Goal: Task Accomplishment & Management: Use online tool/utility

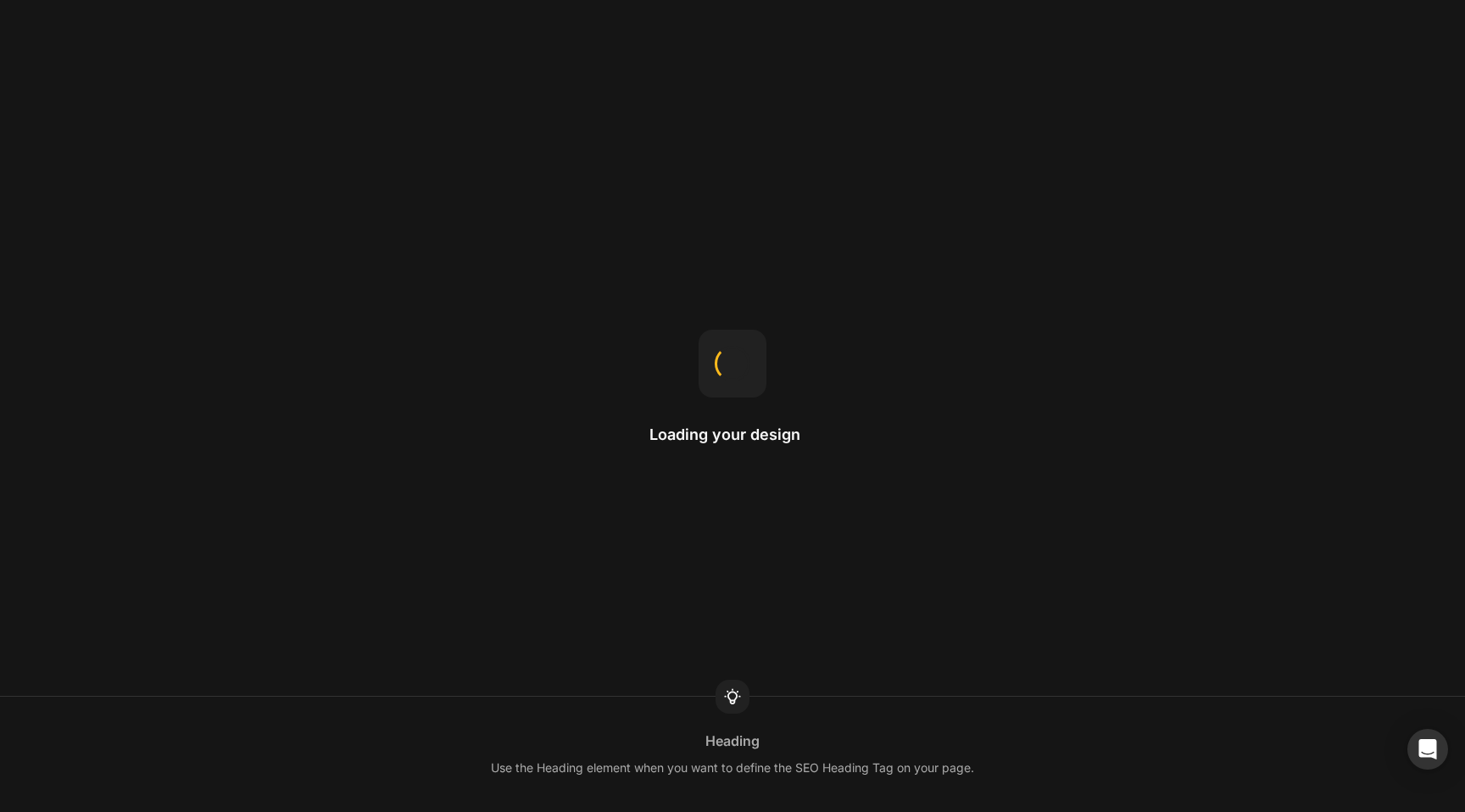
click at [860, 635] on div "Loading your design Heading Use the Heading element when you want to define the…" at bounding box center [732, 406] width 1465 height 812
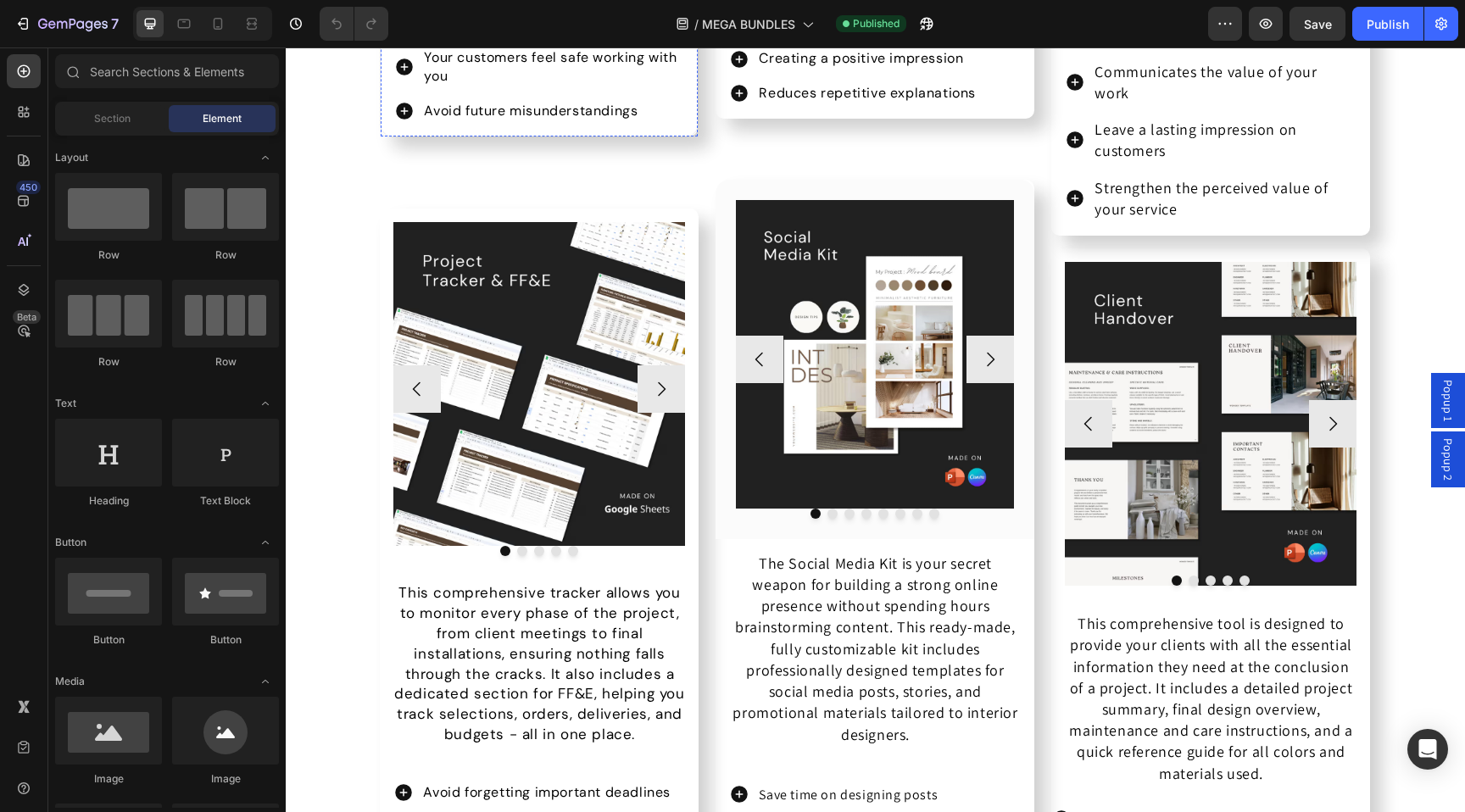
scroll to position [6225, 0]
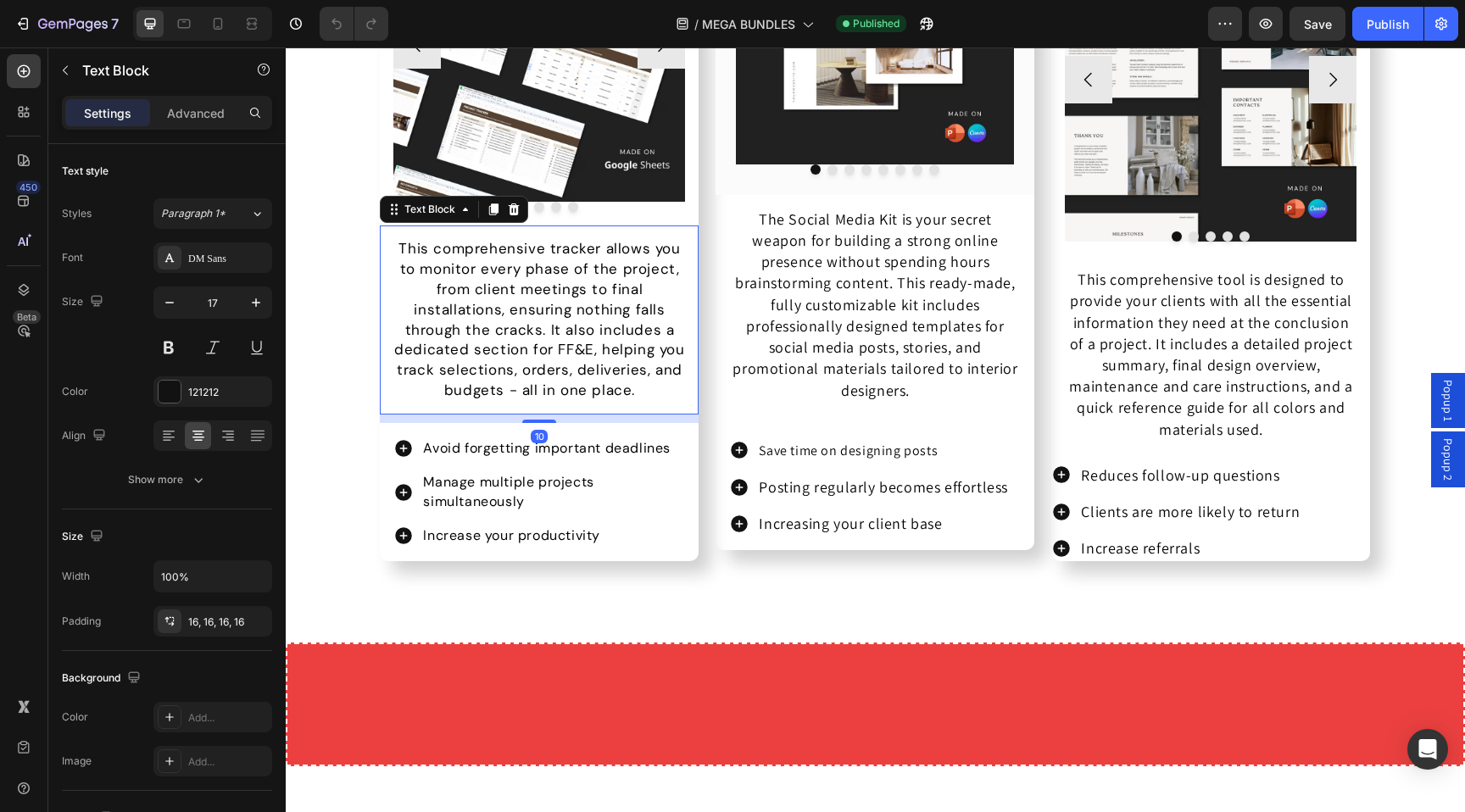
scroll to position [5798, 0]
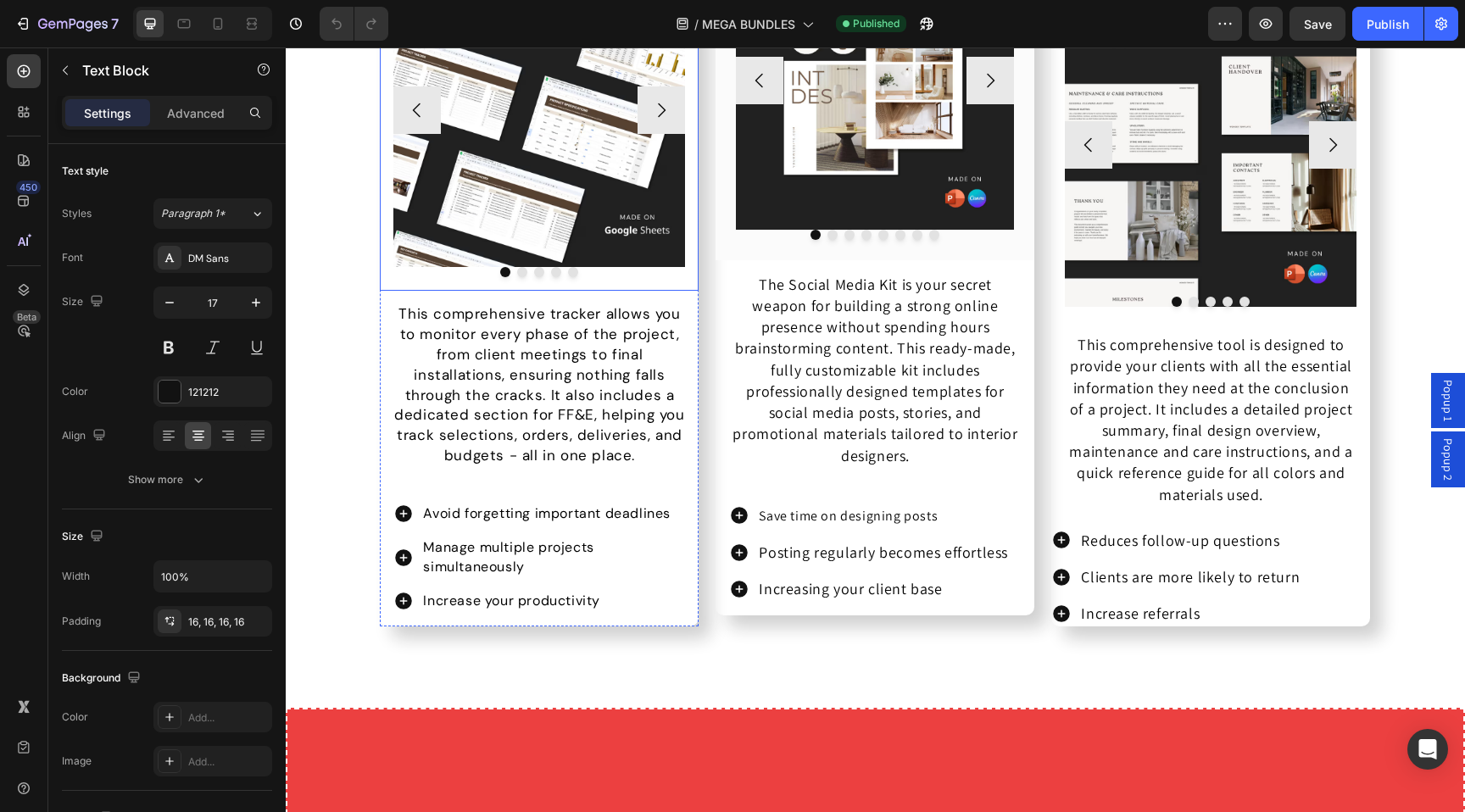
scroll to position [6233, 0]
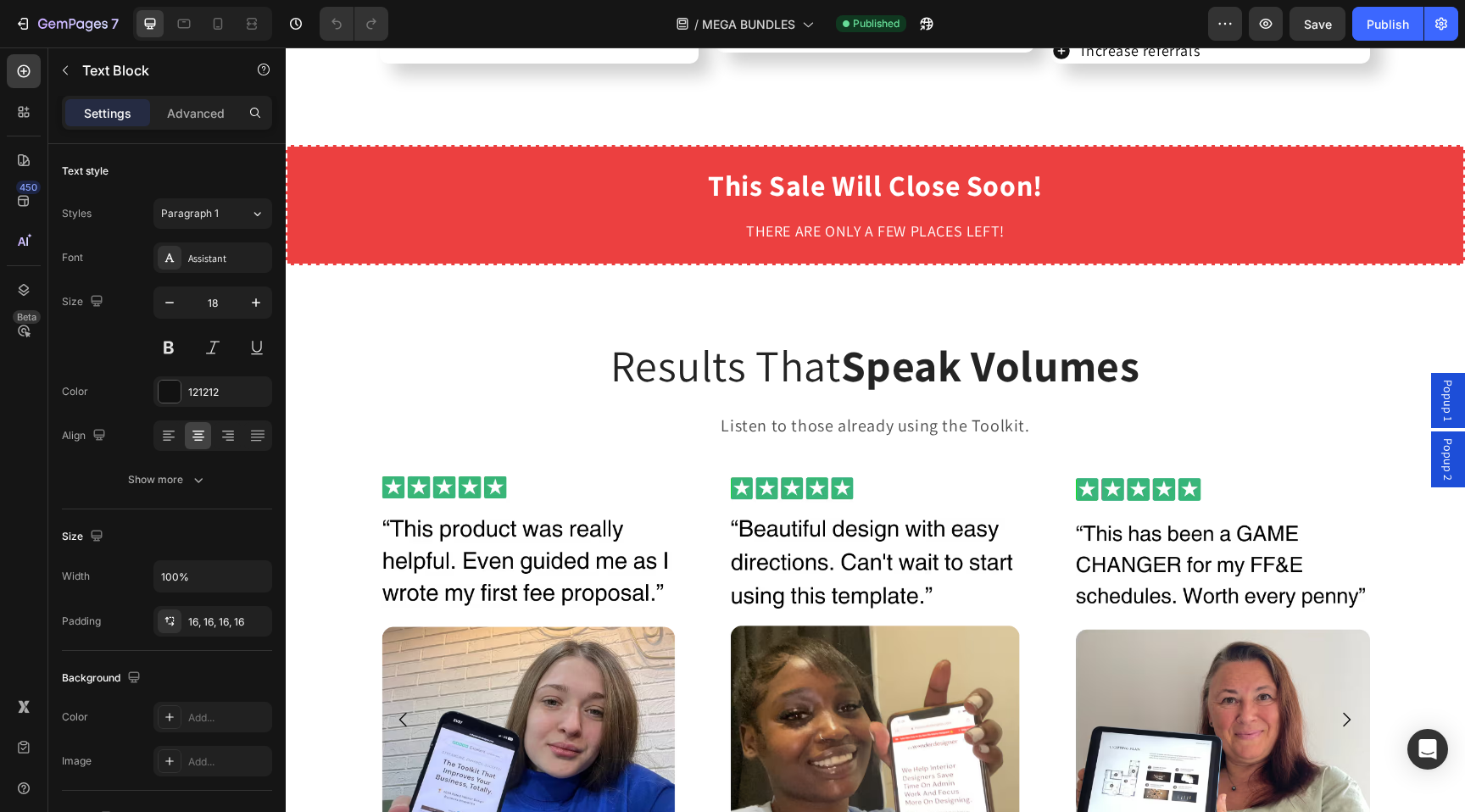
scroll to position [6517, 0]
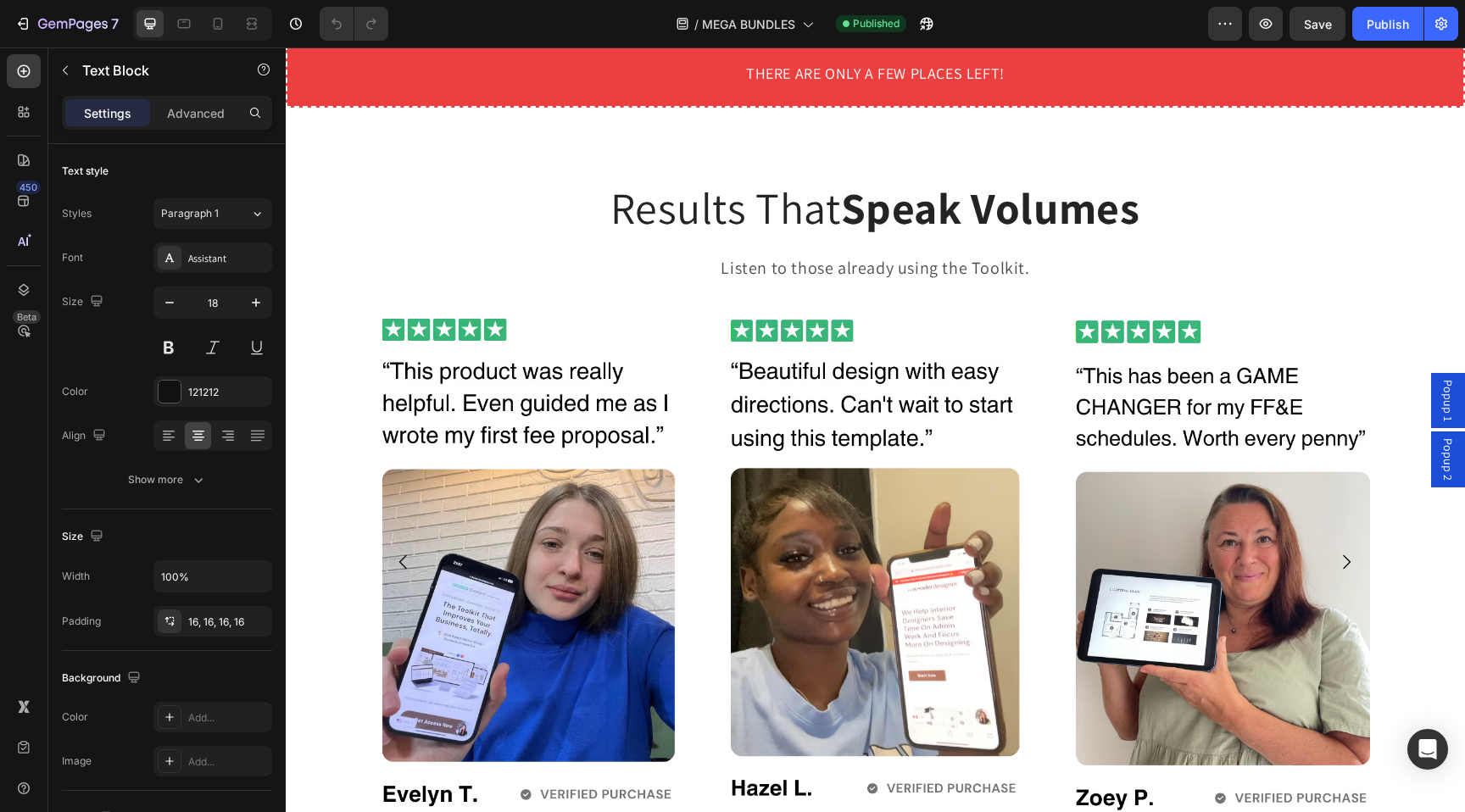
click at [229, 254] on div "Assistant" at bounding box center [228, 258] width 80 height 15
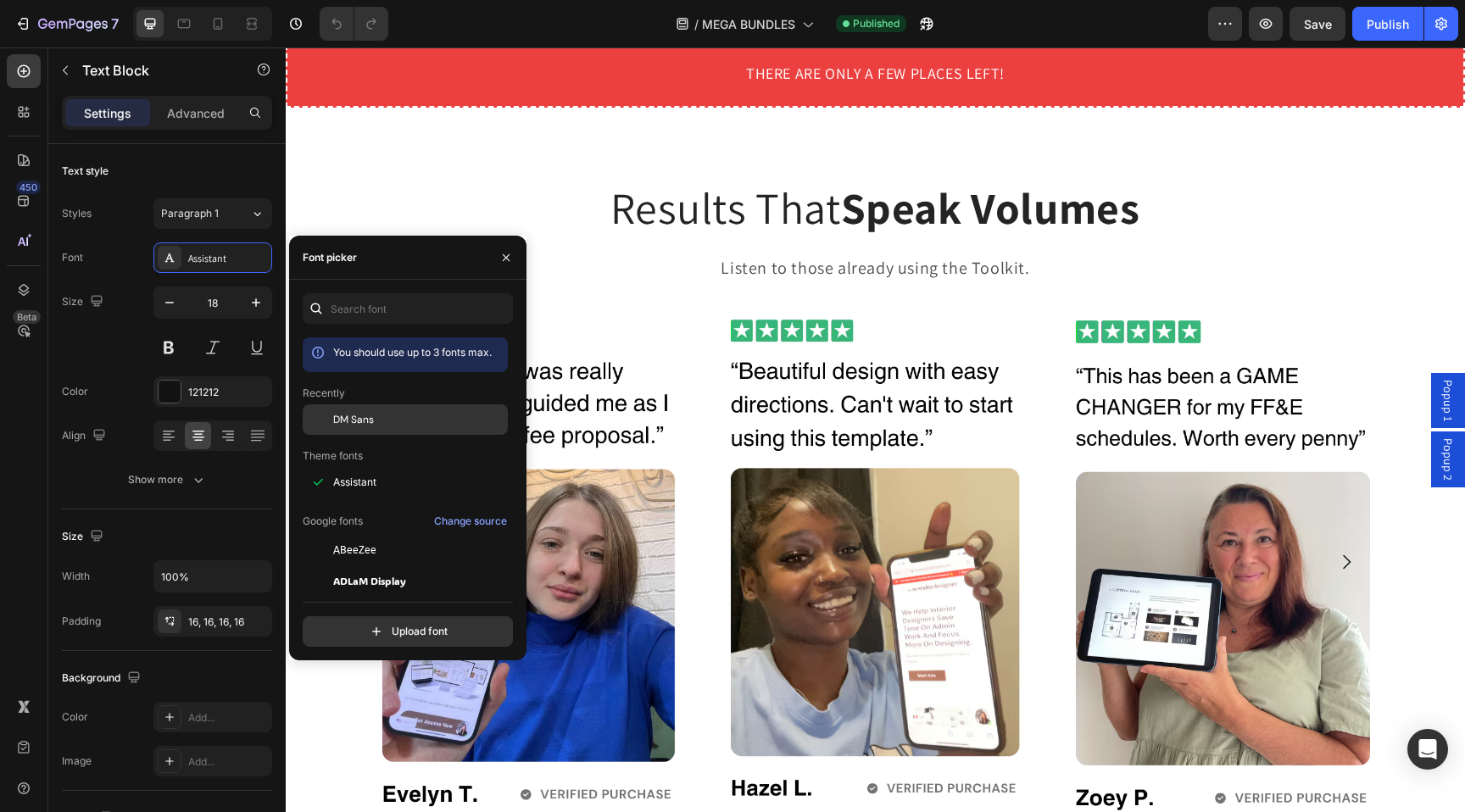
click at [388, 417] on div "DM Sans" at bounding box center [419, 418] width 171 height 15
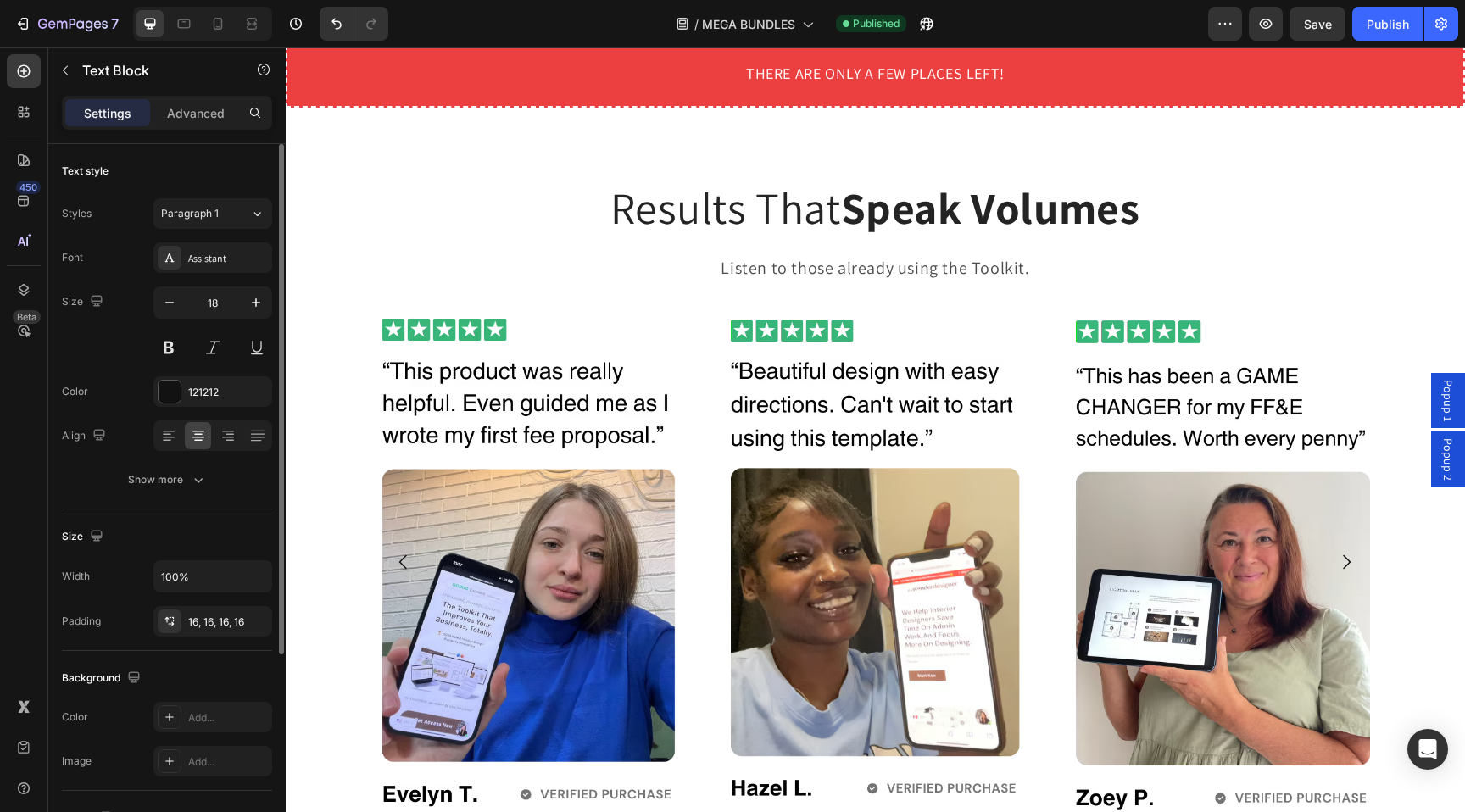
click at [213, 275] on div "Font Assistant Size 18 Color 121212 Align Show more" at bounding box center [166, 368] width 210 height 252
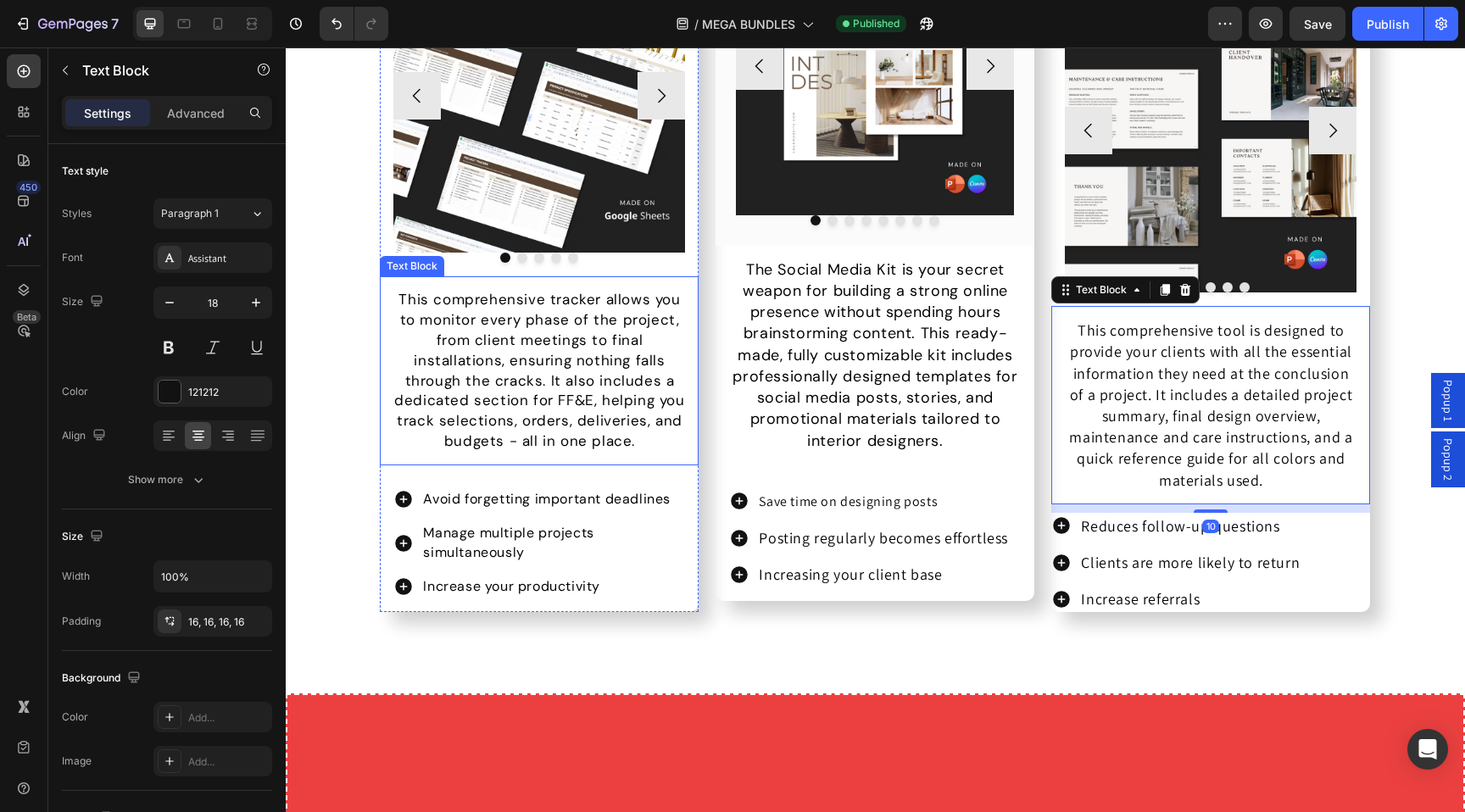
scroll to position [6356, 0]
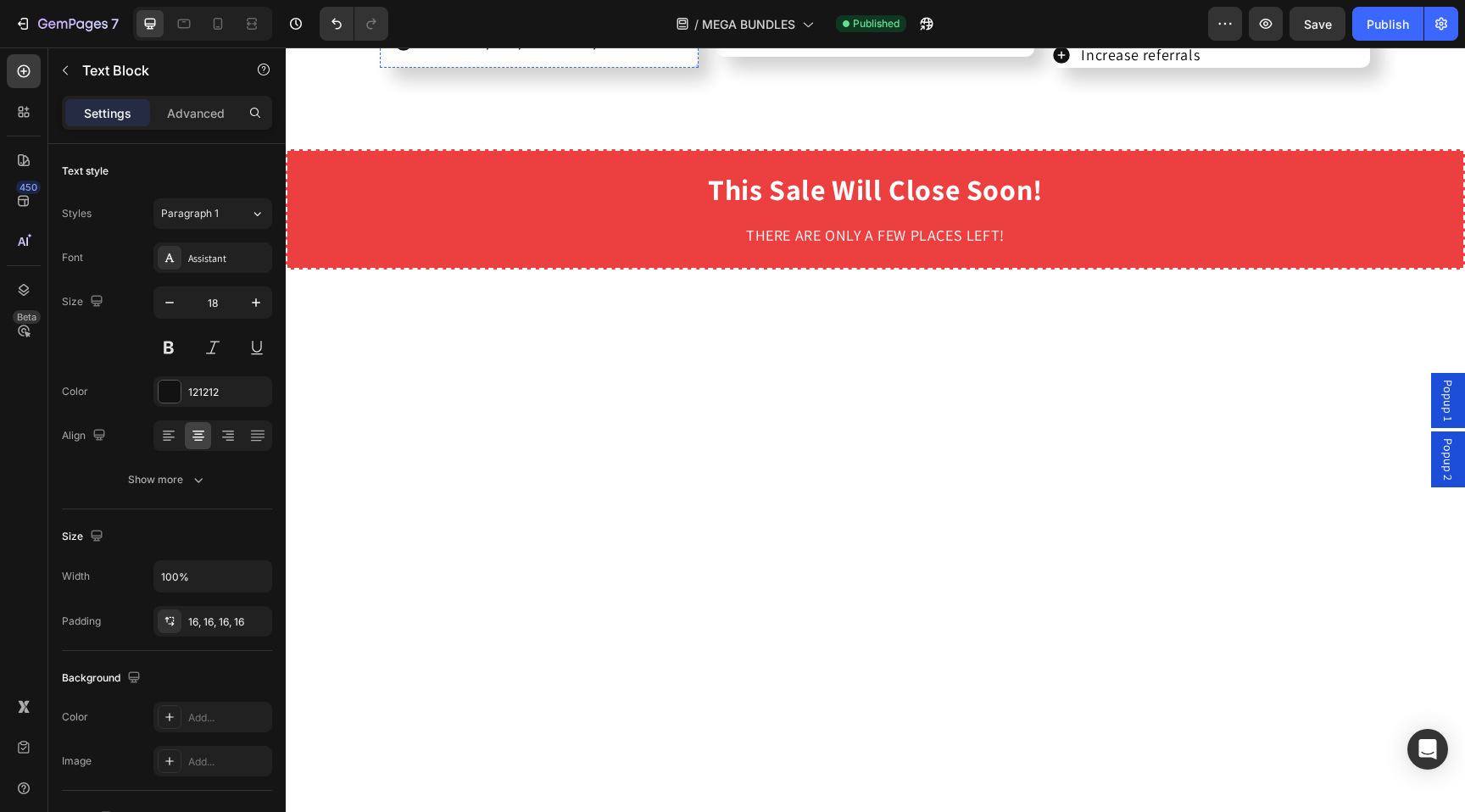
click at [217, 315] on input "18" at bounding box center [212, 302] width 56 height 31
click at [227, 306] on input "18" at bounding box center [212, 302] width 56 height 31
click at [156, 299] on button "button" at bounding box center [169, 302] width 31 height 31
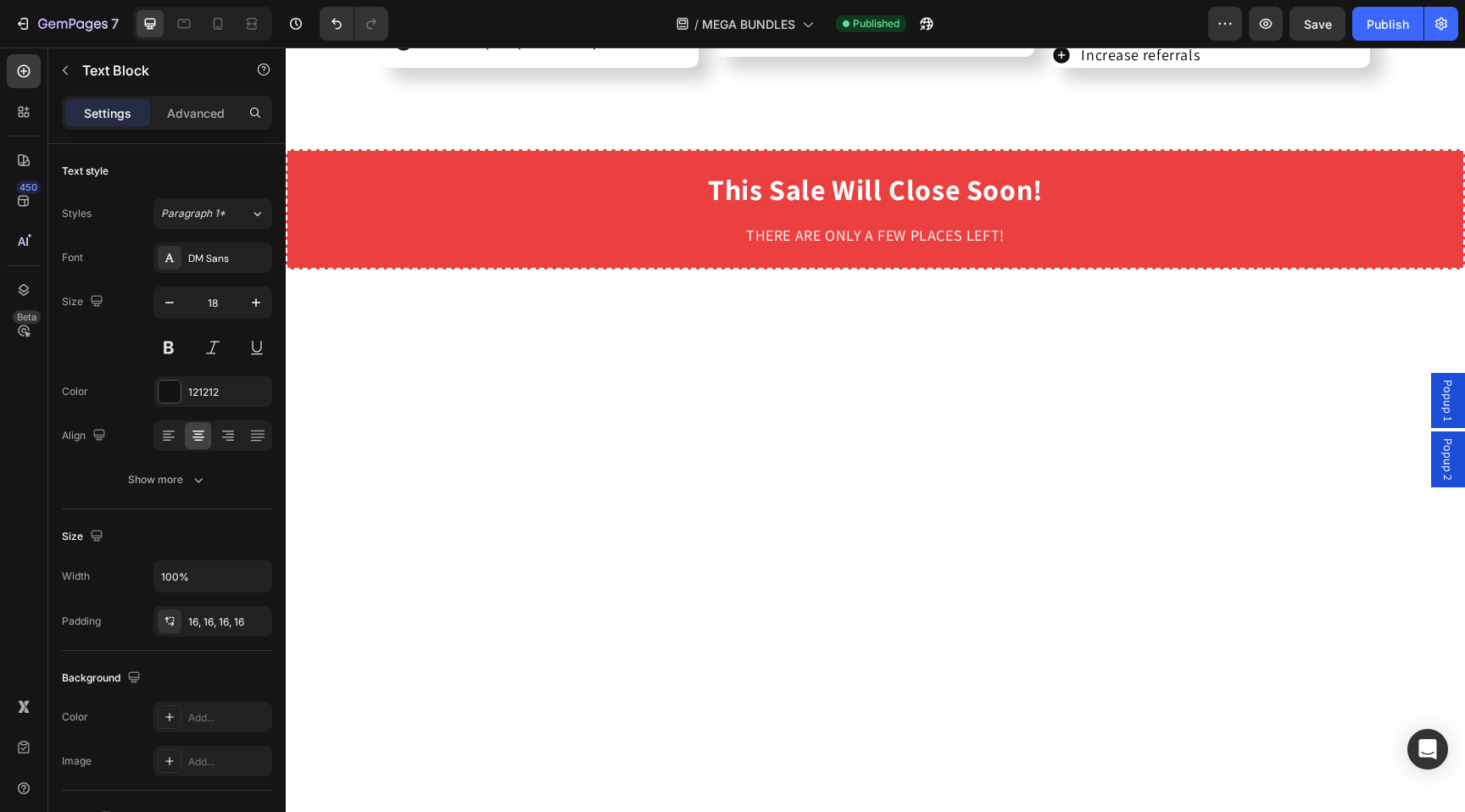
type input "17"
click at [231, 249] on div "Assistant" at bounding box center [212, 257] width 119 height 31
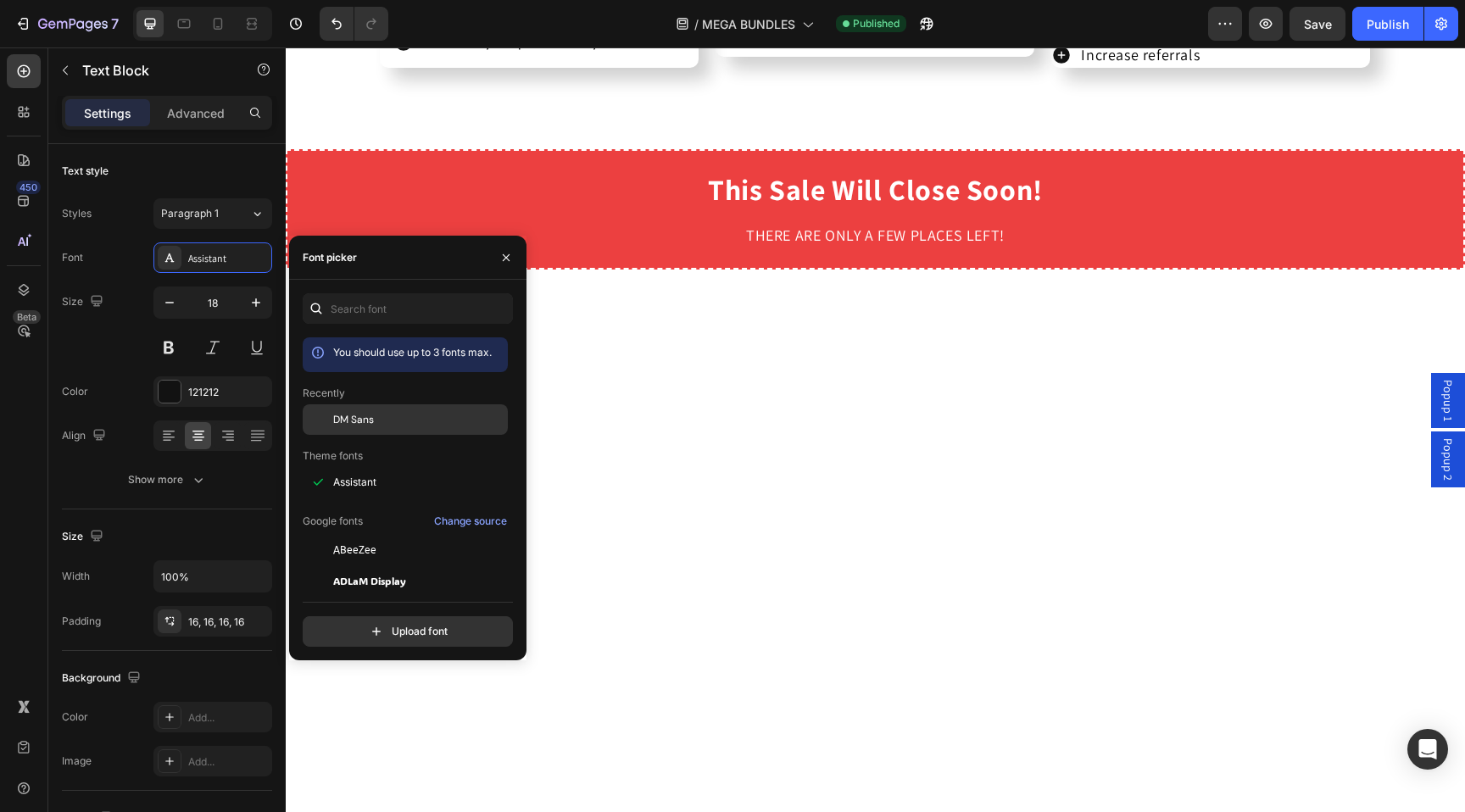
drag, startPoint x: 388, startPoint y: 430, endPoint x: 259, endPoint y: 383, distance: 137.3
click at [388, 535] on div "DM Sans" at bounding box center [406, 550] width 205 height 31
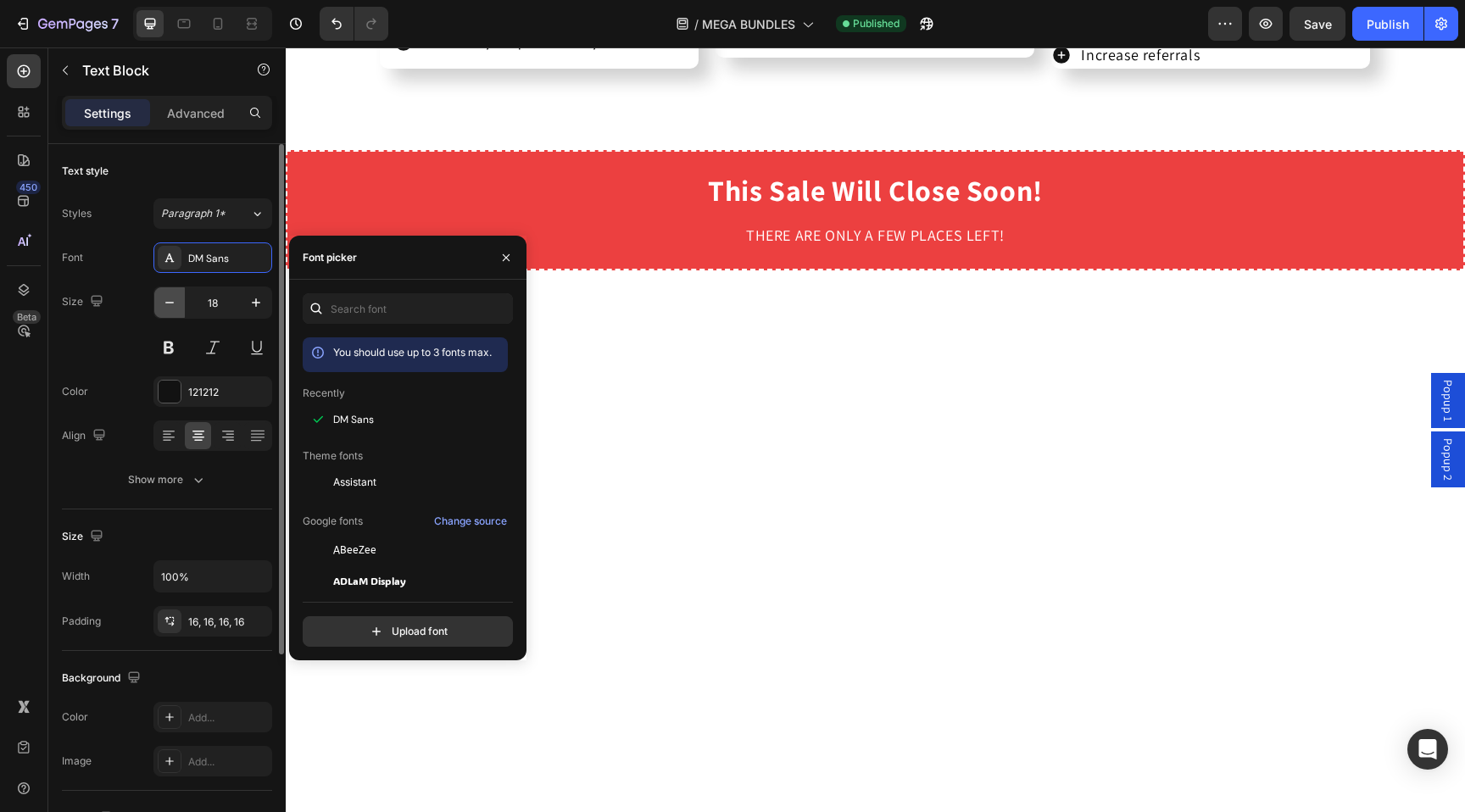
click at [161, 302] on icon "button" at bounding box center [169, 302] width 17 height 17
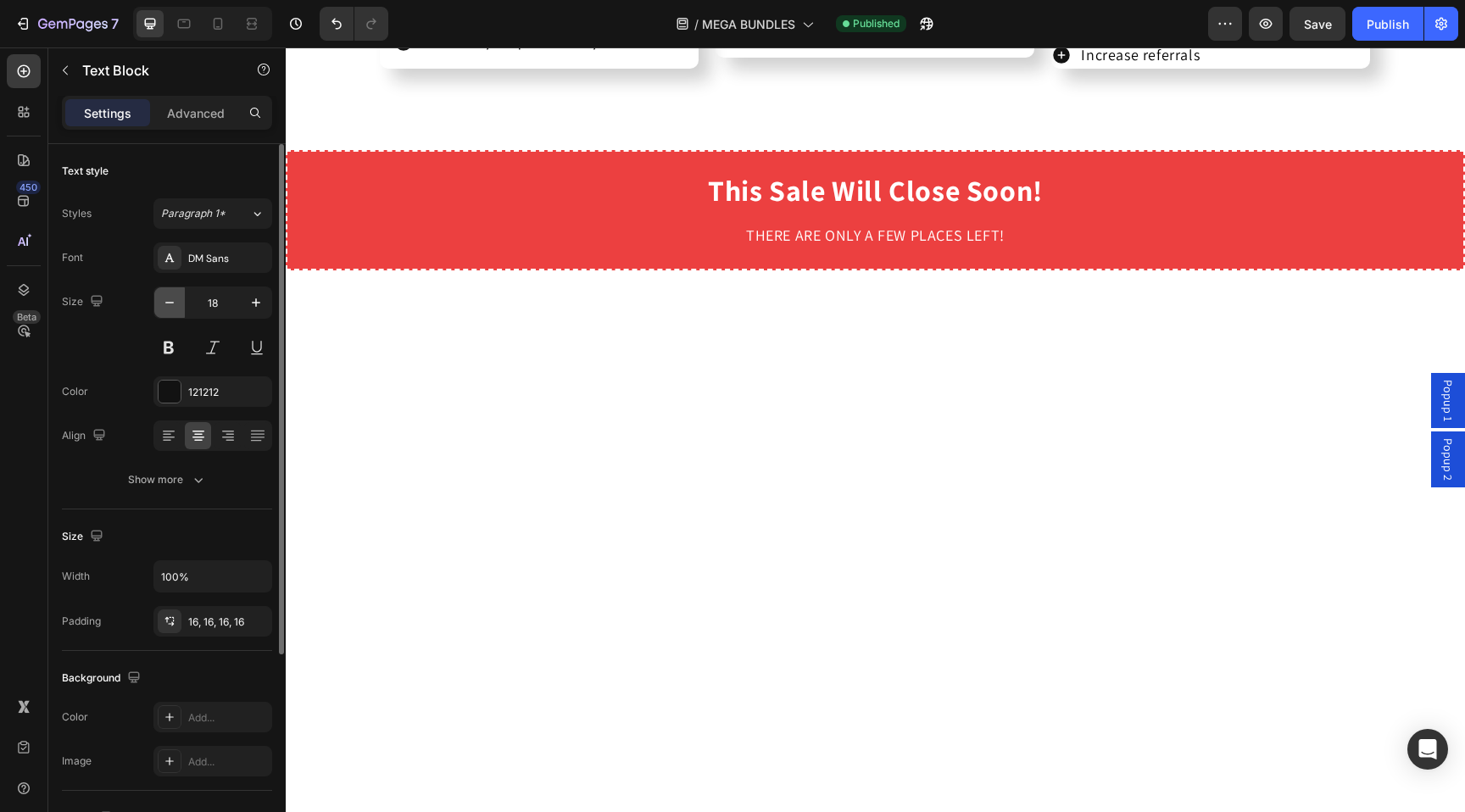
type input "17"
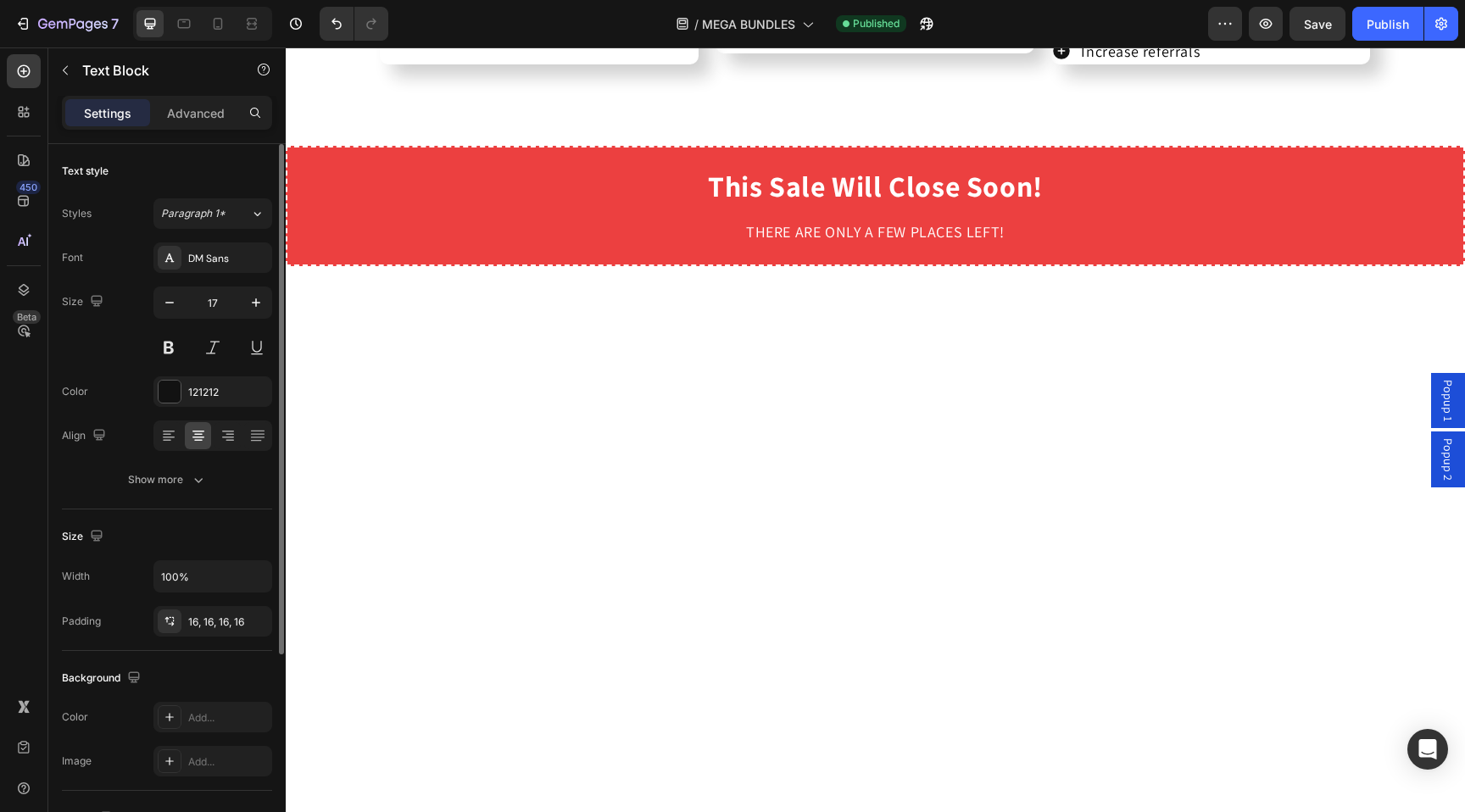
click at [125, 303] on div "Size 17" at bounding box center [166, 324] width 210 height 77
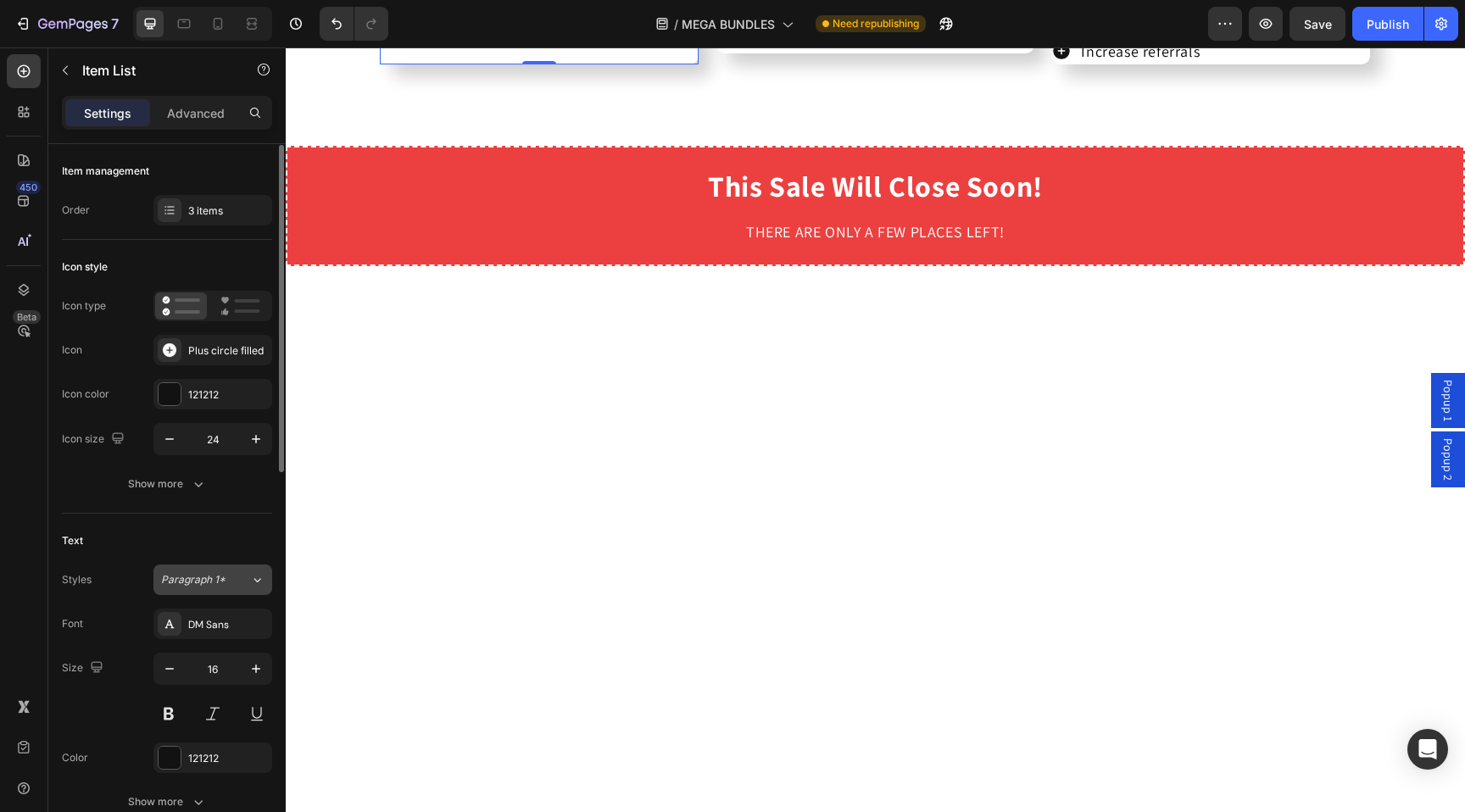
scroll to position [13, 0]
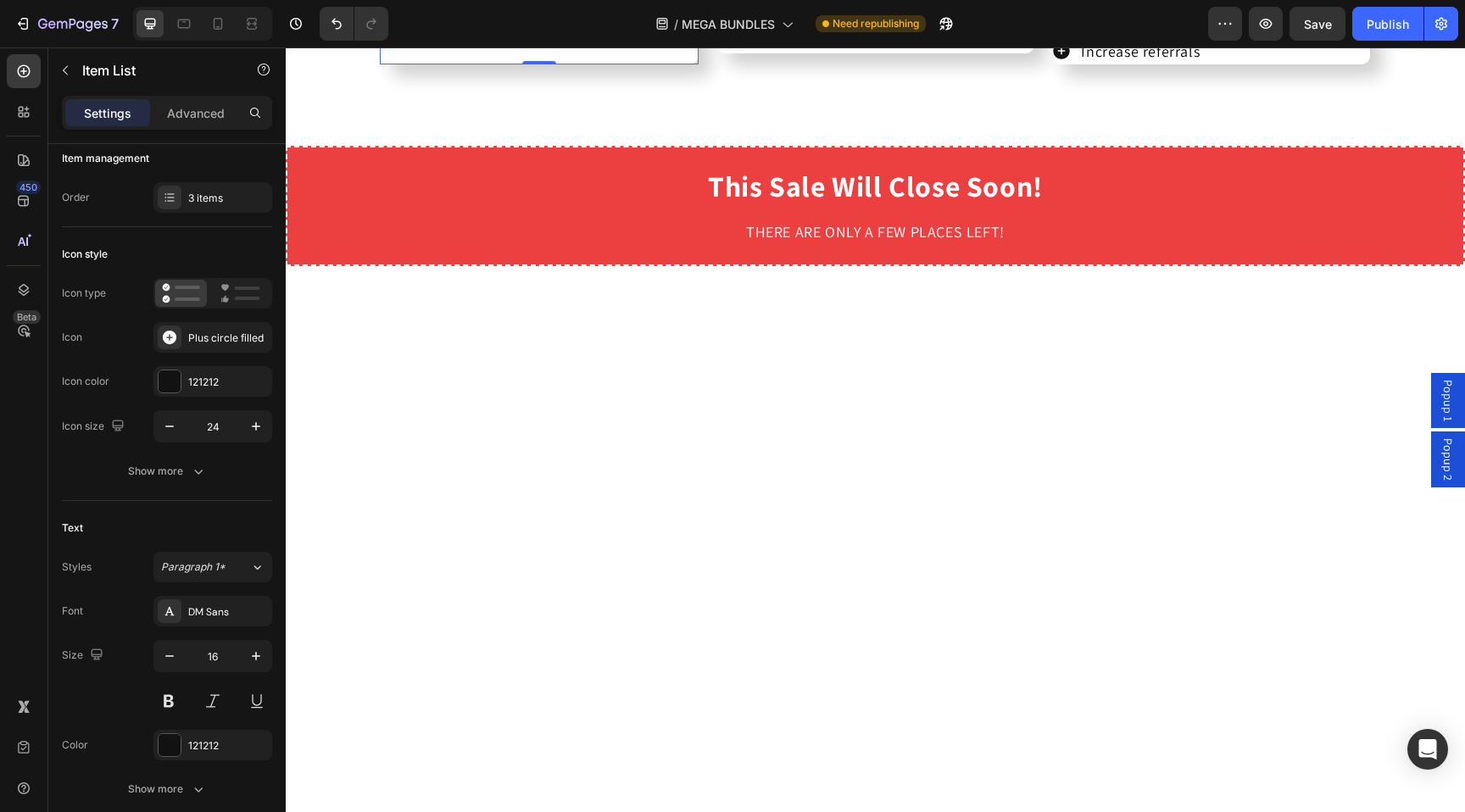
click at [245, 612] on div "Assistant" at bounding box center [228, 611] width 80 height 15
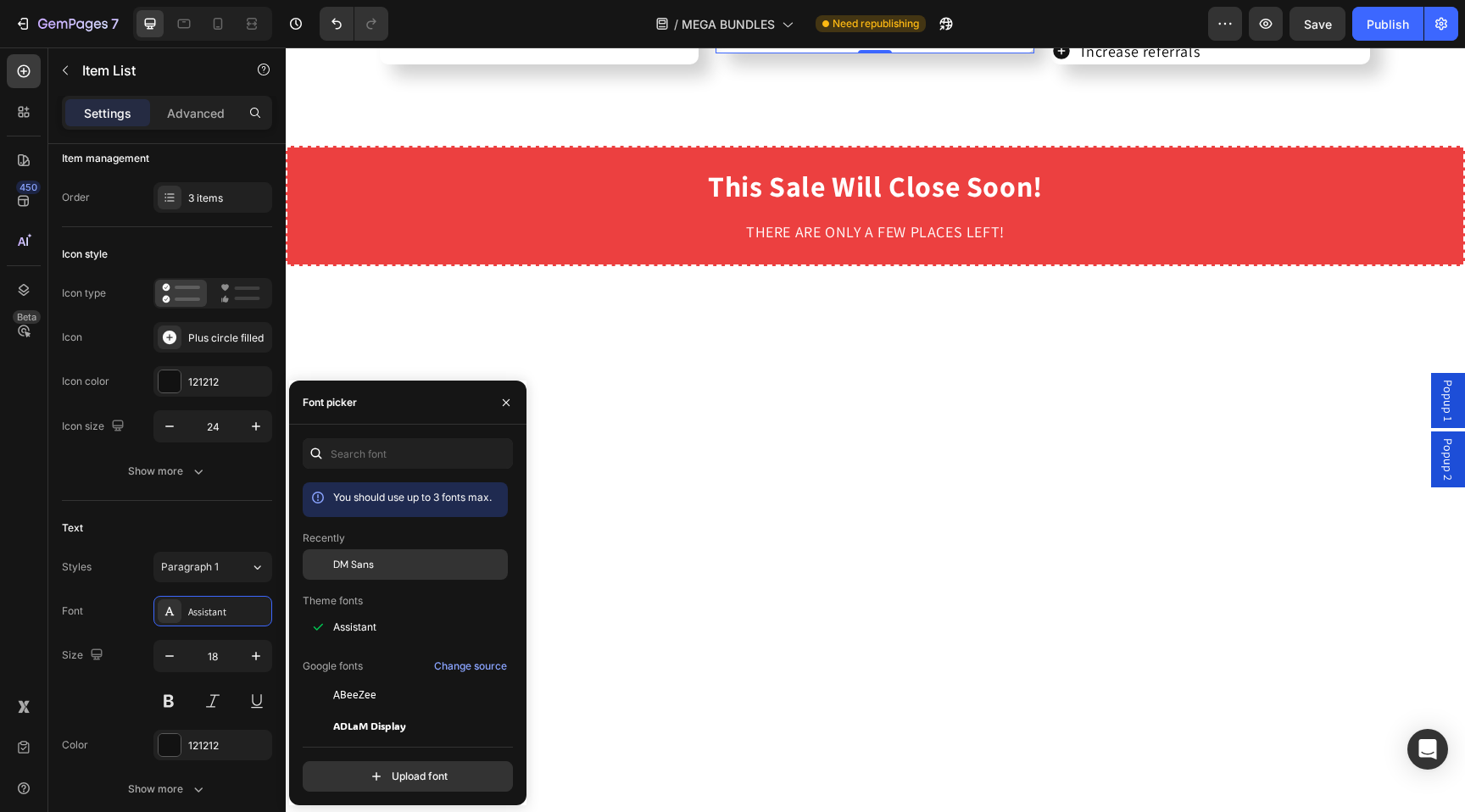
click at [368, 679] on div "DM Sans" at bounding box center [406, 694] width 205 height 31
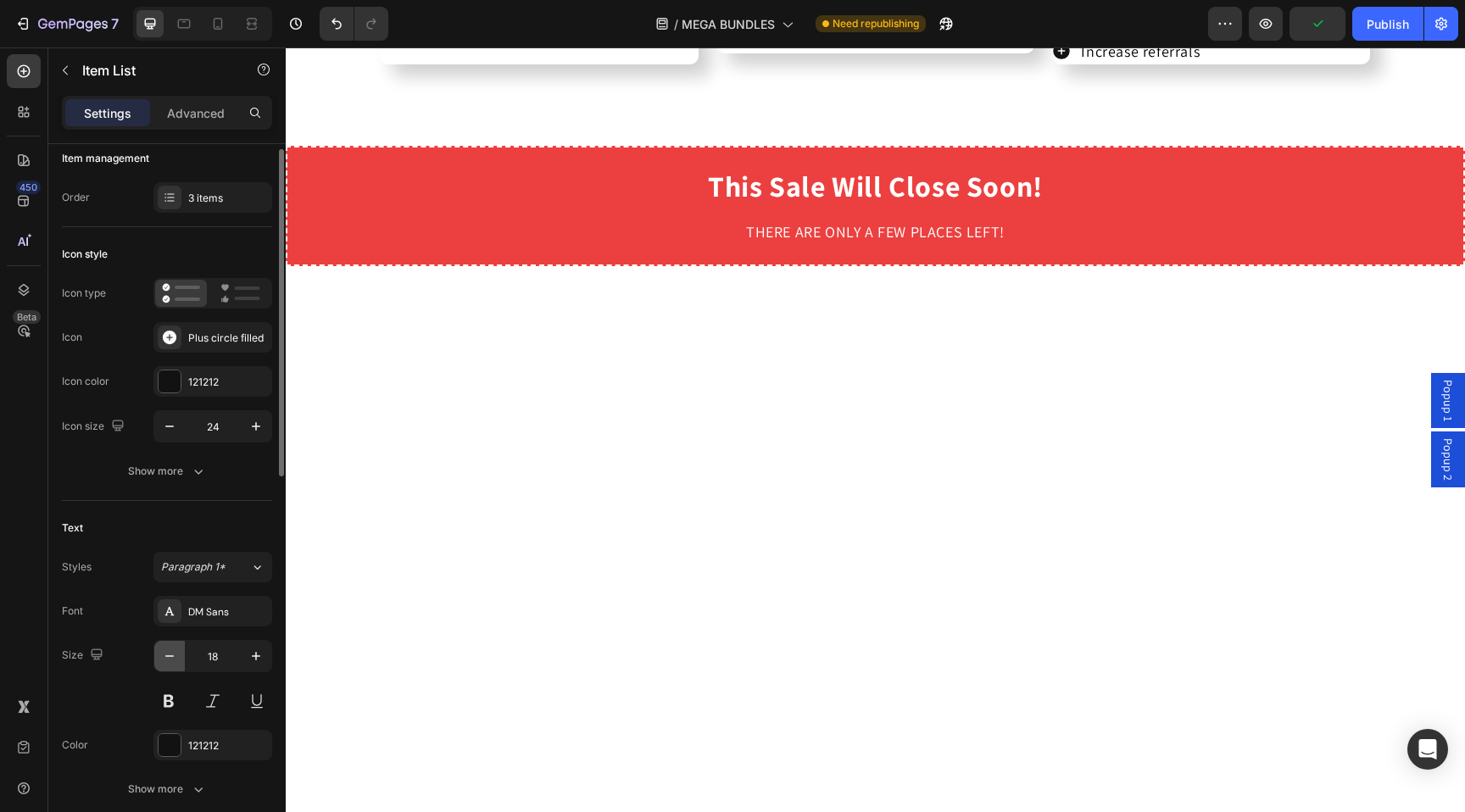
click at [164, 655] on icon "button" at bounding box center [169, 656] width 17 height 17
type input "16"
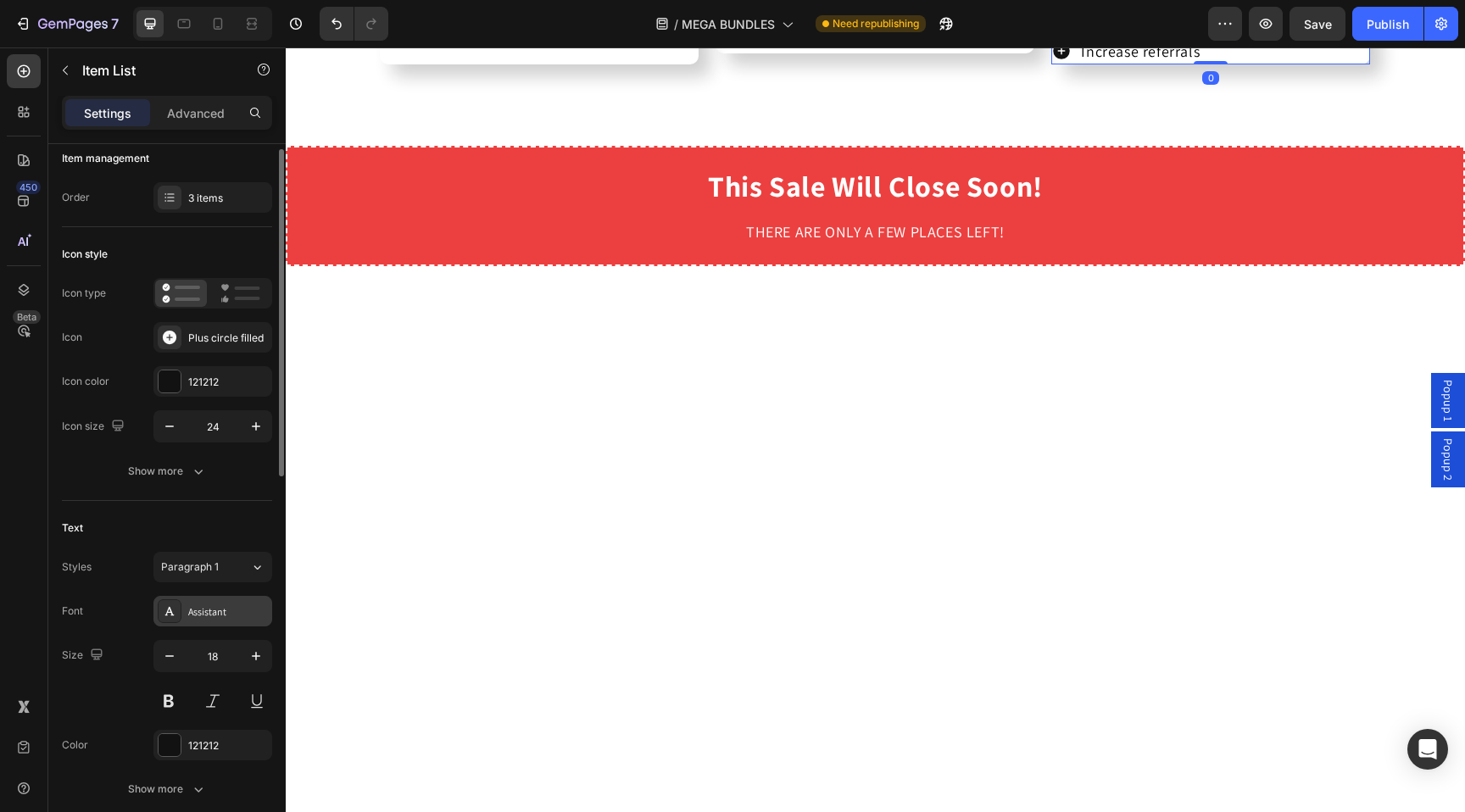
click at [227, 618] on div "Assistant" at bounding box center [228, 611] width 80 height 15
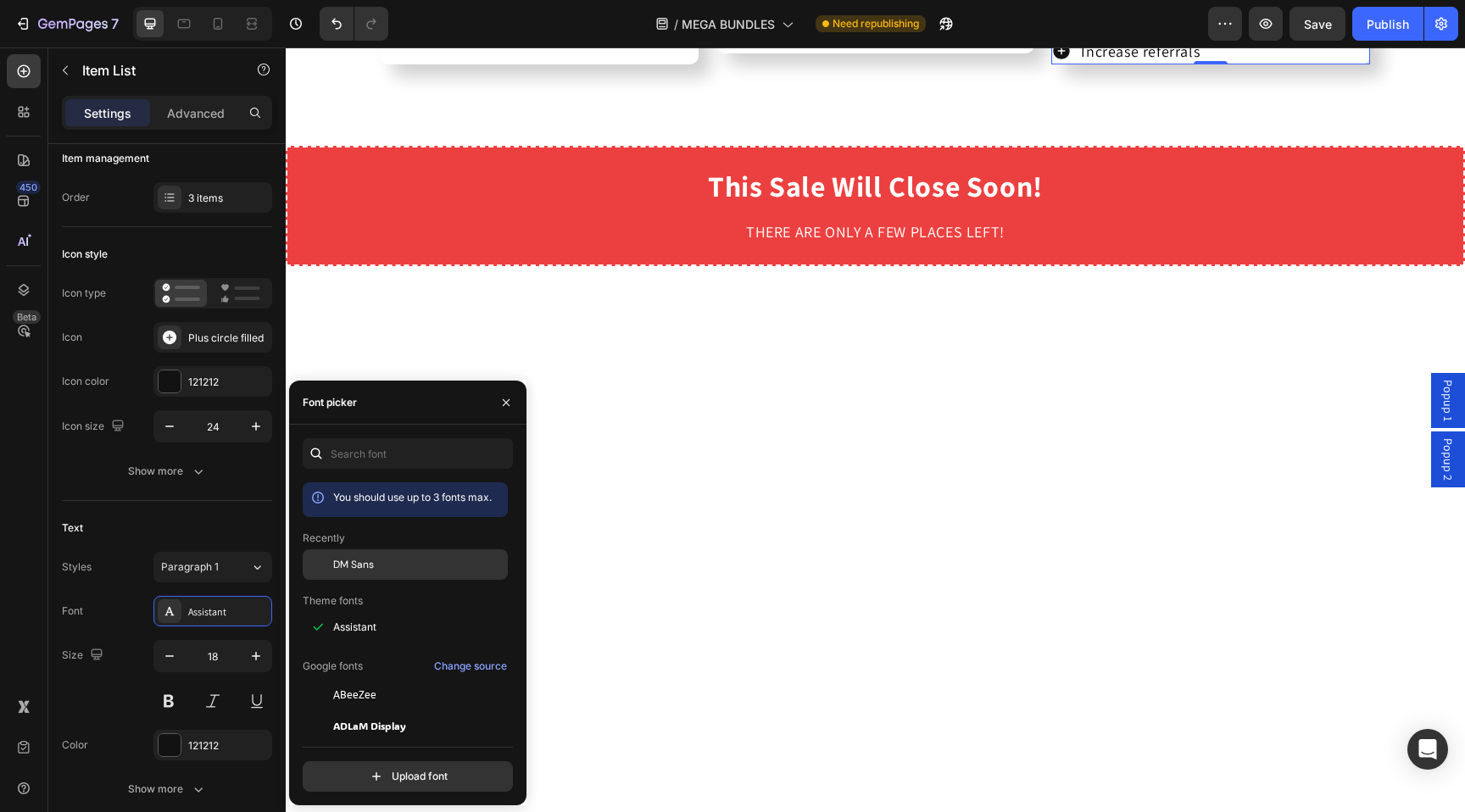
click at [363, 557] on span "DM Sans" at bounding box center [353, 564] width 41 height 15
click at [163, 666] on button "button" at bounding box center [169, 656] width 31 height 31
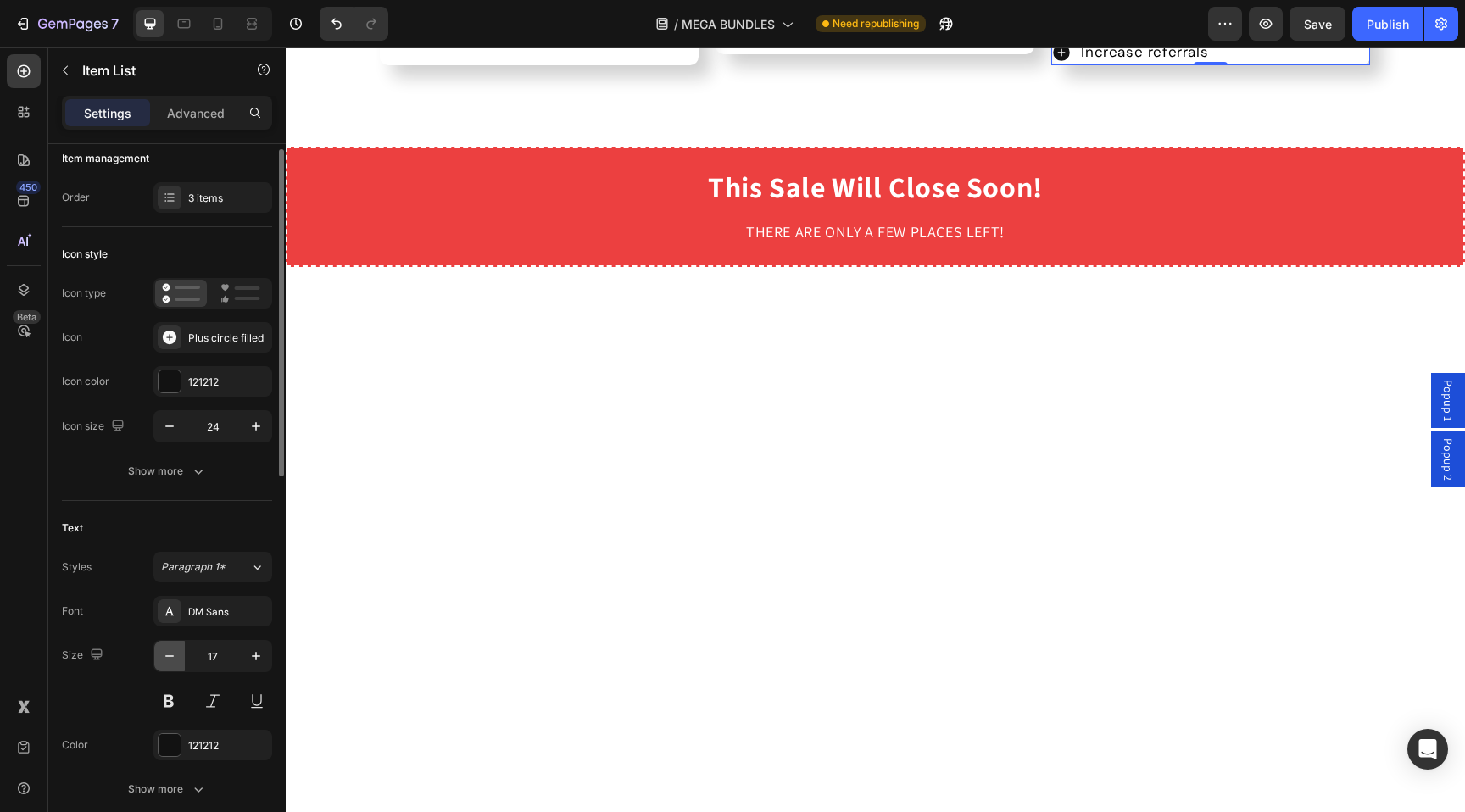
click at [165, 660] on icon "button" at bounding box center [169, 656] width 17 height 17
type input "16"
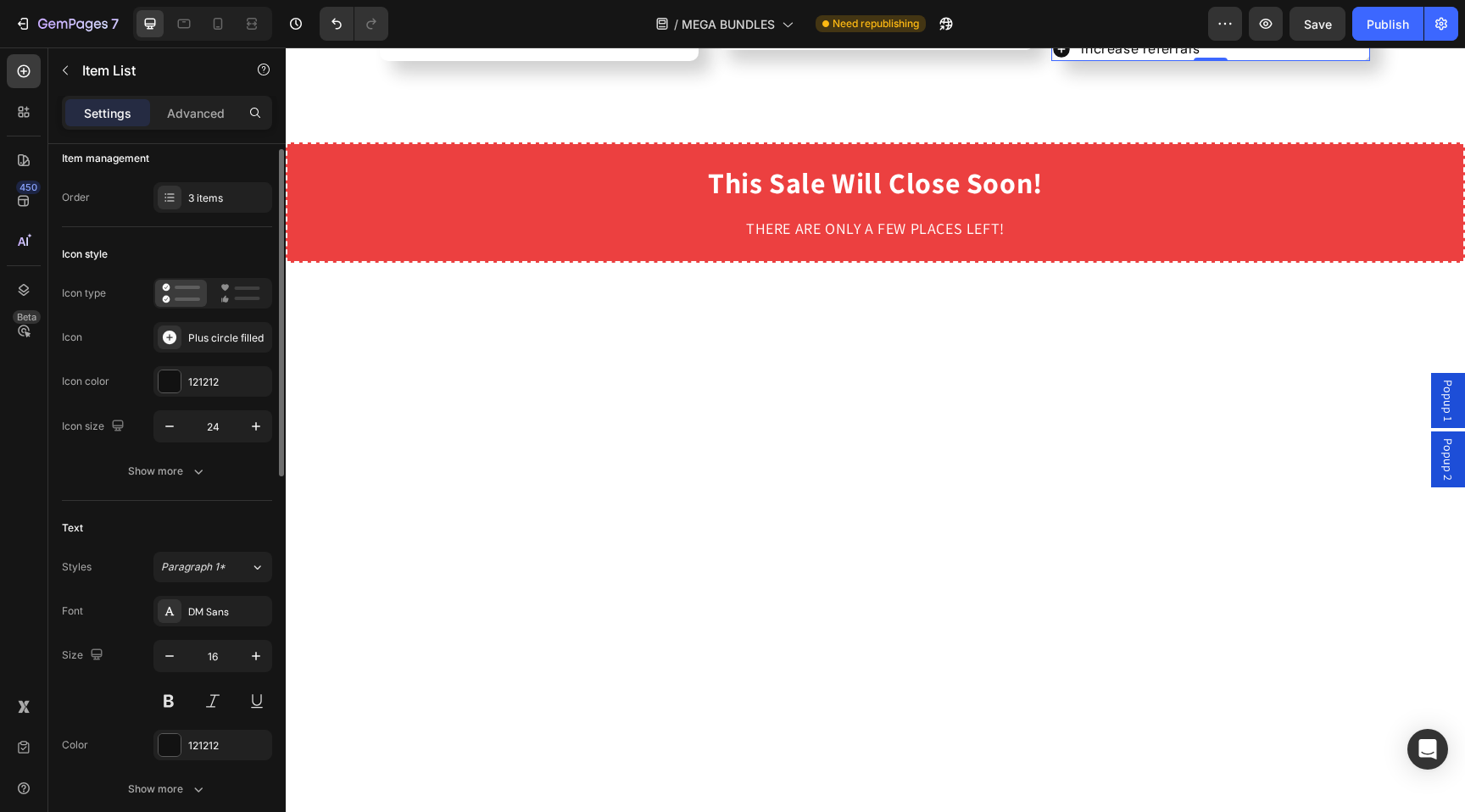
scroll to position [6362, 0]
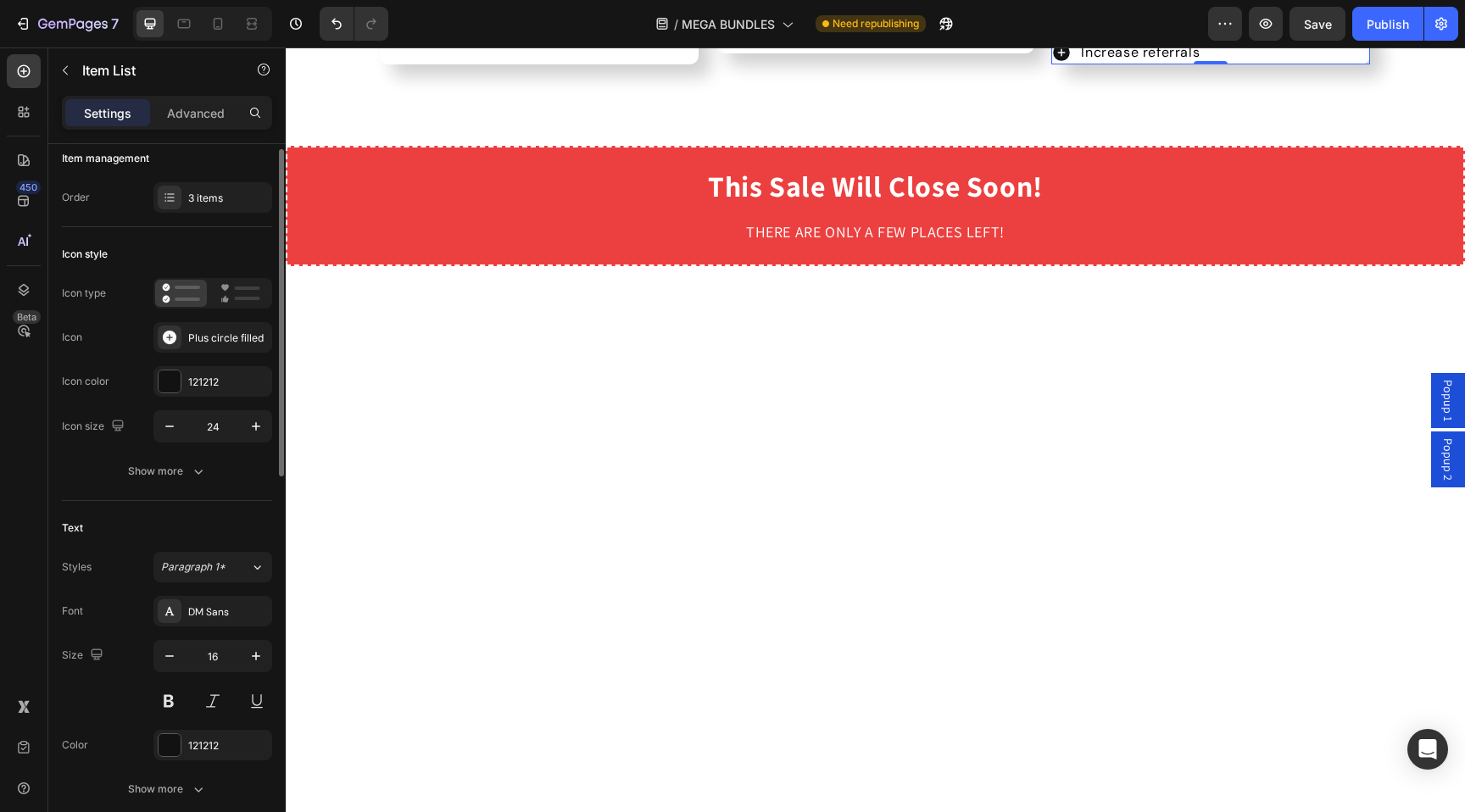
click at [127, 638] on div "Font DM Sans Size 16 Color 121212 Show more" at bounding box center [166, 699] width 210 height 208
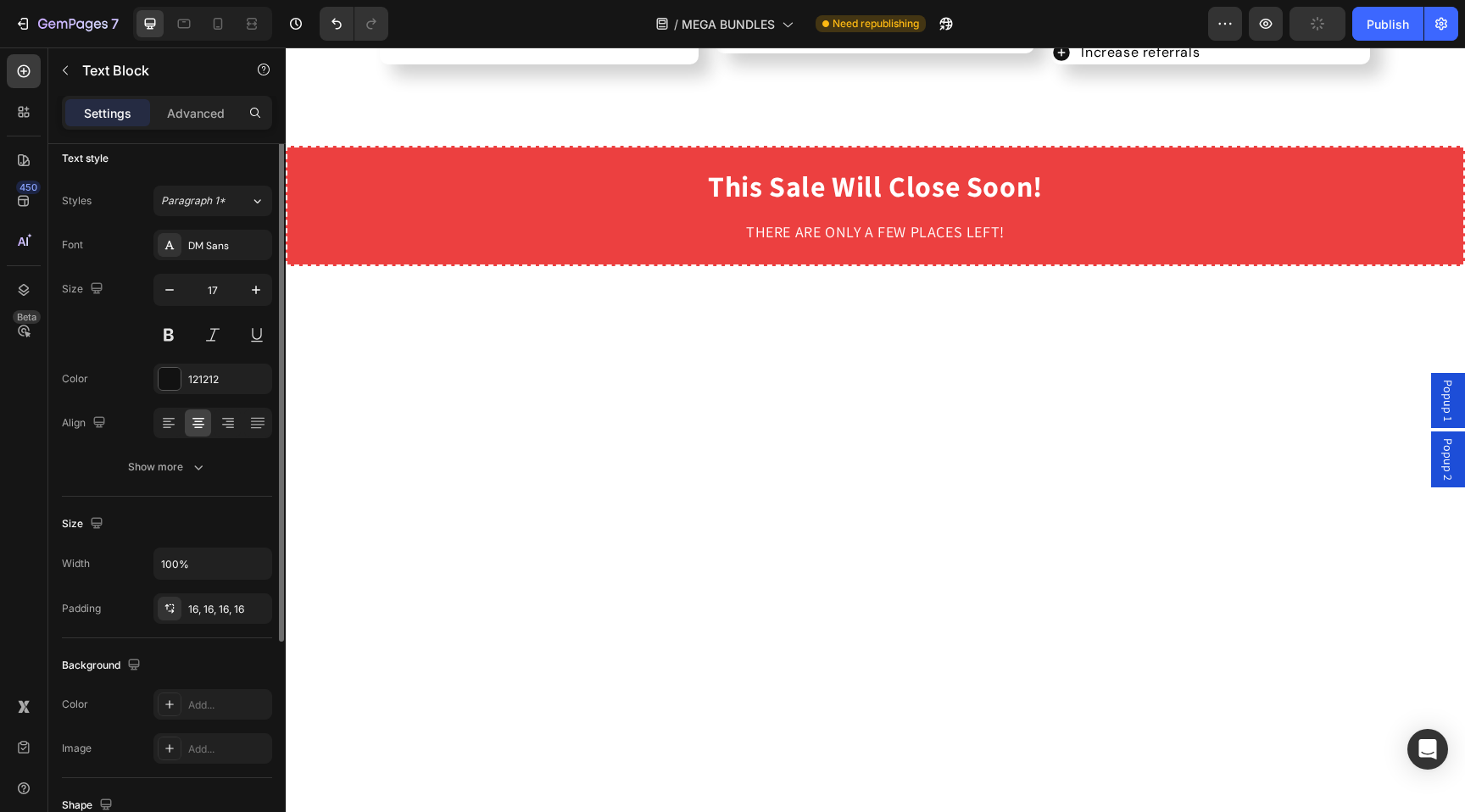
scroll to position [0, 0]
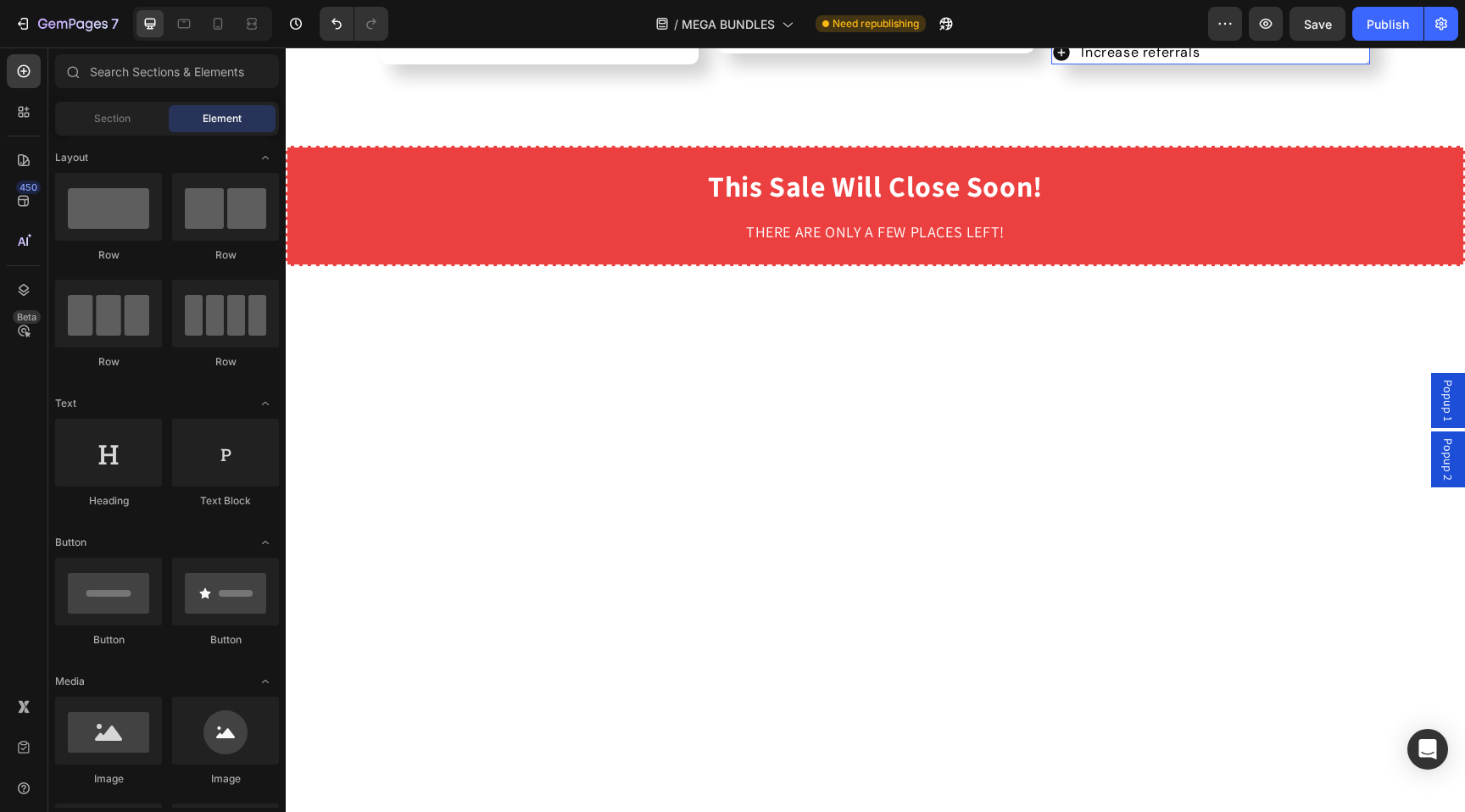
click at [1320, 65] on div "Reduces follow-up questions Clients are more likely to return Increase referrals" at bounding box center [1211, 18] width 319 height 93
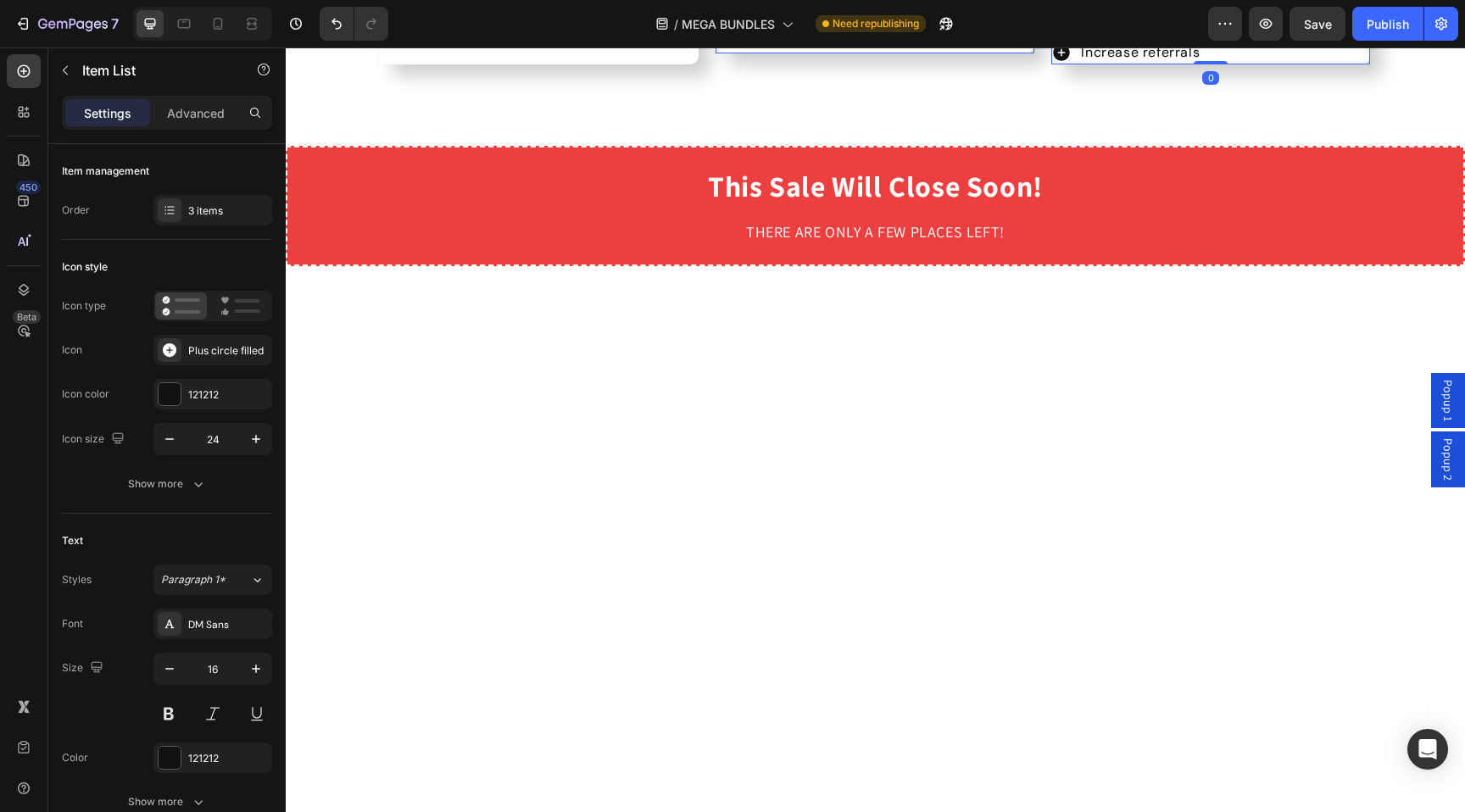
click at [203, 157] on div "Item management" at bounding box center [166, 170] width 210 height 27
click at [203, 127] on div "Settings Advanced" at bounding box center [166, 113] width 210 height 34
click at [203, 124] on div "Advanced" at bounding box center [195, 112] width 85 height 27
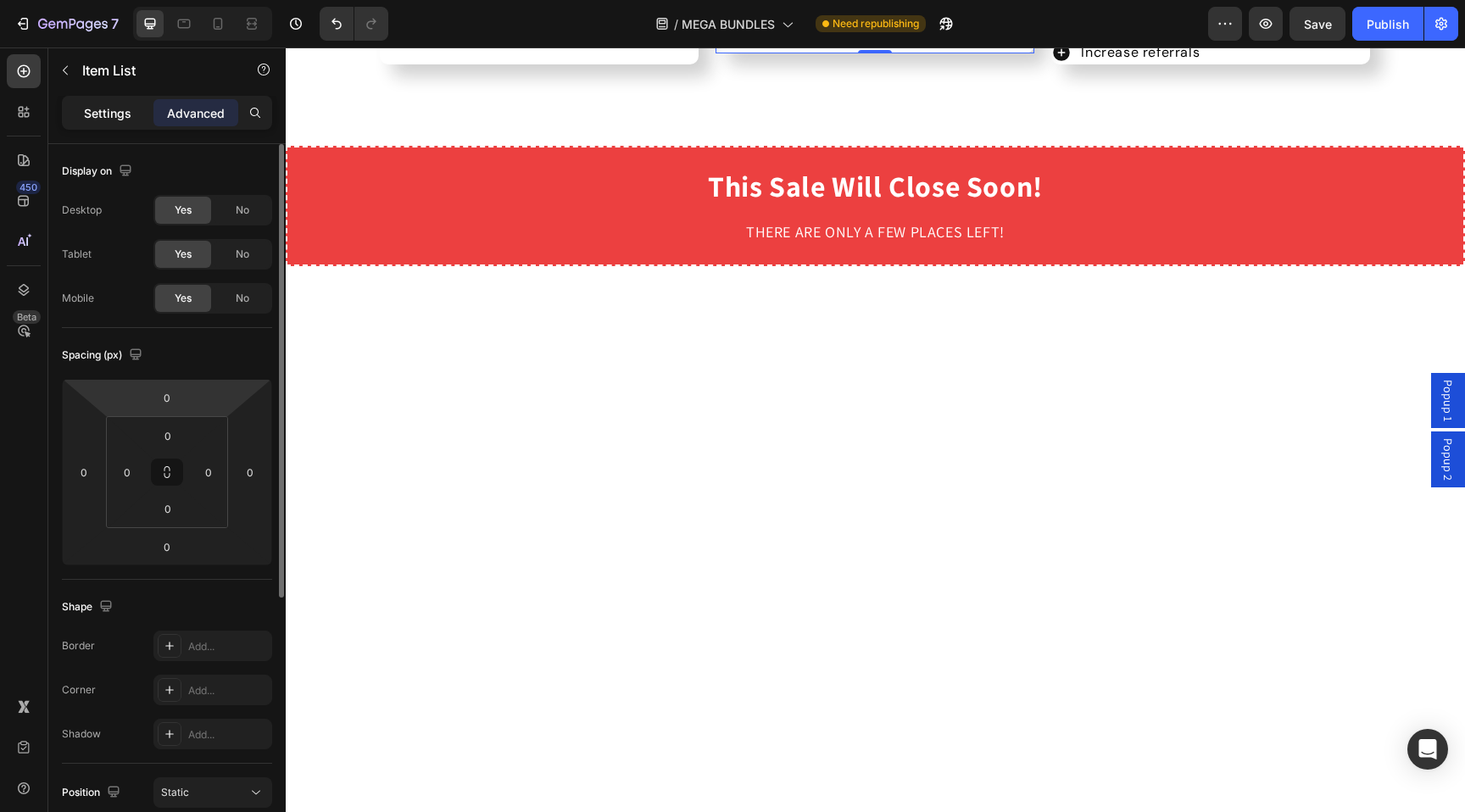
click at [101, 122] on div "Settings" at bounding box center [107, 112] width 85 height 27
type input "8"
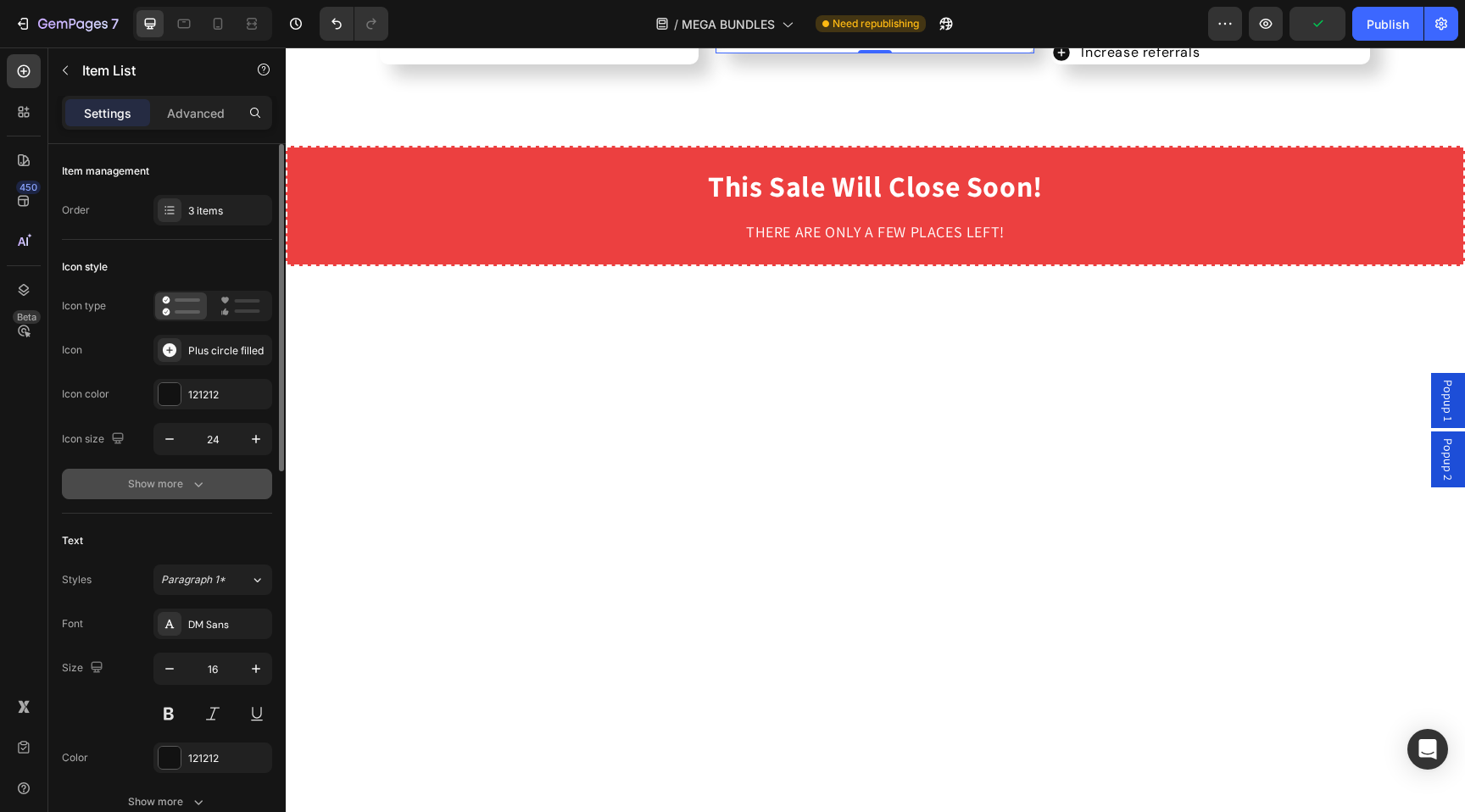
click at [167, 475] on div "Show more" at bounding box center [166, 483] width 79 height 17
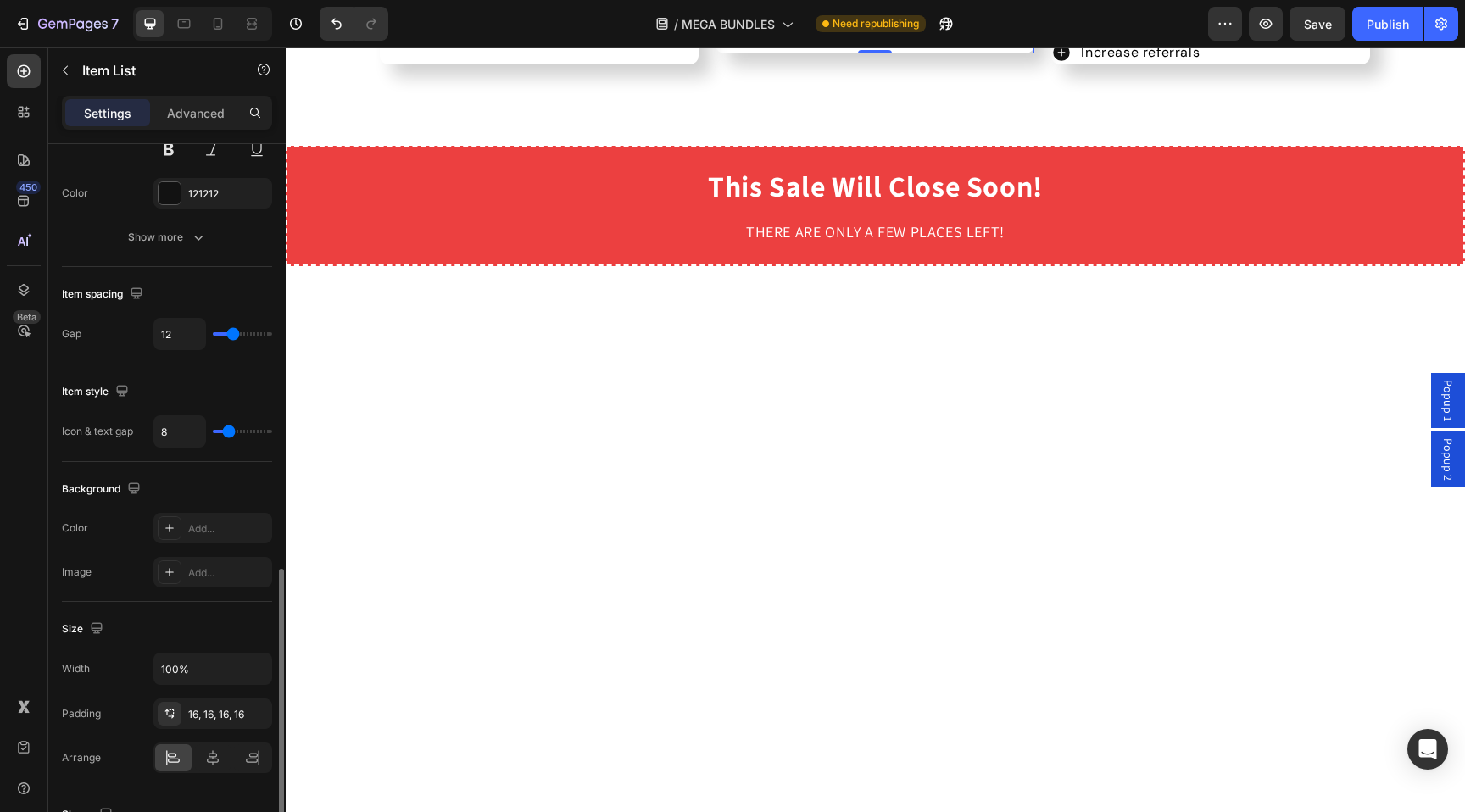
scroll to position [702, 0]
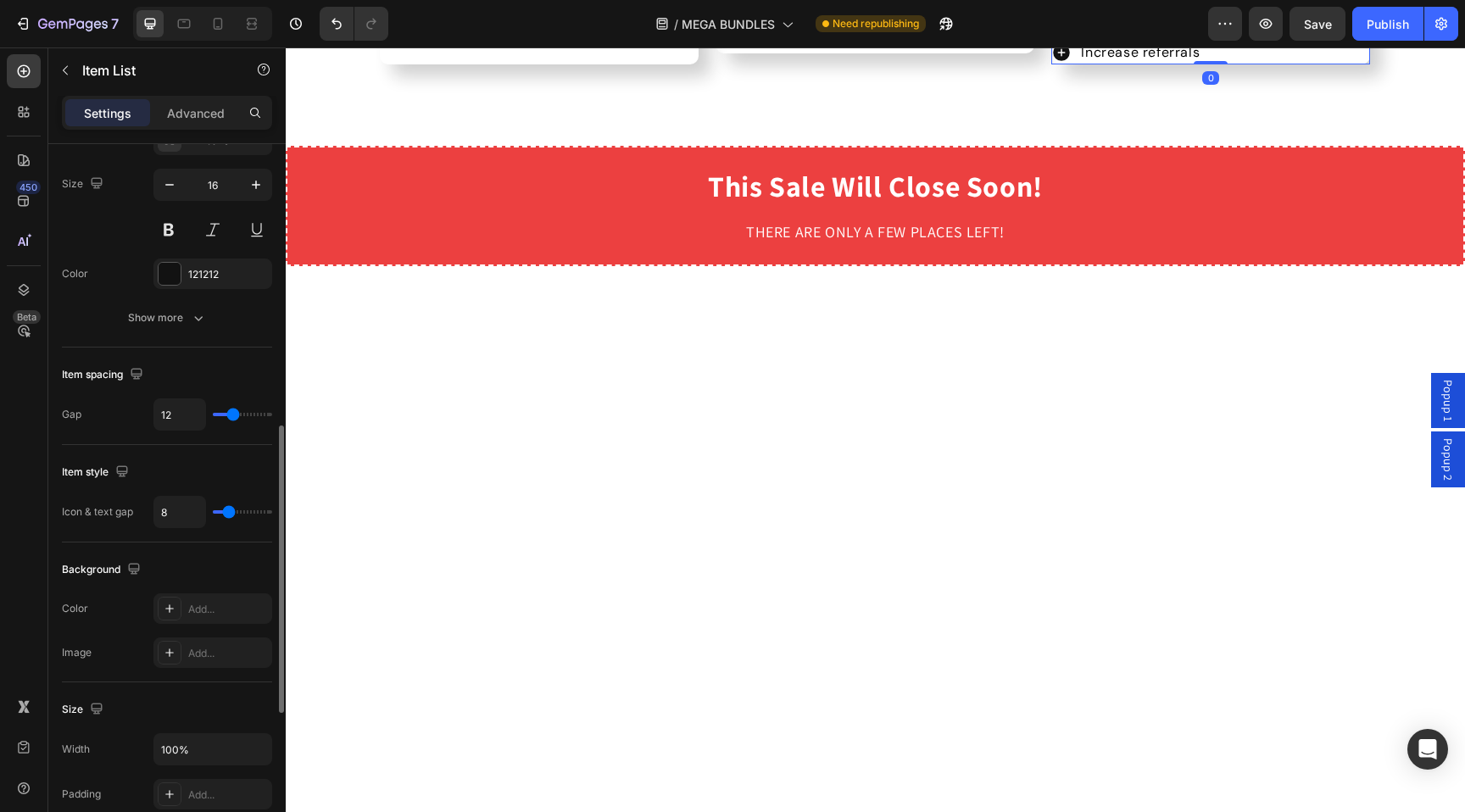
click at [1335, 65] on div "Reduces follow-up questions Clients are more likely to return Increase referrals" at bounding box center [1211, 18] width 319 height 93
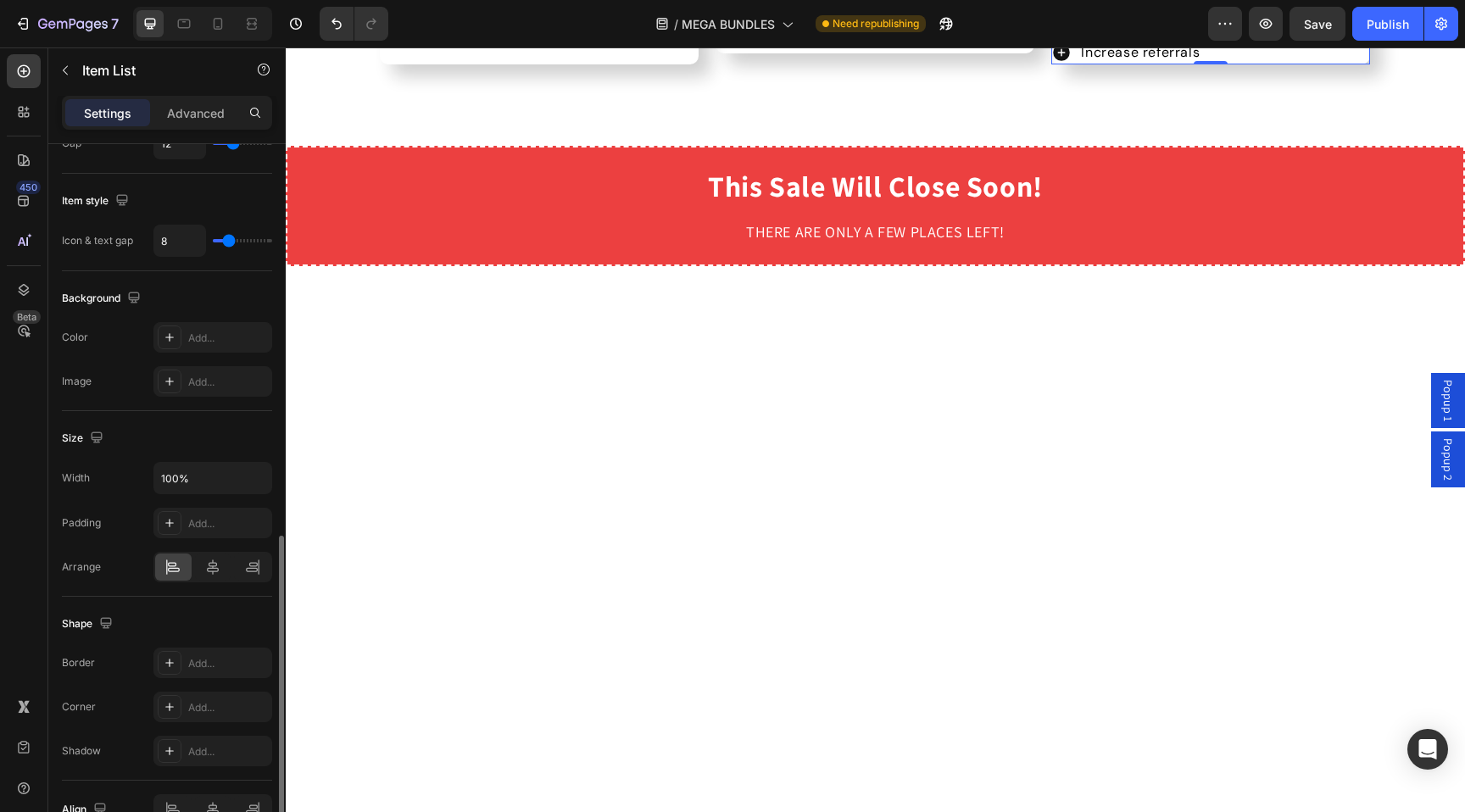
scroll to position [974, 0]
click at [213, 563] on icon at bounding box center [212, 566] width 17 height 17
click at [195, 563] on div at bounding box center [213, 565] width 37 height 27
click at [180, 561] on icon at bounding box center [172, 566] width 17 height 17
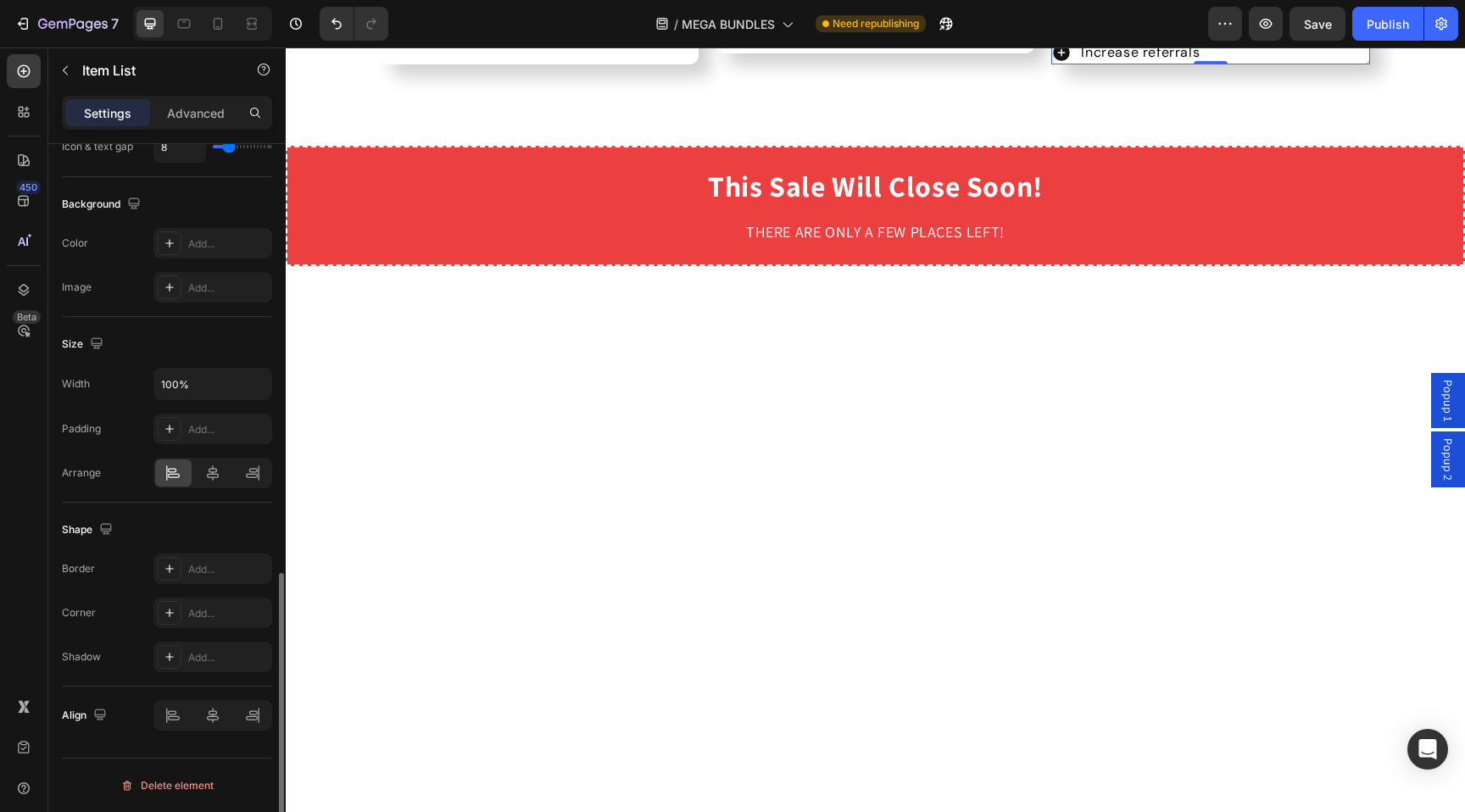
scroll to position [673, 0]
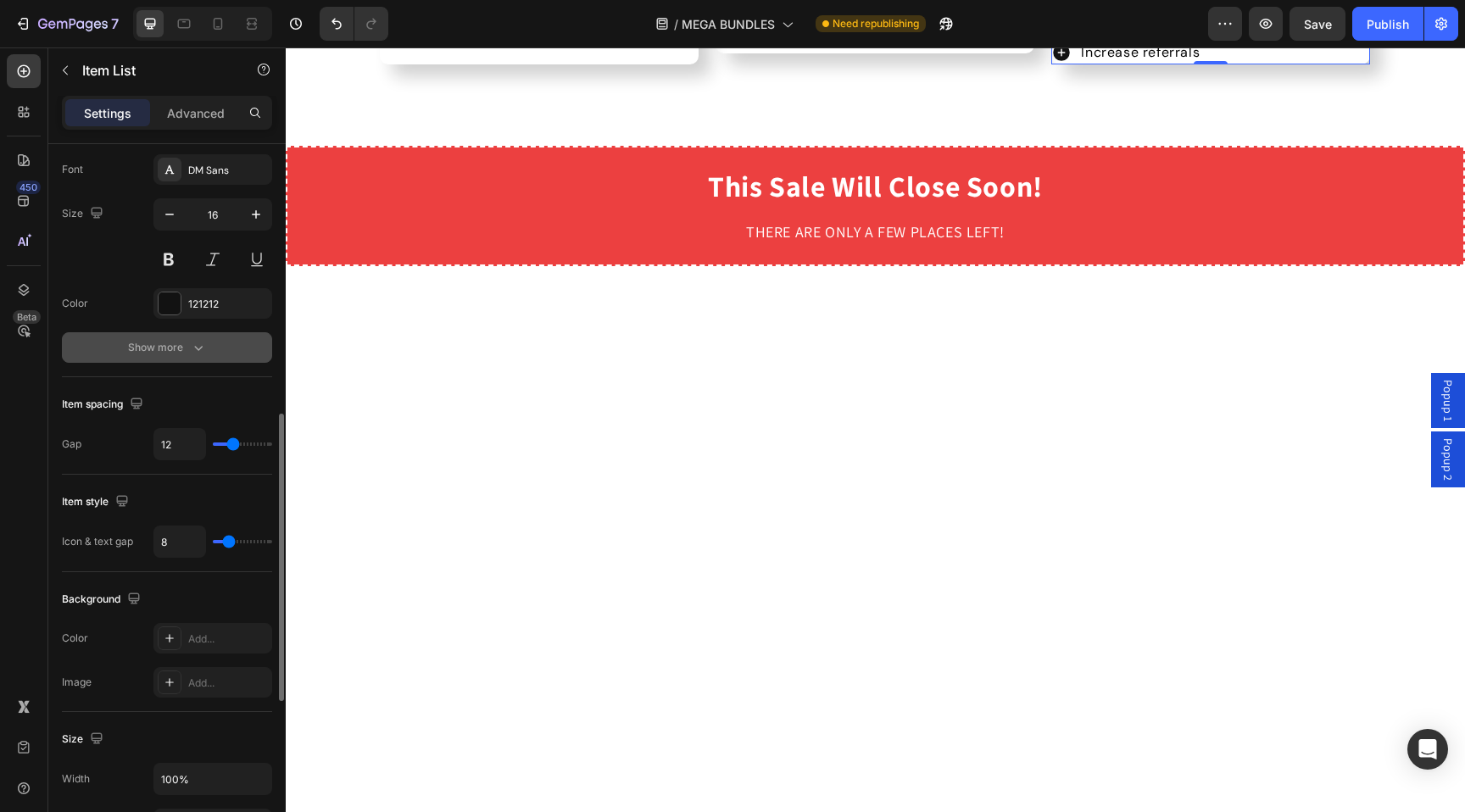
click at [146, 346] on div "Show more" at bounding box center [166, 347] width 79 height 17
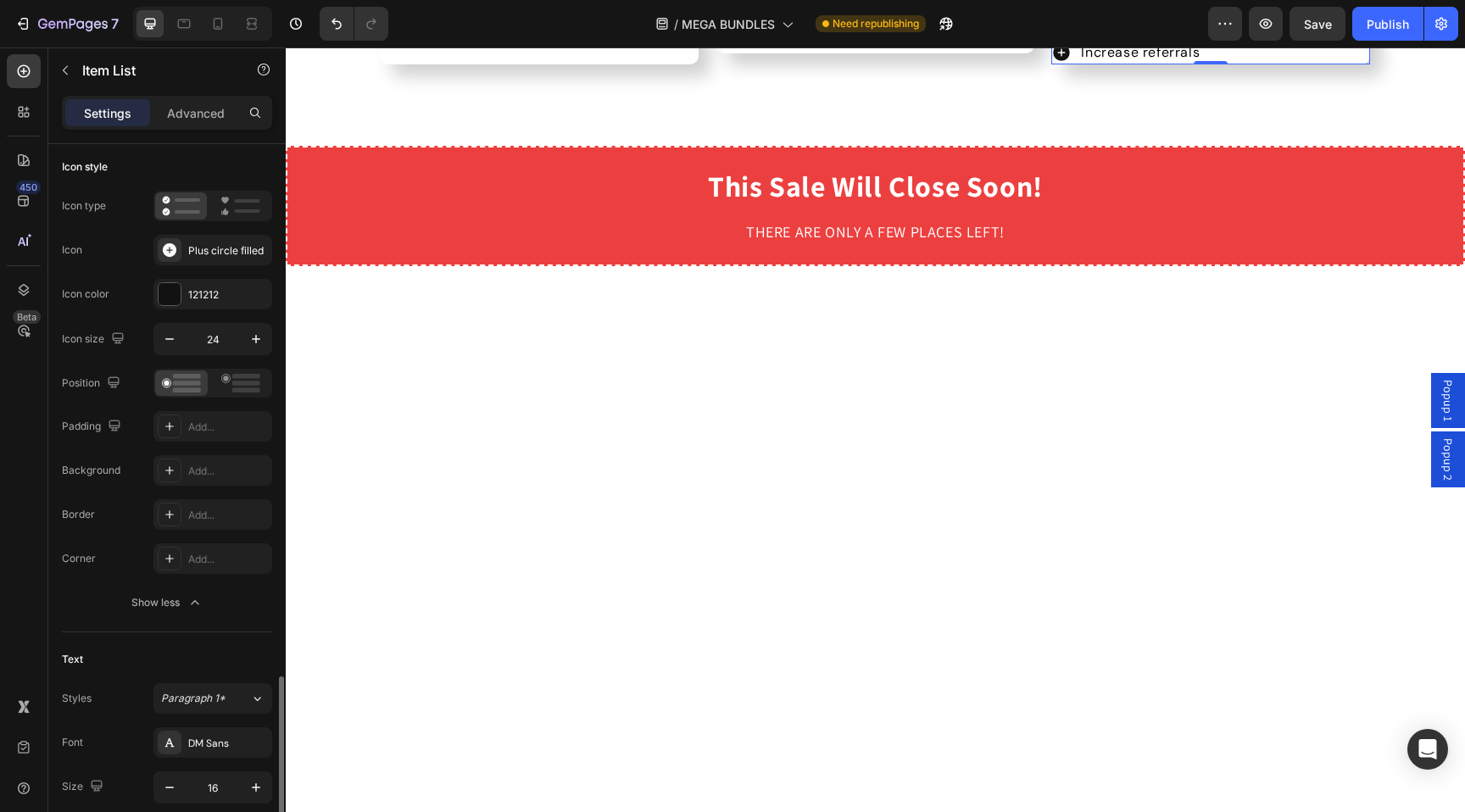
scroll to position [0, 0]
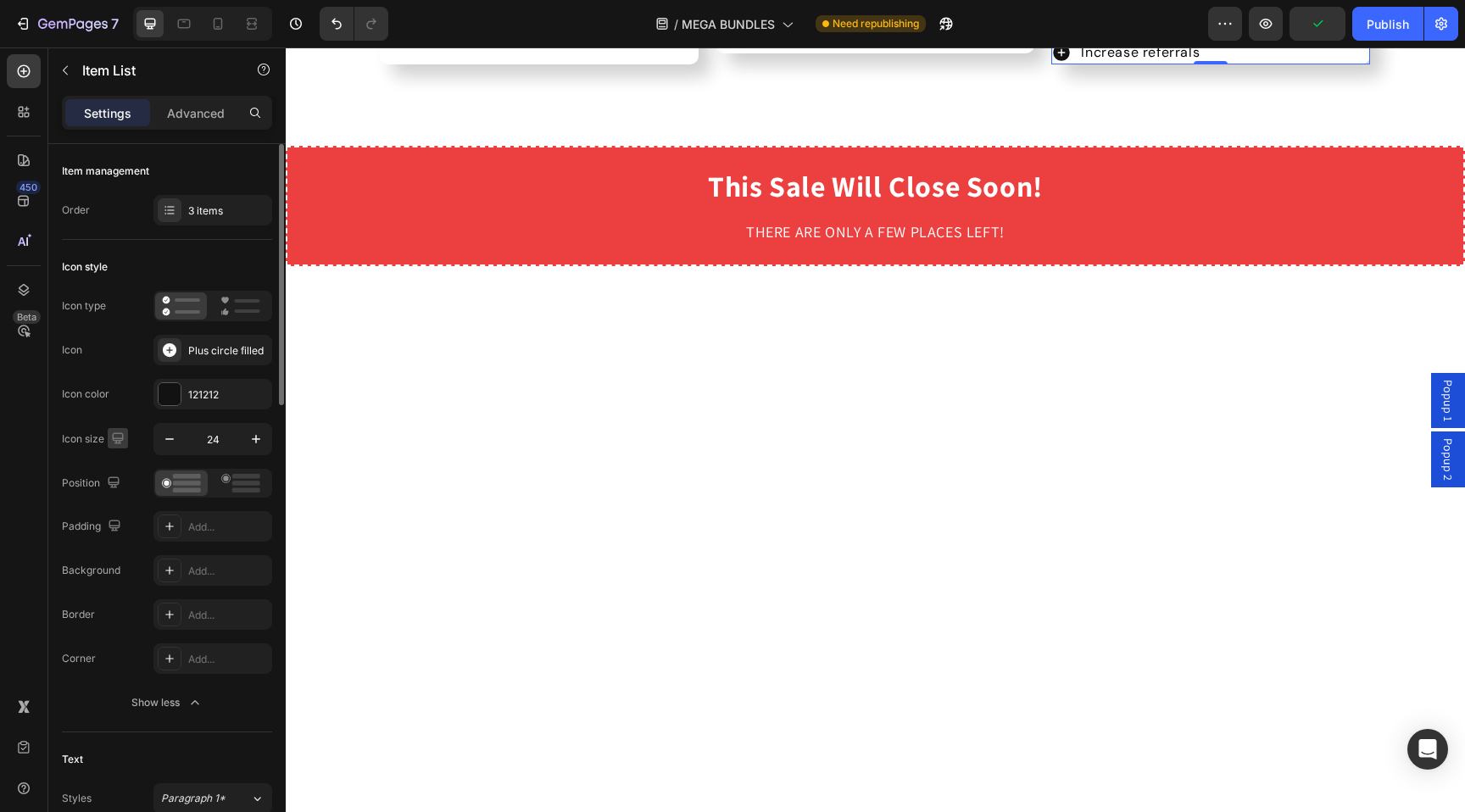
click at [125, 439] on icon "button" at bounding box center [118, 437] width 17 height 17
click at [125, 433] on icon "button" at bounding box center [118, 437] width 17 height 17
click at [133, 405] on div "Icon color 121212" at bounding box center [166, 394] width 210 height 31
click at [189, 103] on div "Advanced" at bounding box center [195, 112] width 85 height 27
type input "100%"
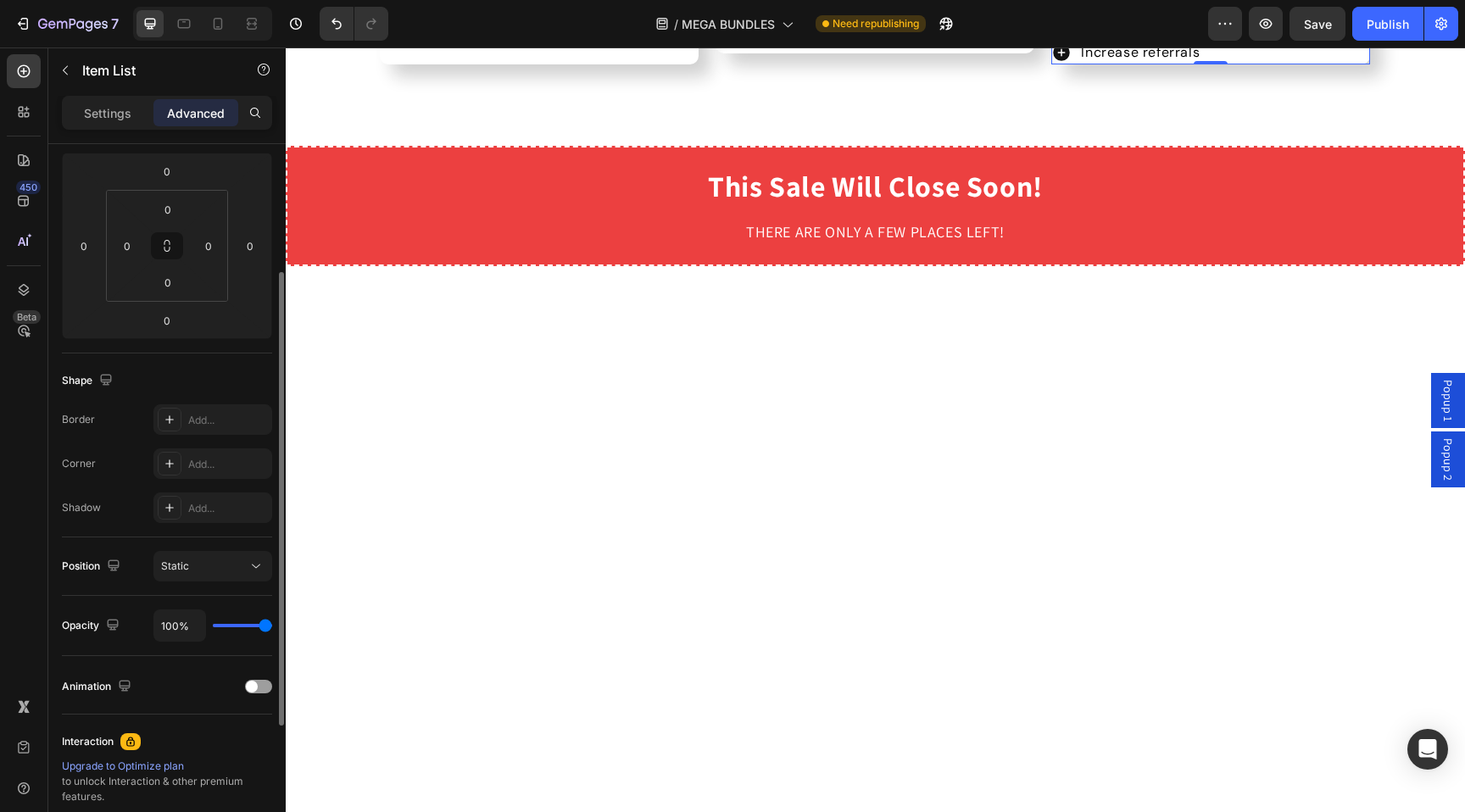
scroll to position [217, 0]
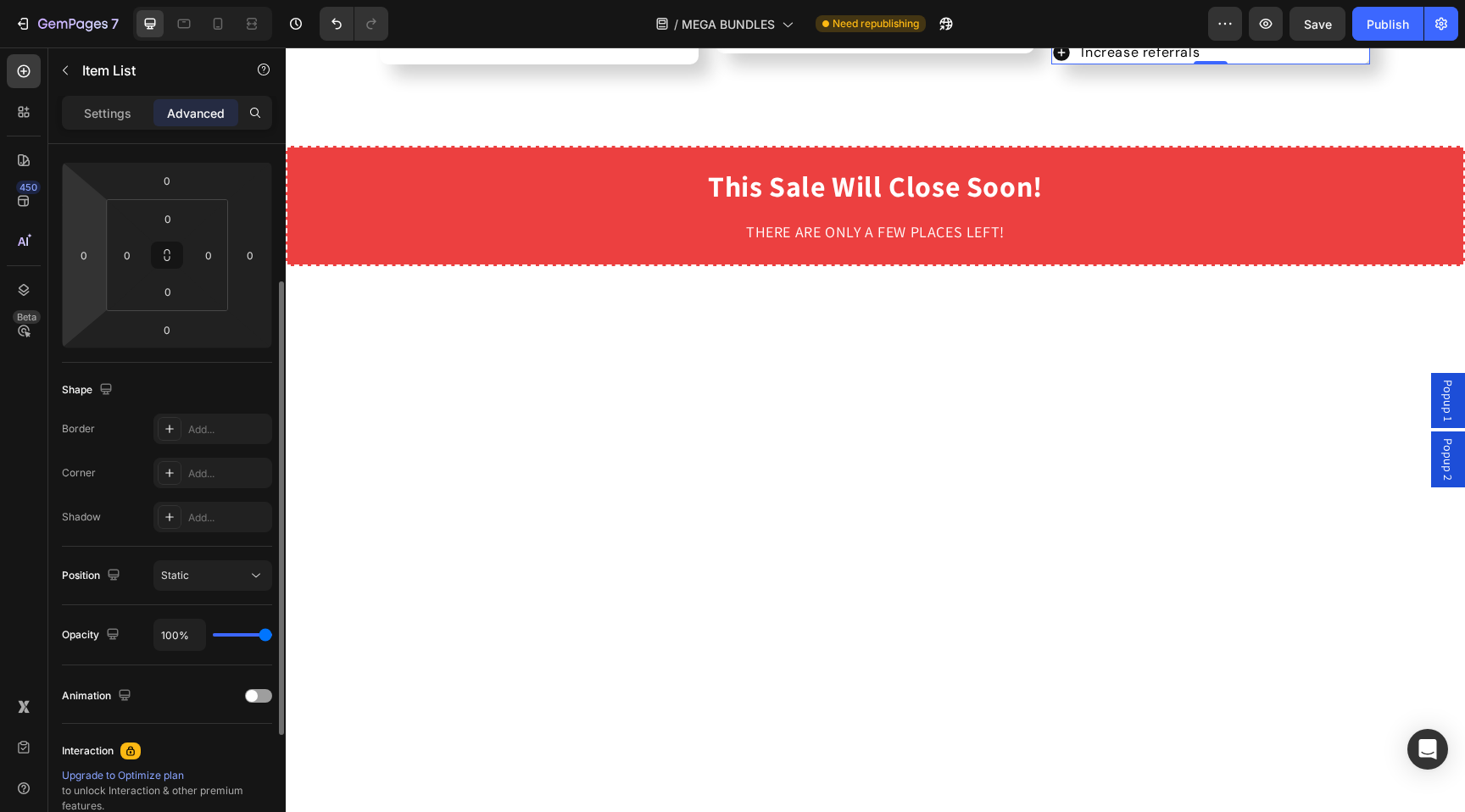
click at [79, 0] on html "7 Version history / MEGA BUNDLES Need republishing Preview Save Publish 450 Bet…" at bounding box center [732, 0] width 1465 height 0
click at [79, 254] on input "0" at bounding box center [84, 255] width 26 height 26
type input "20"
click at [87, 0] on html "7 Version history / MEGA BUNDLES Need republishing Preview Save Publish 450 Bet…" at bounding box center [732, 0] width 1465 height 0
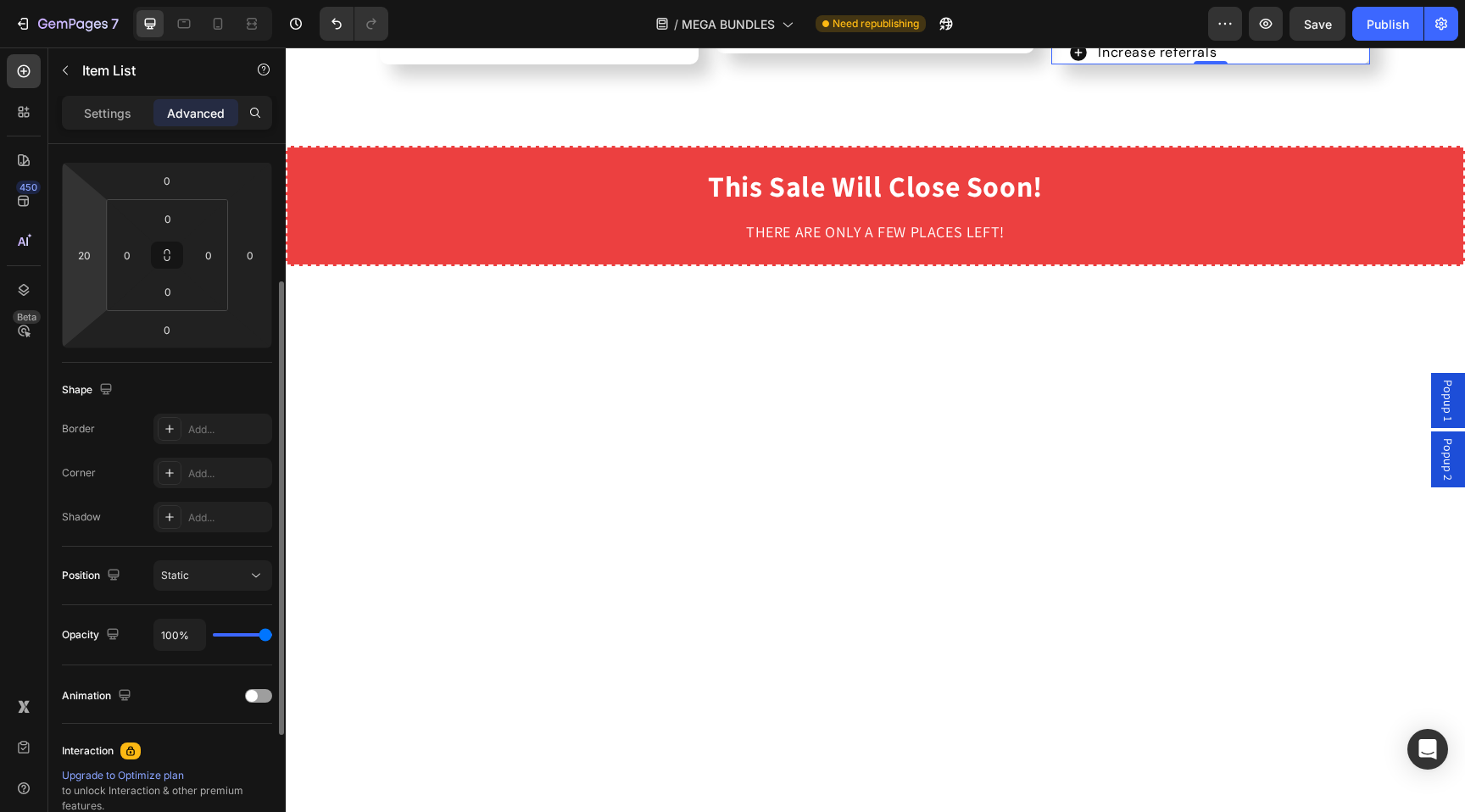
click at [0, 0] on div "Spacing (px) 0 20 0 0 0 0 0 0" at bounding box center [0, 0] width 0 height 0
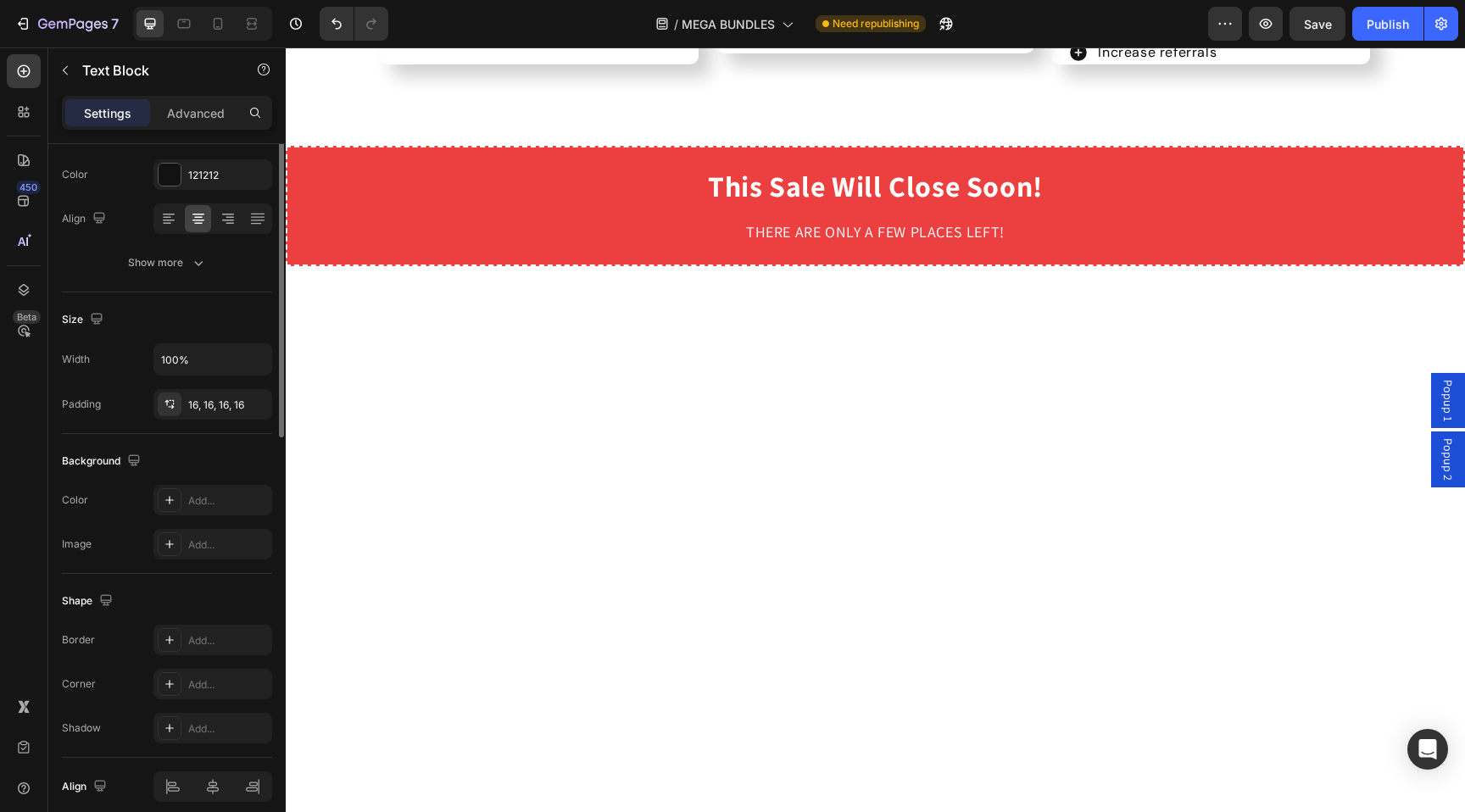
scroll to position [0, 0]
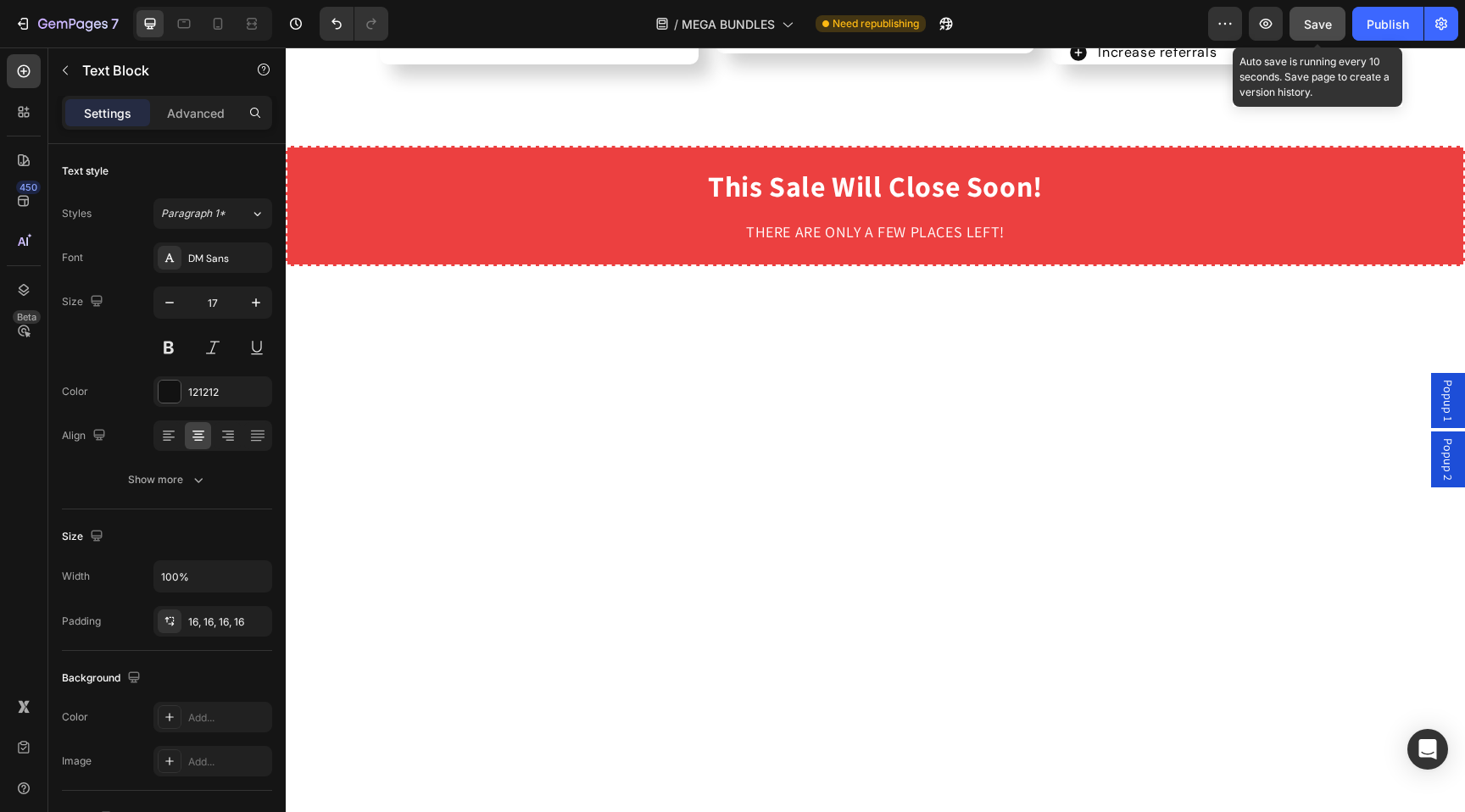
click at [1325, 30] on span "Save" at bounding box center [1318, 24] width 28 height 14
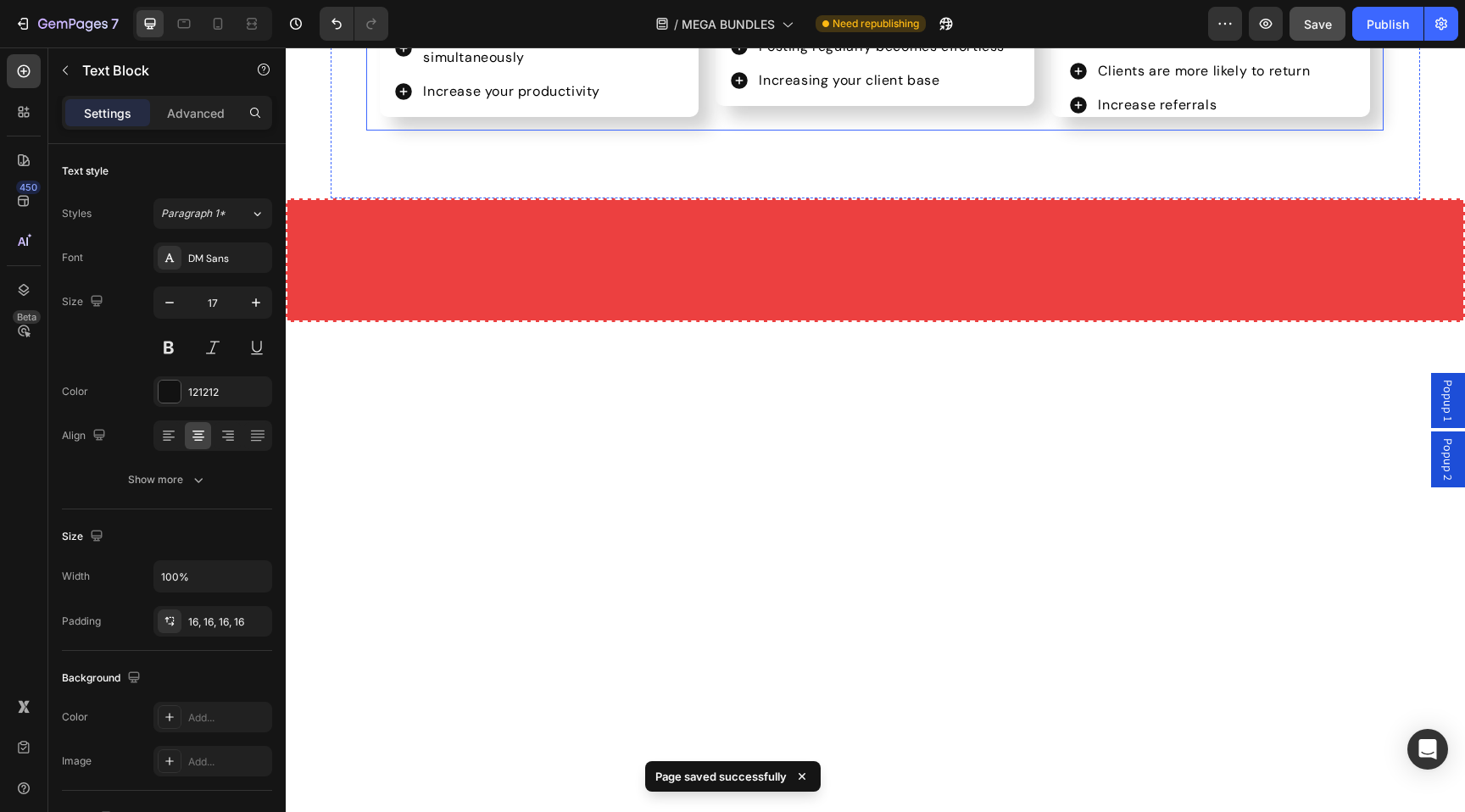
scroll to position [6262, 0]
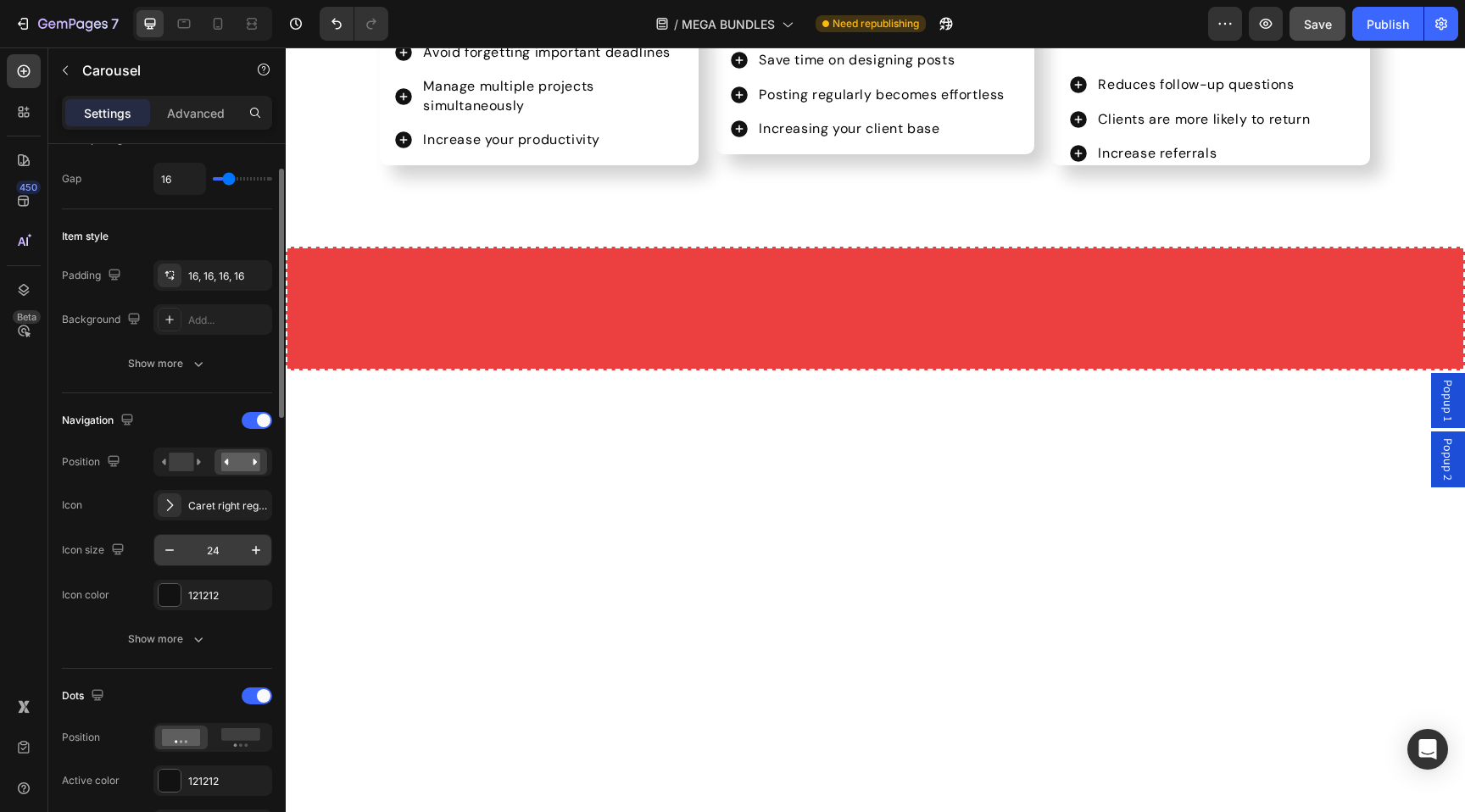
scroll to position [478, 0]
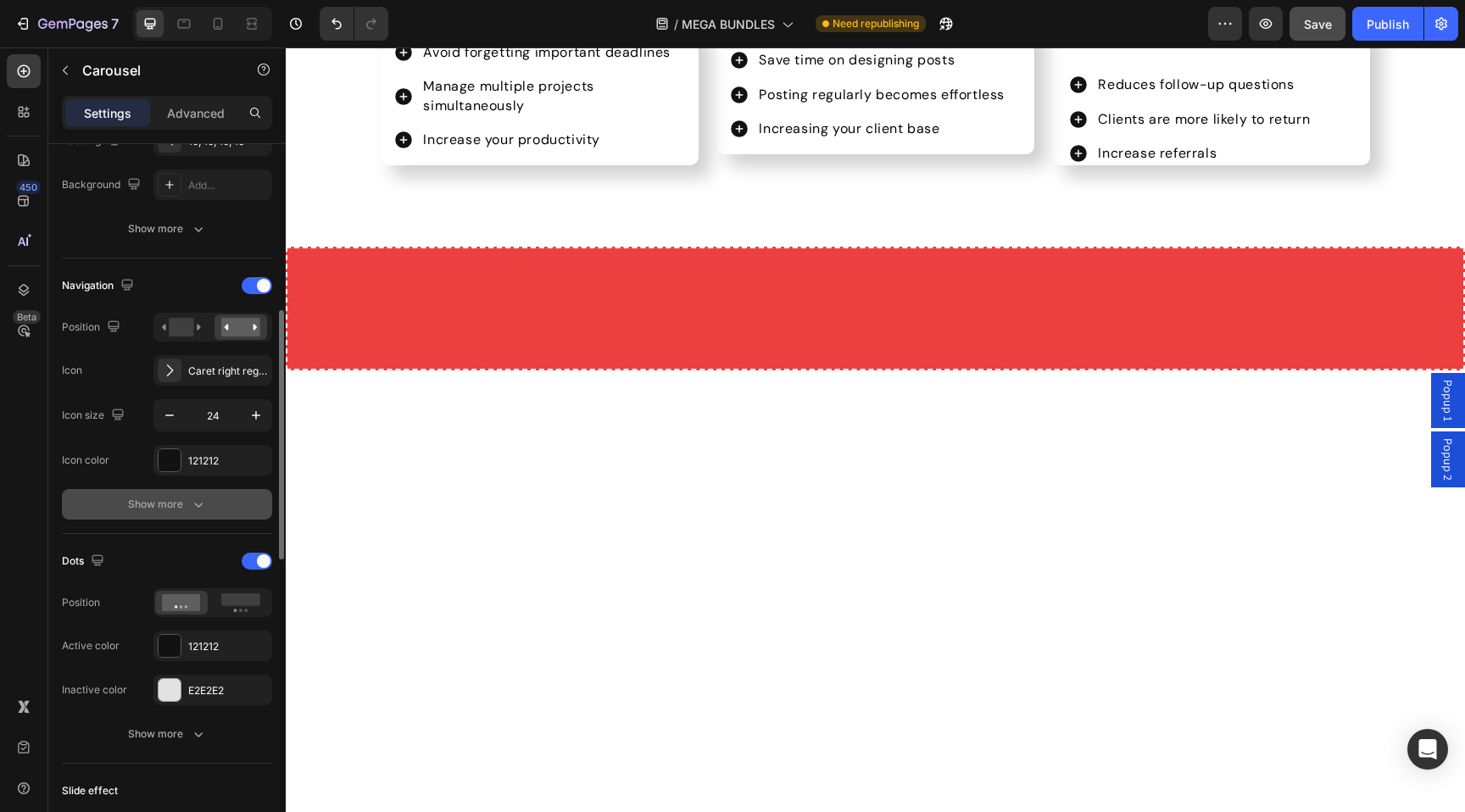
click at [181, 495] on div "Show more" at bounding box center [166, 503] width 79 height 17
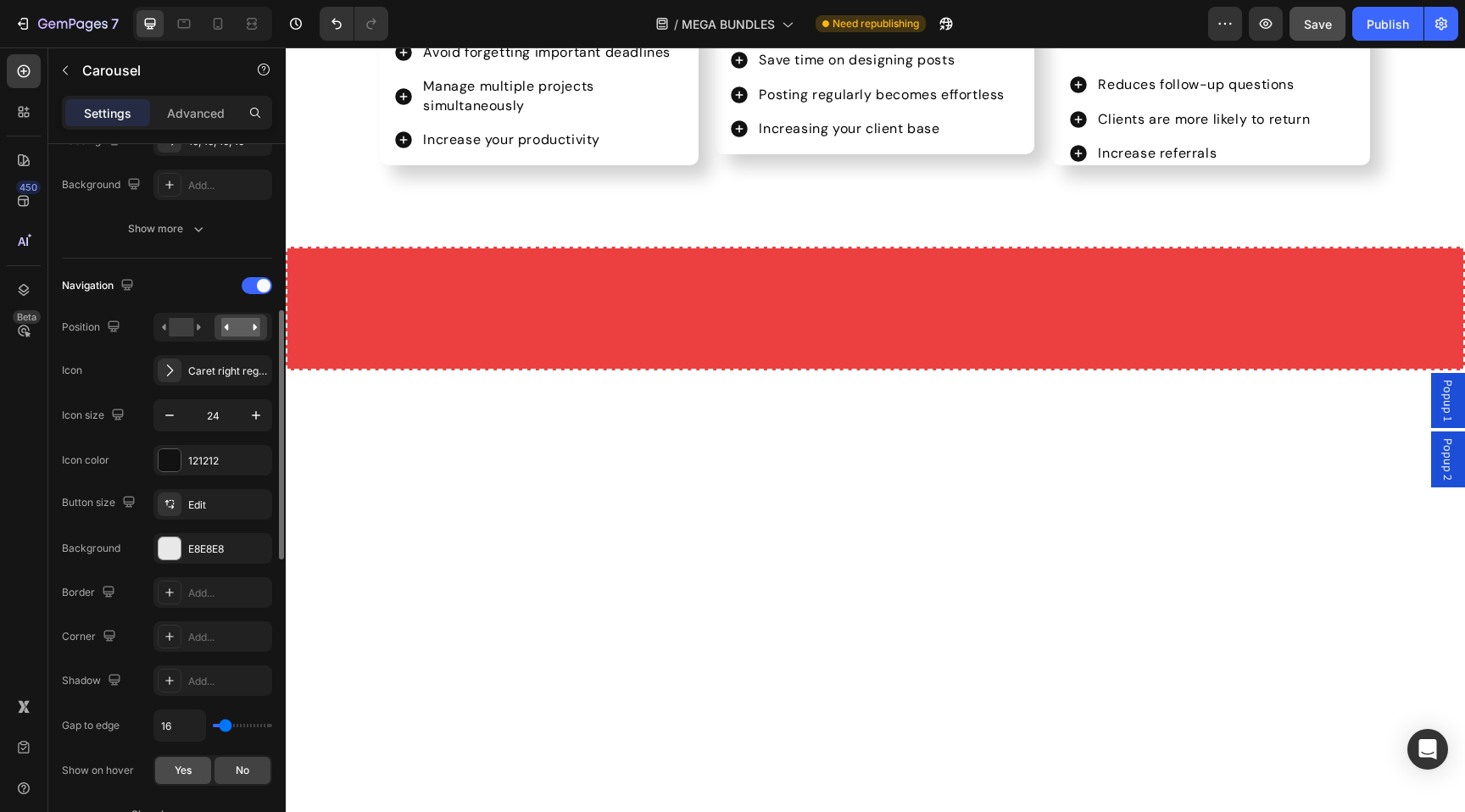
click at [196, 767] on div "Yes" at bounding box center [183, 769] width 56 height 27
click at [213, 644] on div "Add..." at bounding box center [228, 637] width 80 height 15
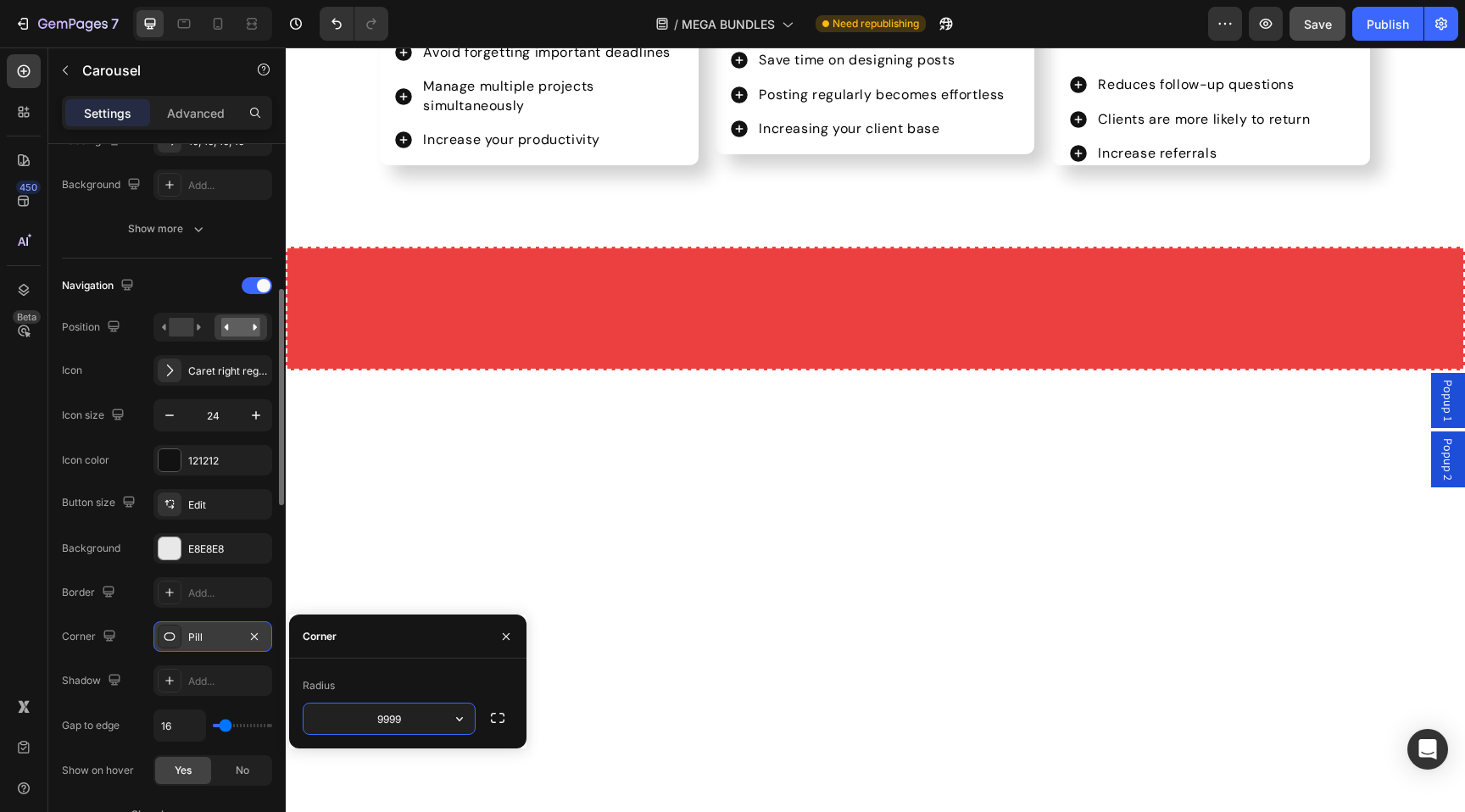
type input "3"
click at [145, 659] on div "Button size Edit Background E8E8E8 Border Add... Corner Pill Shadow Add... Gap …" at bounding box center [166, 638] width 210 height 297
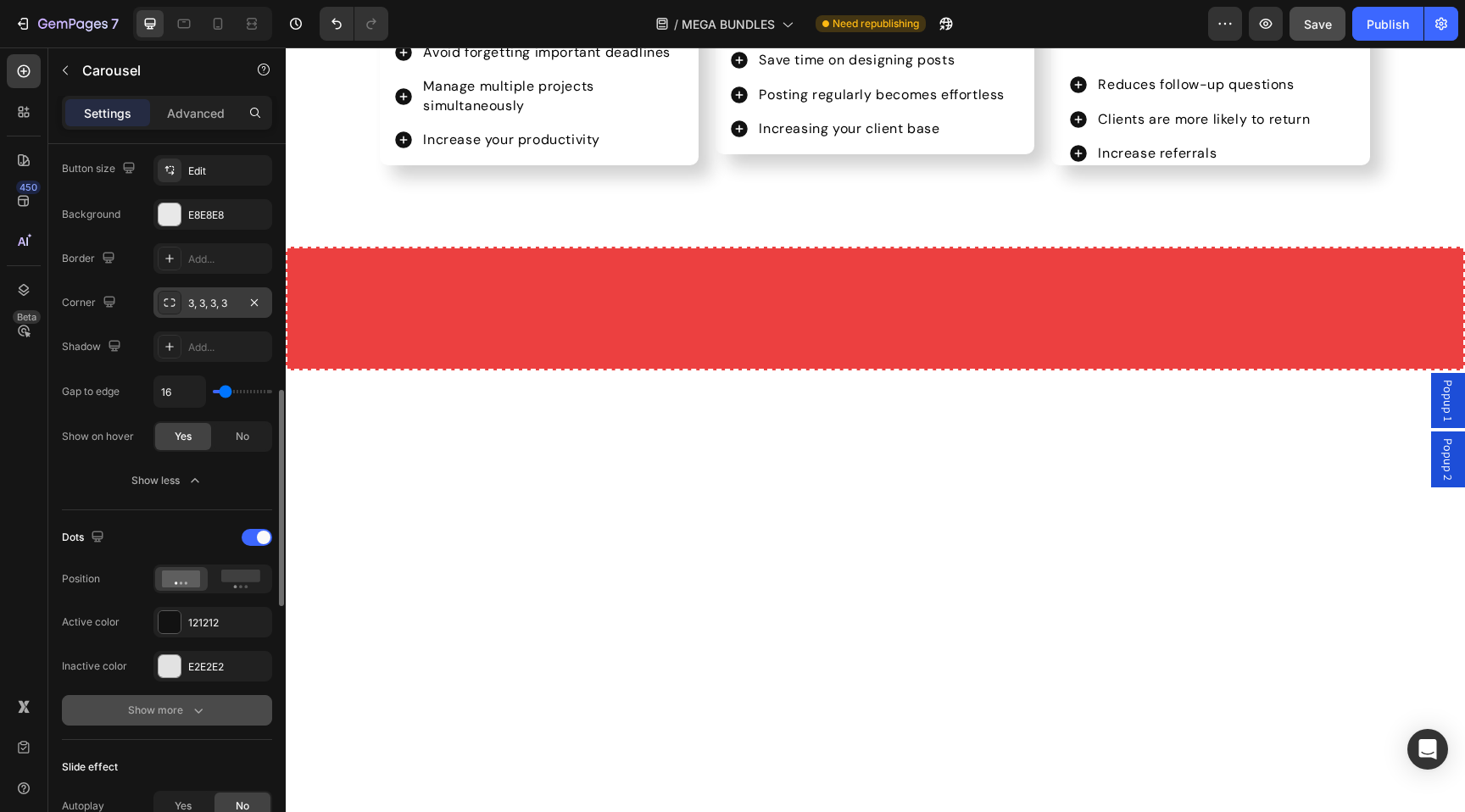
click at [171, 699] on button "Show more" at bounding box center [166, 709] width 210 height 31
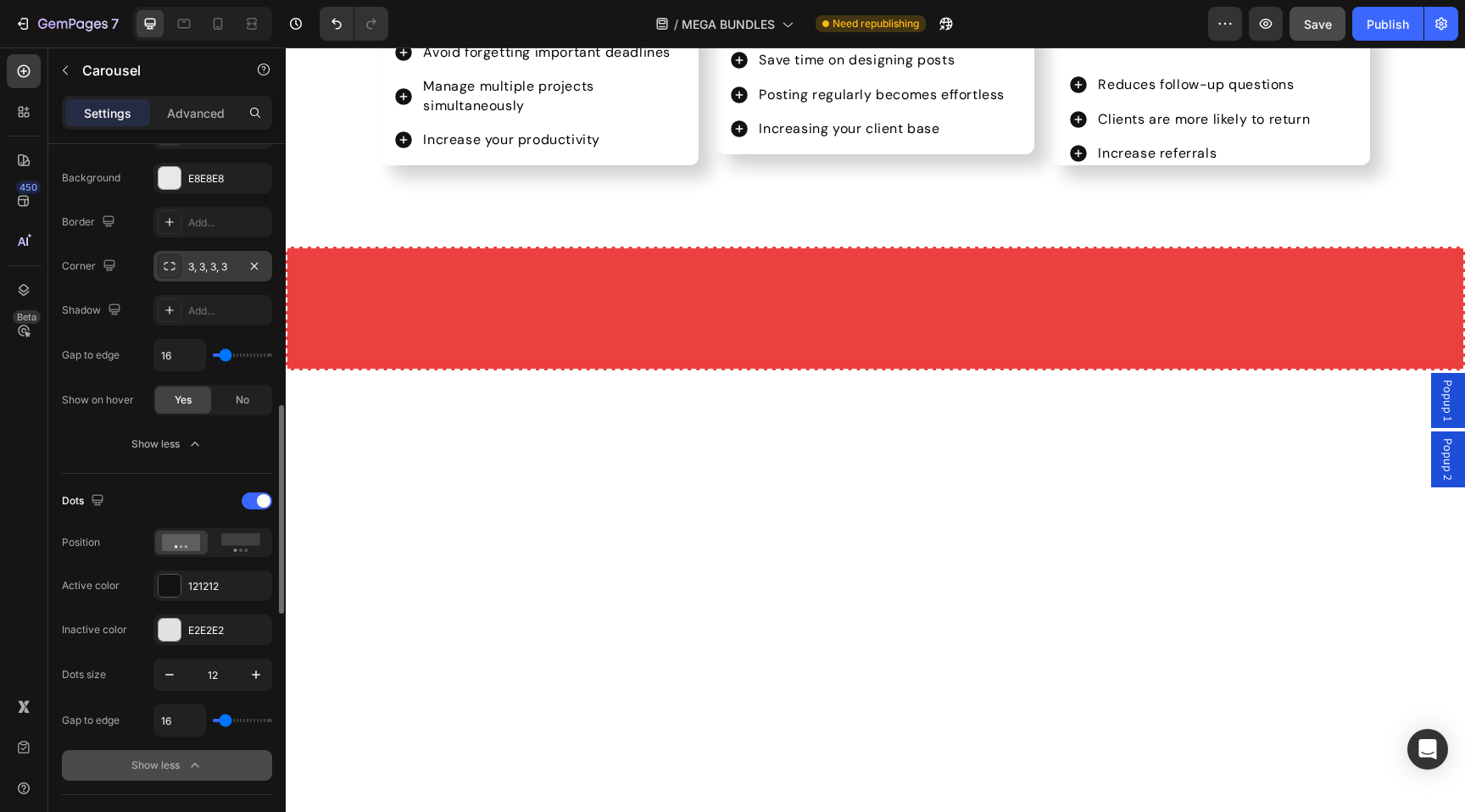
scroll to position [916, 0]
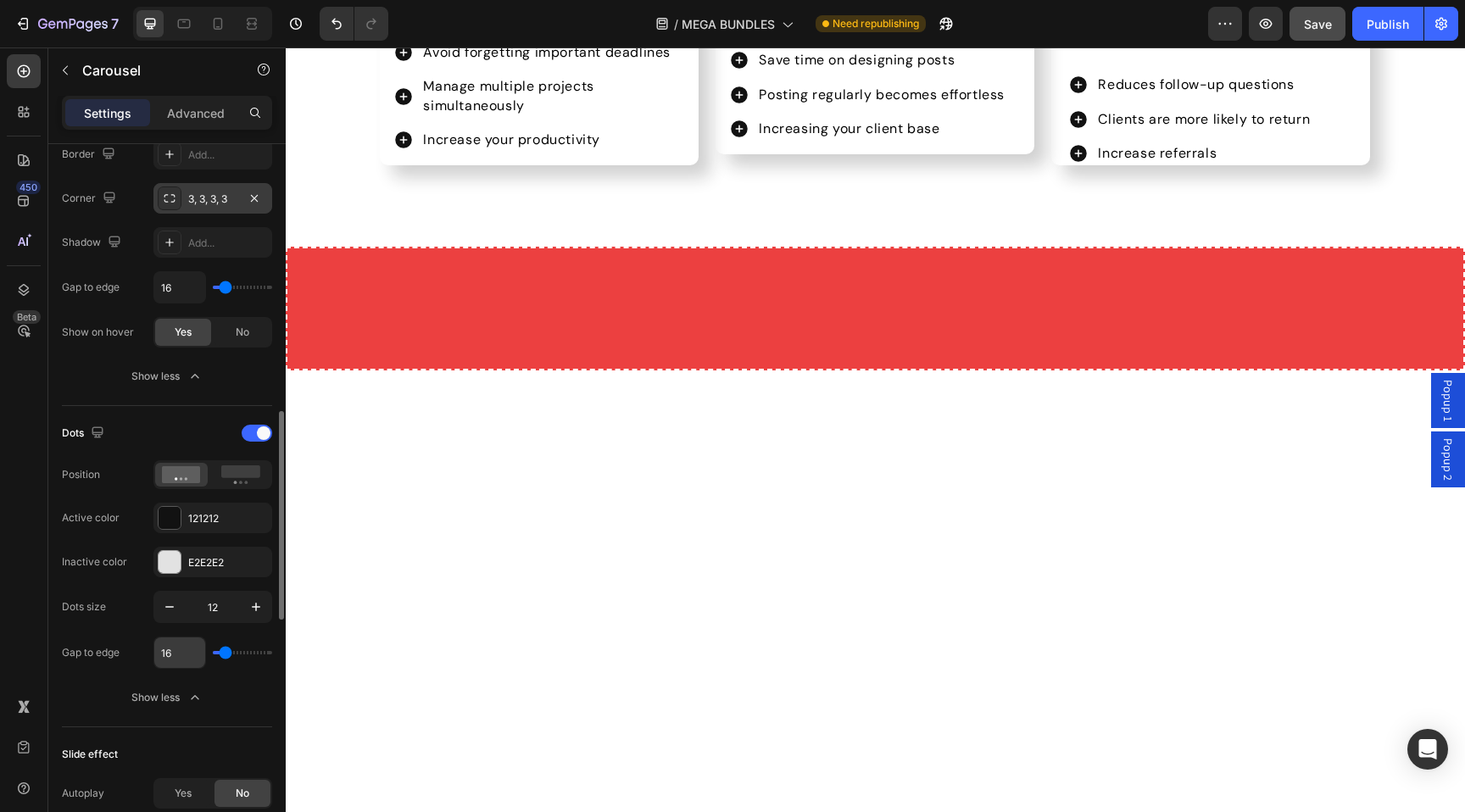
click at [178, 665] on input "16" at bounding box center [179, 653] width 51 height 31
type input "0"
click at [128, 672] on div "Dots size 12 Gap to edge Show less" at bounding box center [166, 652] width 210 height 122
type input "0"
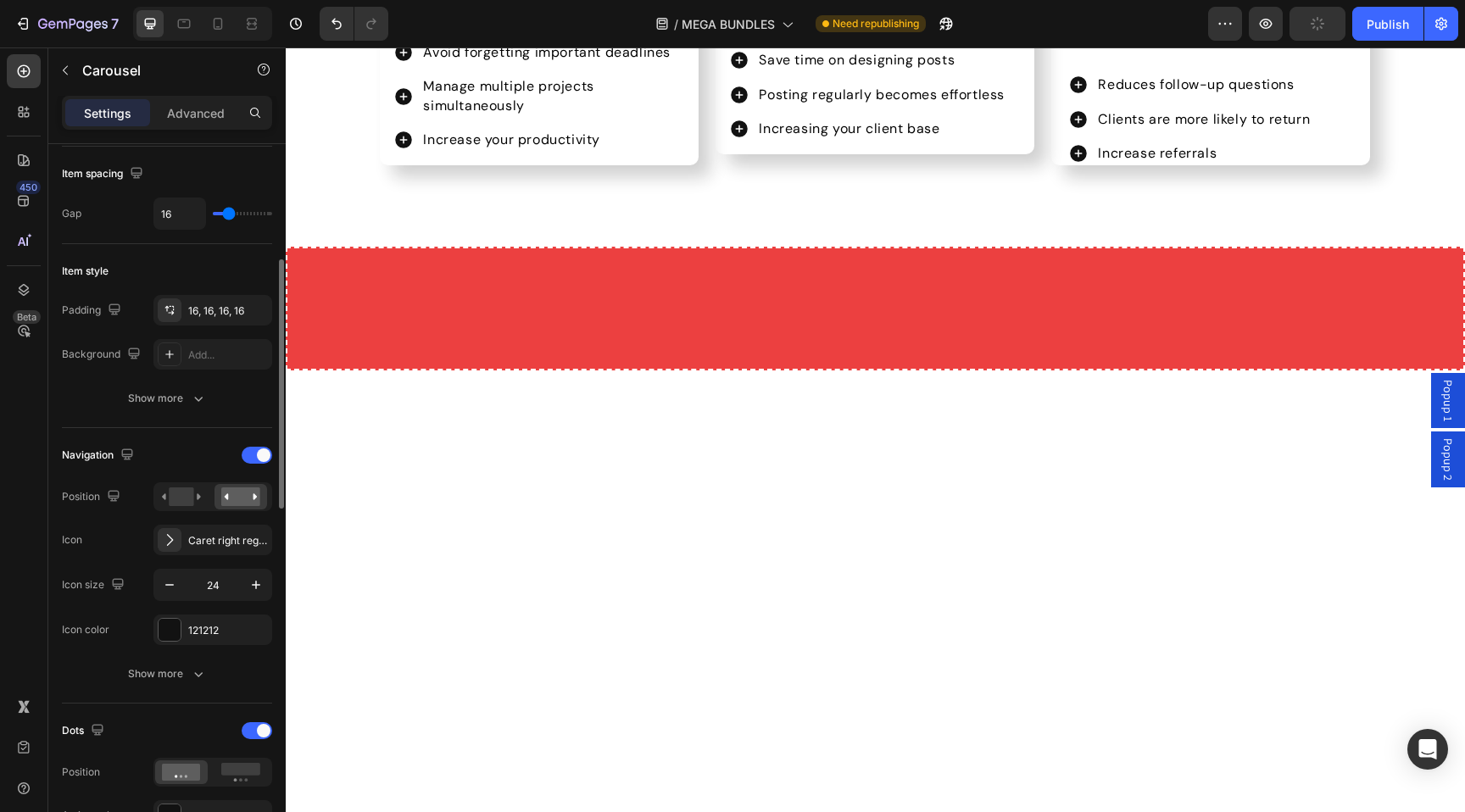
scroll to position [820, 0]
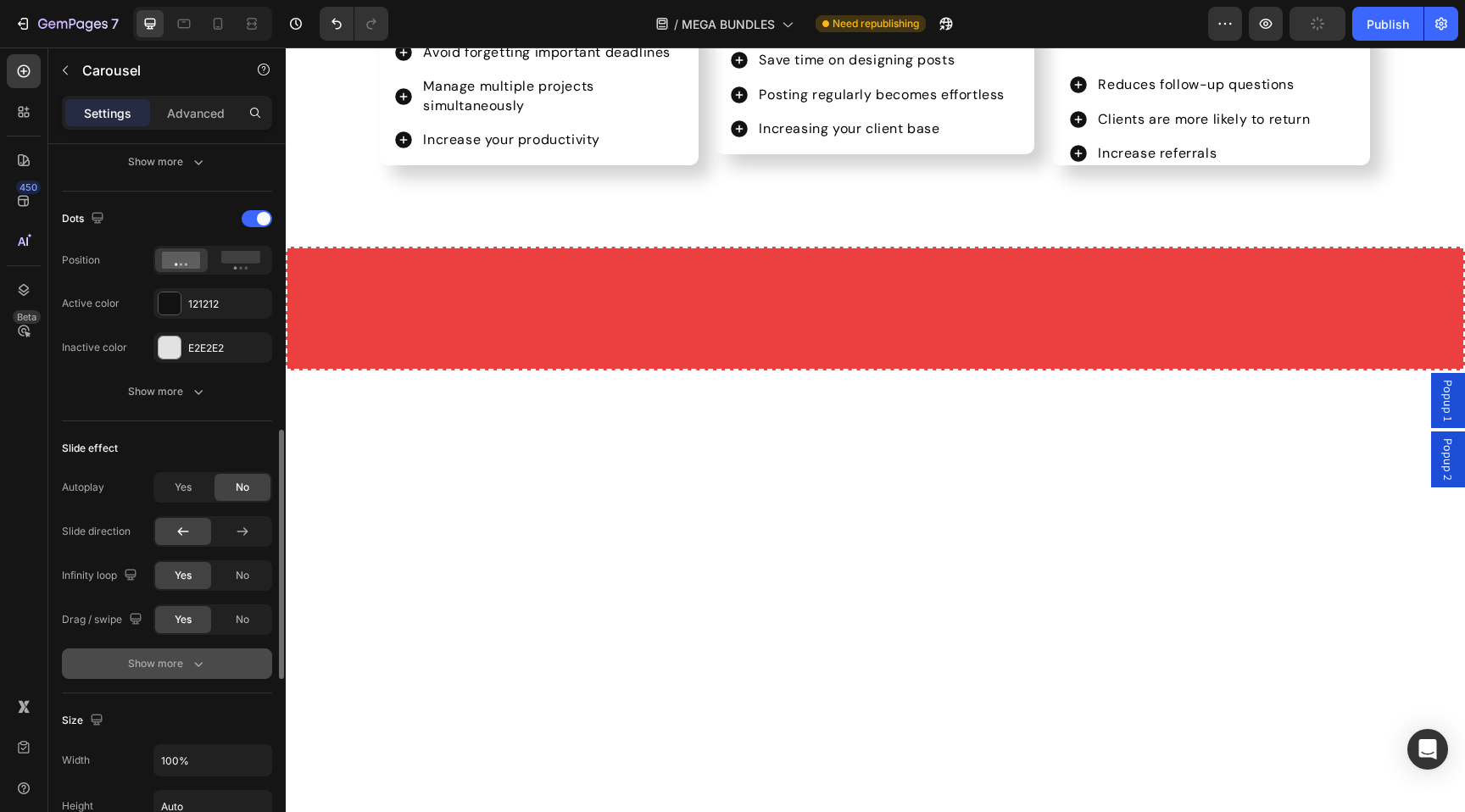
click at [179, 668] on div "Show more" at bounding box center [166, 663] width 79 height 17
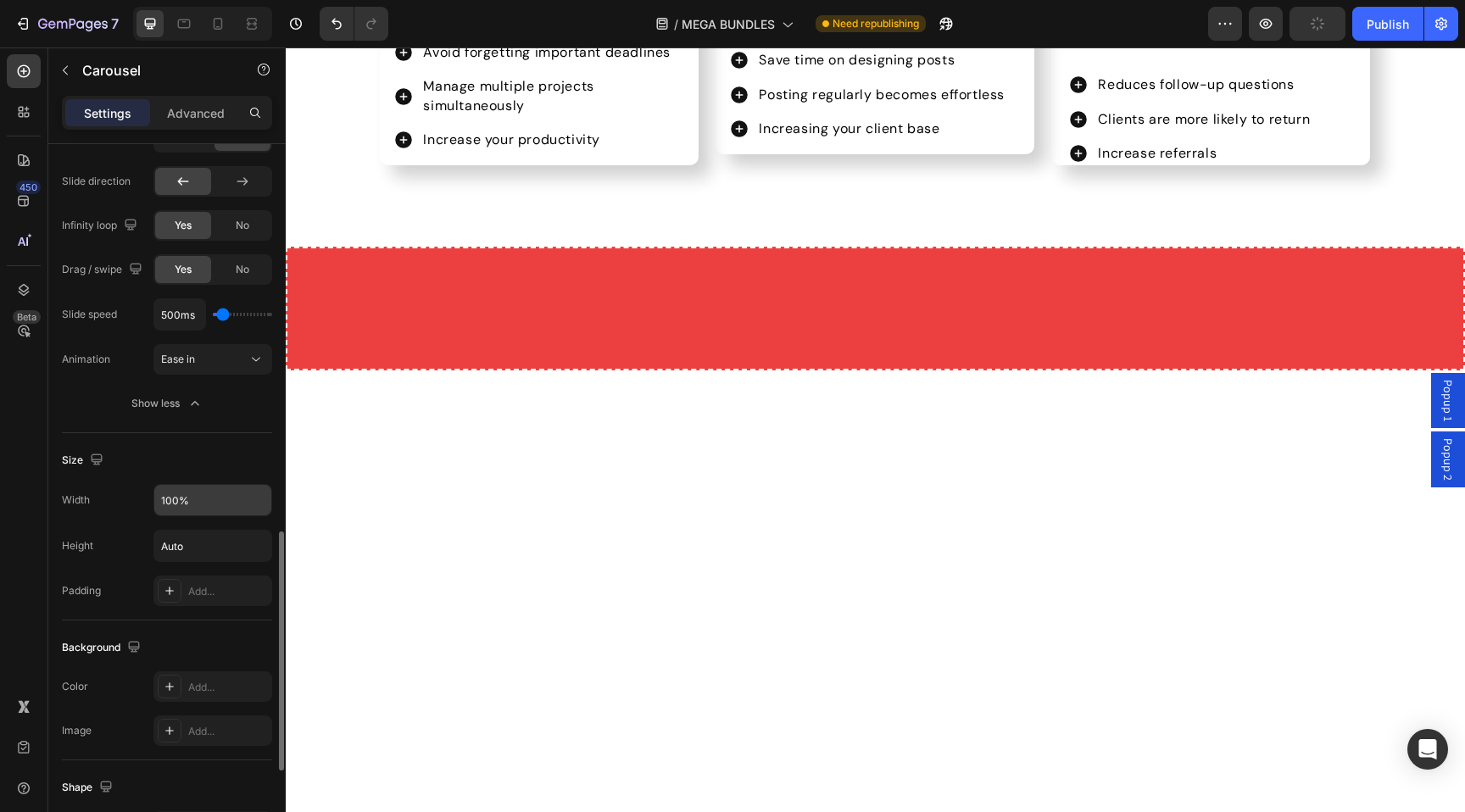
scroll to position [865, 0]
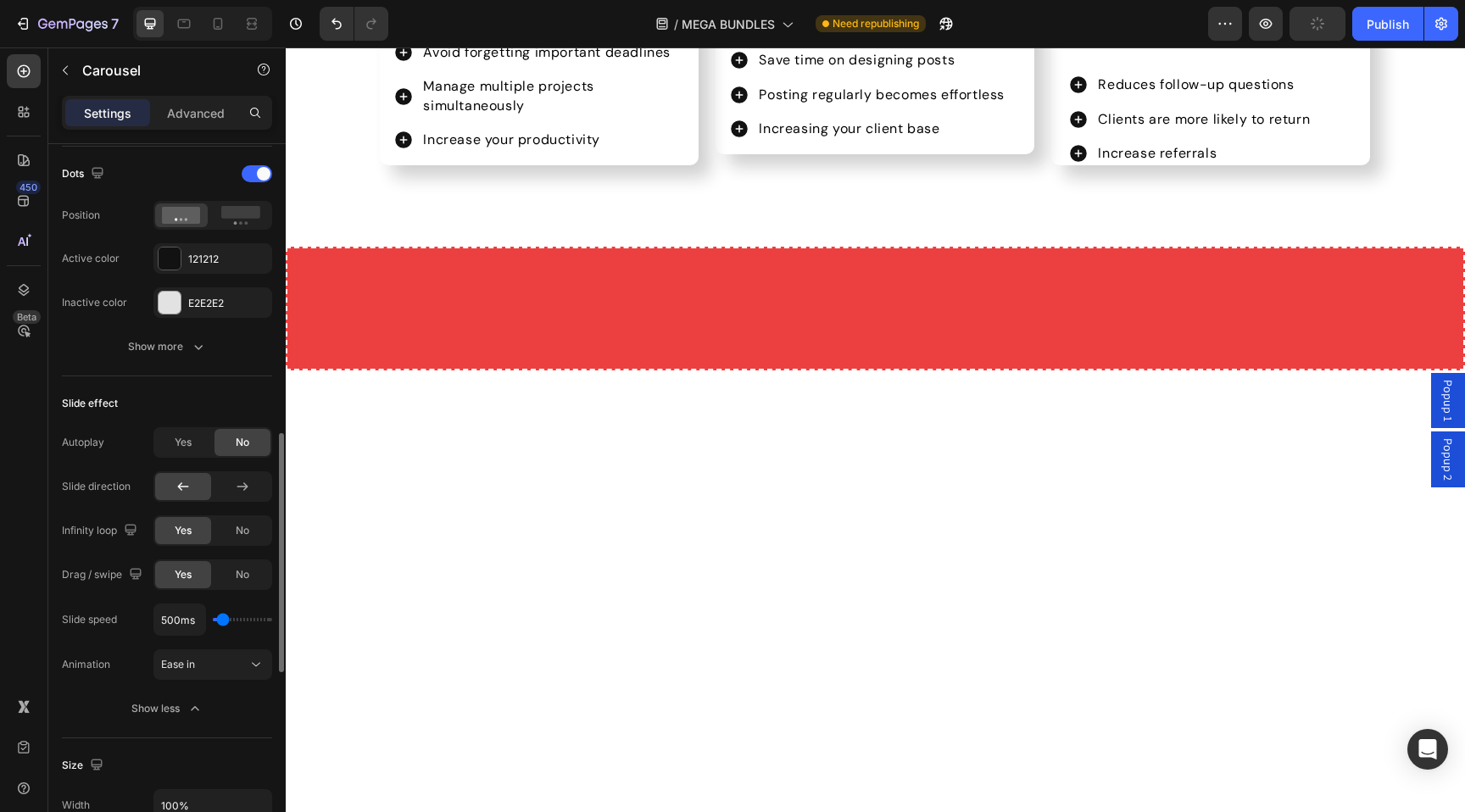
click at [140, 322] on div "Dots Position Active color 121212 Inactive color E2E2E2 Show more" at bounding box center [166, 261] width 210 height 201
click at [140, 328] on div "Dots Position Active color 121212 Inactive color E2E2E2 Show more" at bounding box center [166, 261] width 210 height 201
click at [140, 338] on div "Show more" at bounding box center [166, 346] width 79 height 17
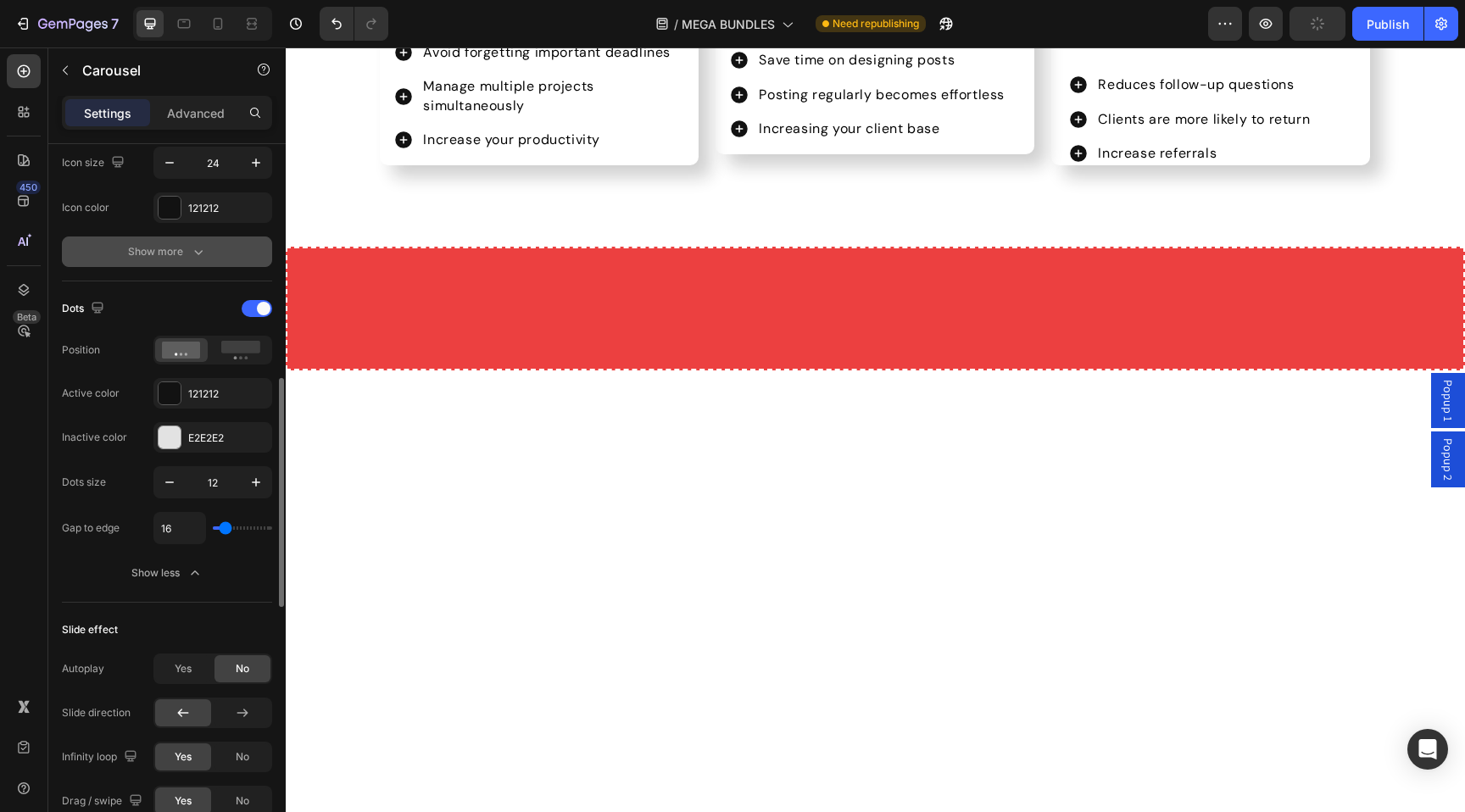
click at [122, 255] on button "Show more" at bounding box center [166, 251] width 210 height 31
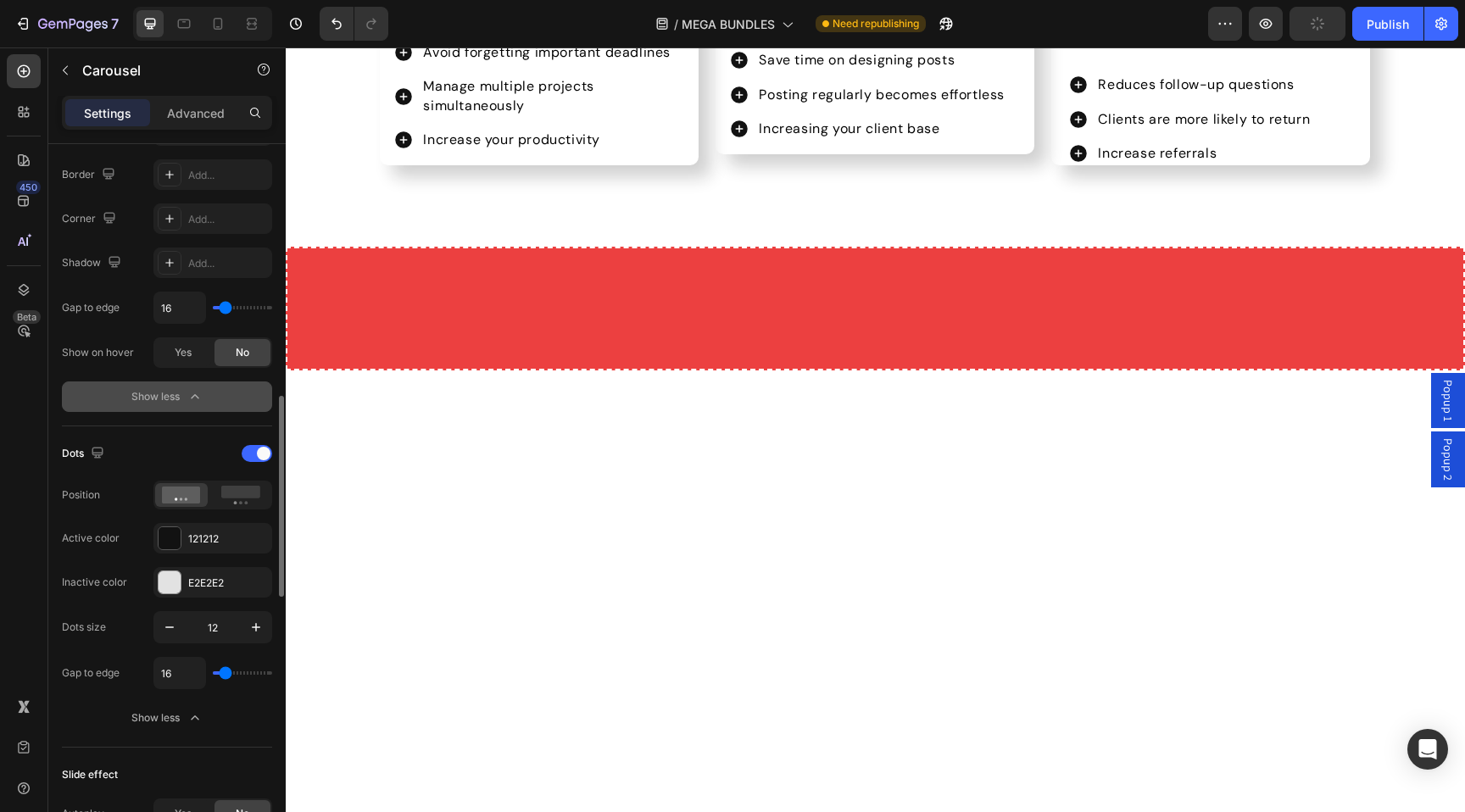
scroll to position [922, 0]
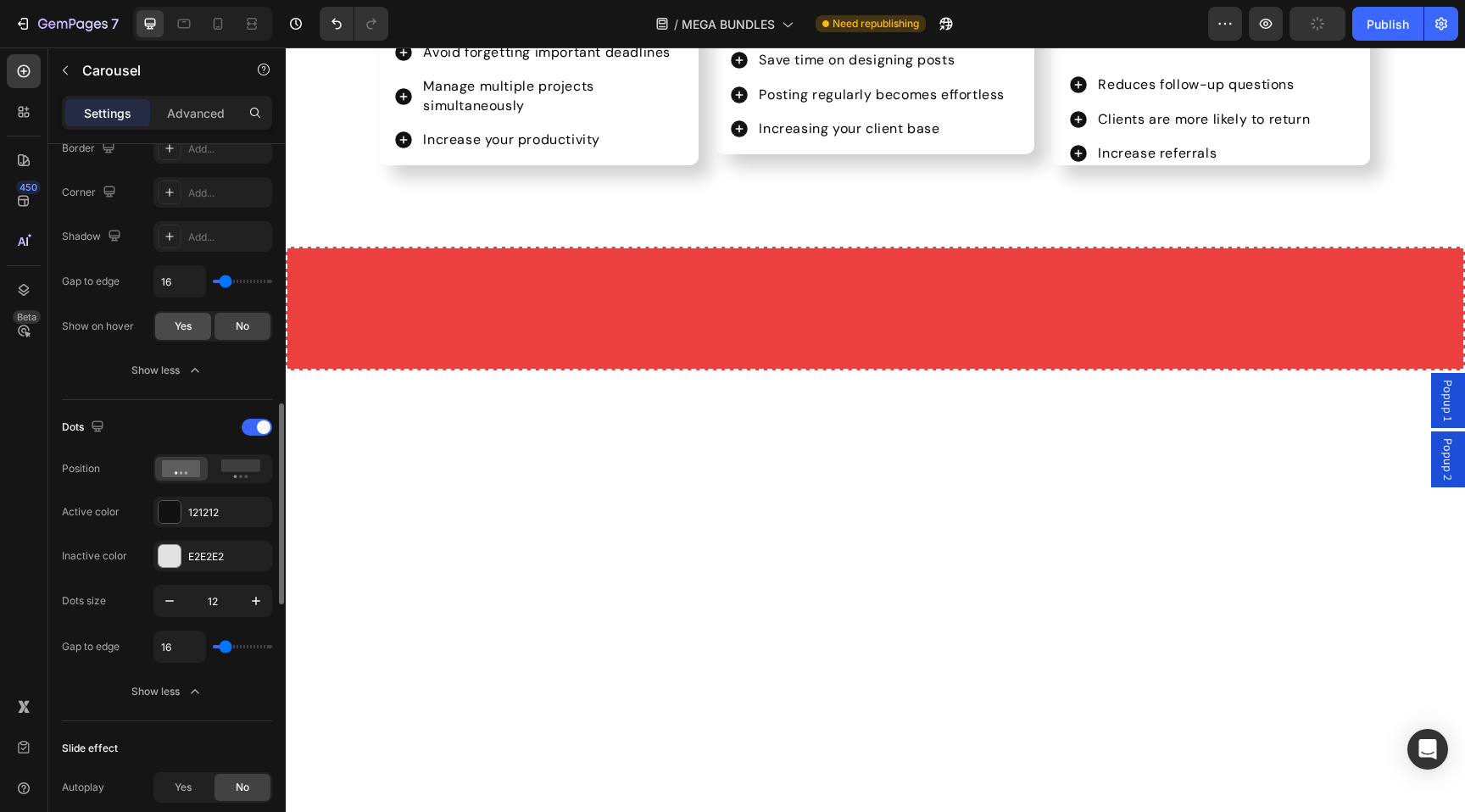
click at [178, 338] on div "Yes" at bounding box center [183, 326] width 56 height 27
click at [218, 346] on div "Button size Edit Background E8E8E8 Border Add... Corner Add... Shadow Add... Ga…" at bounding box center [166, 215] width 210 height 341
click at [222, 340] on div "Yes No" at bounding box center [212, 326] width 119 height 31
click at [225, 339] on div "No" at bounding box center [242, 326] width 56 height 27
click at [204, 339] on div "Yes" at bounding box center [183, 326] width 56 height 27
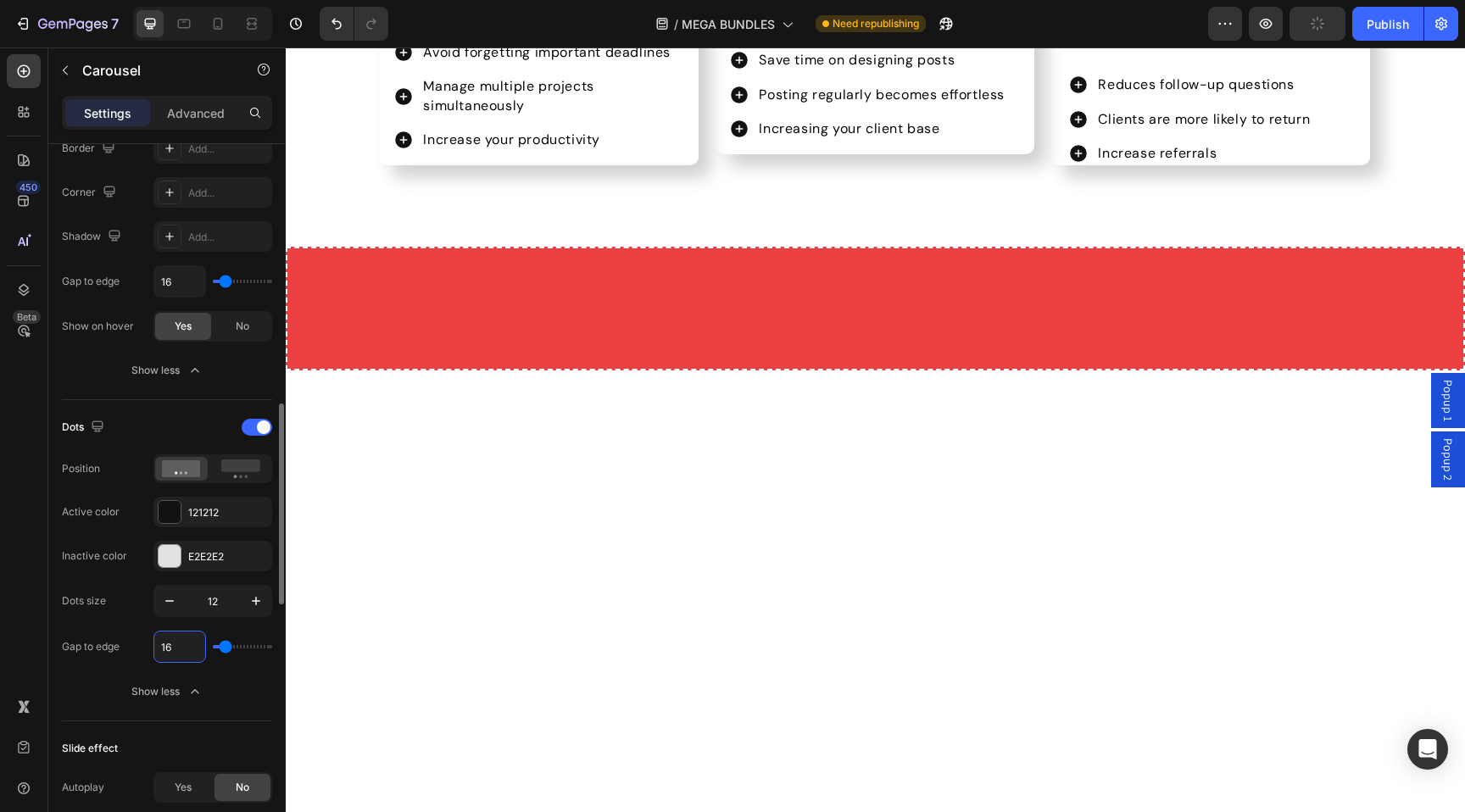
click at [168, 646] on input "16" at bounding box center [179, 647] width 51 height 31
type input "0"
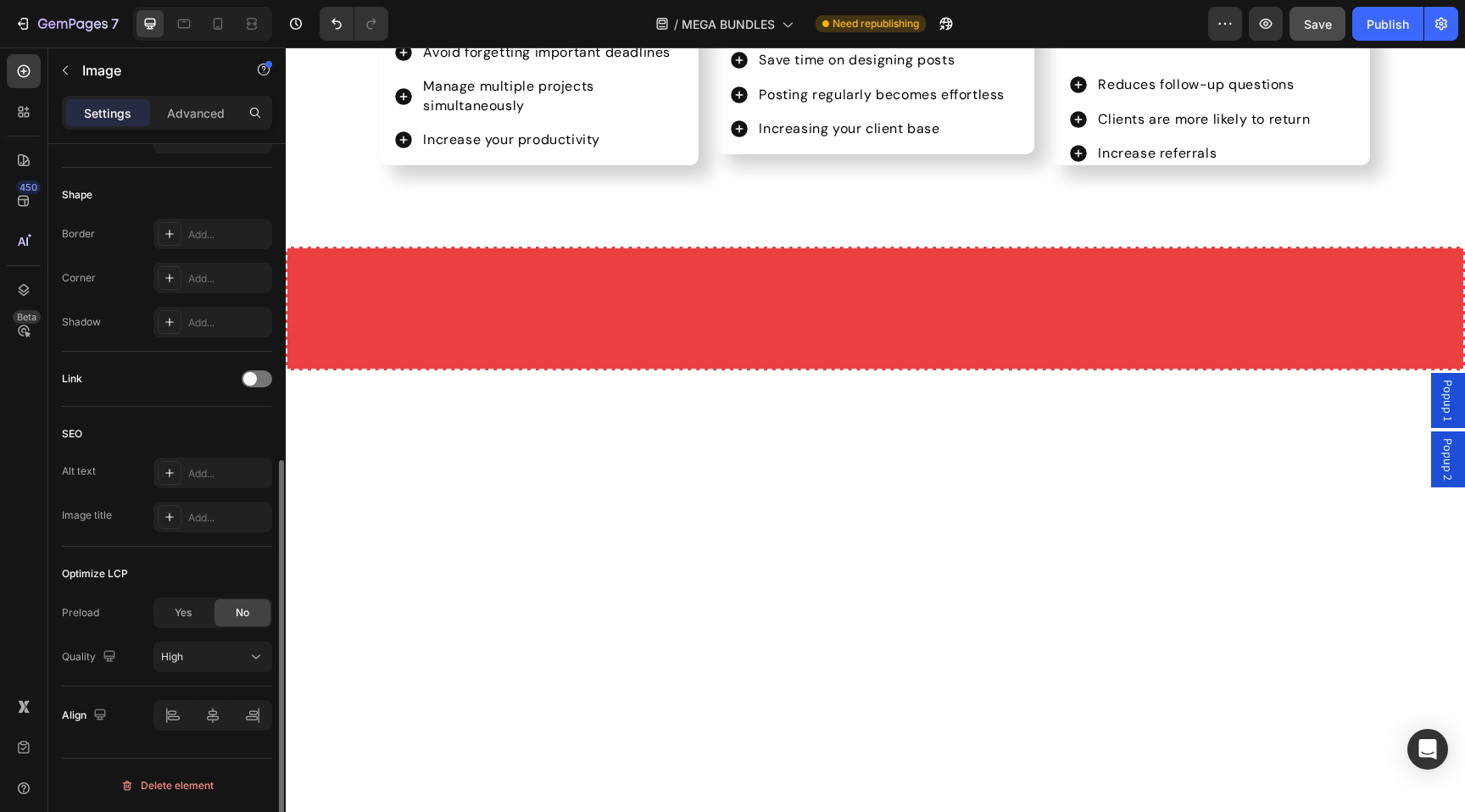
scroll to position [0, 0]
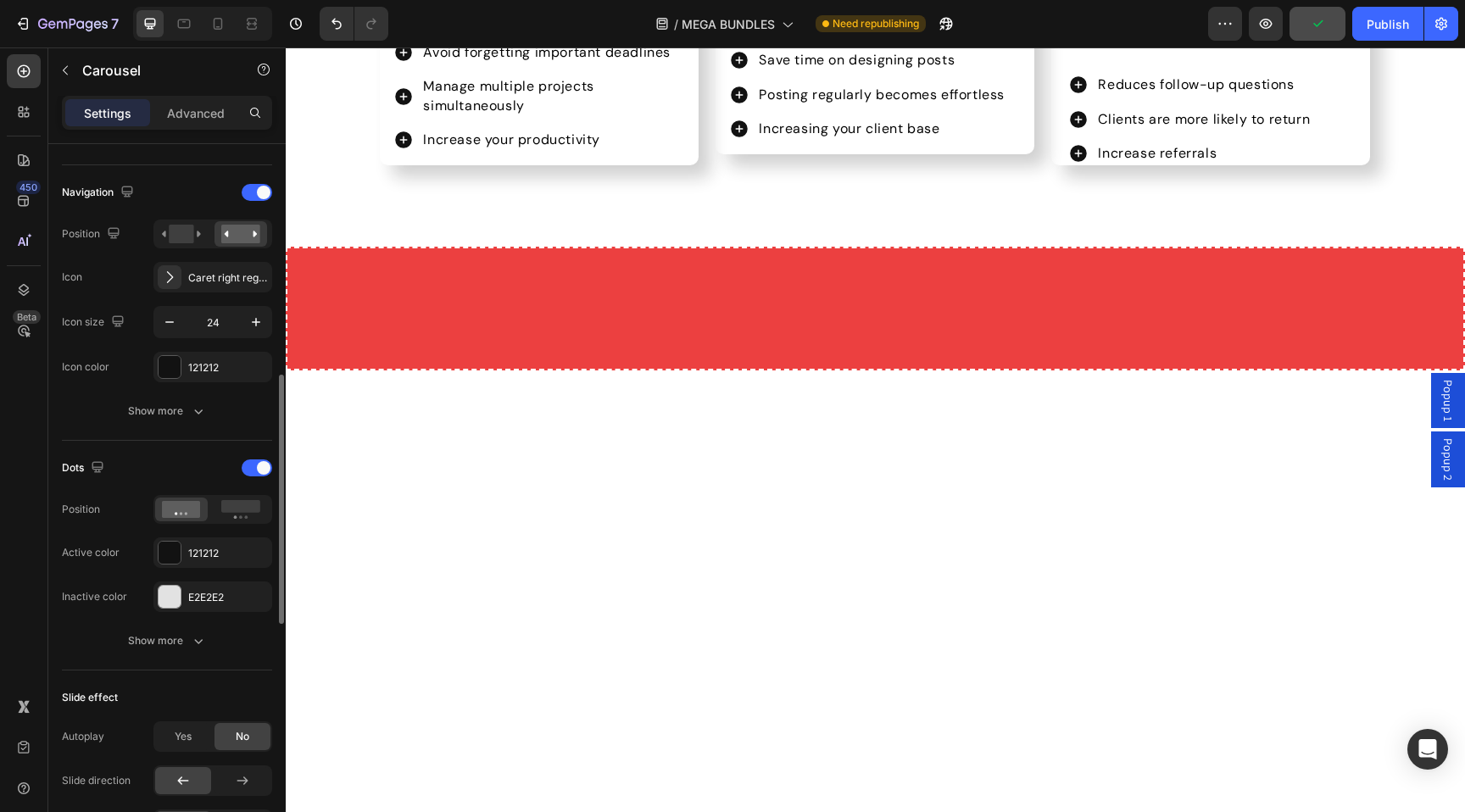
scroll to position [595, 0]
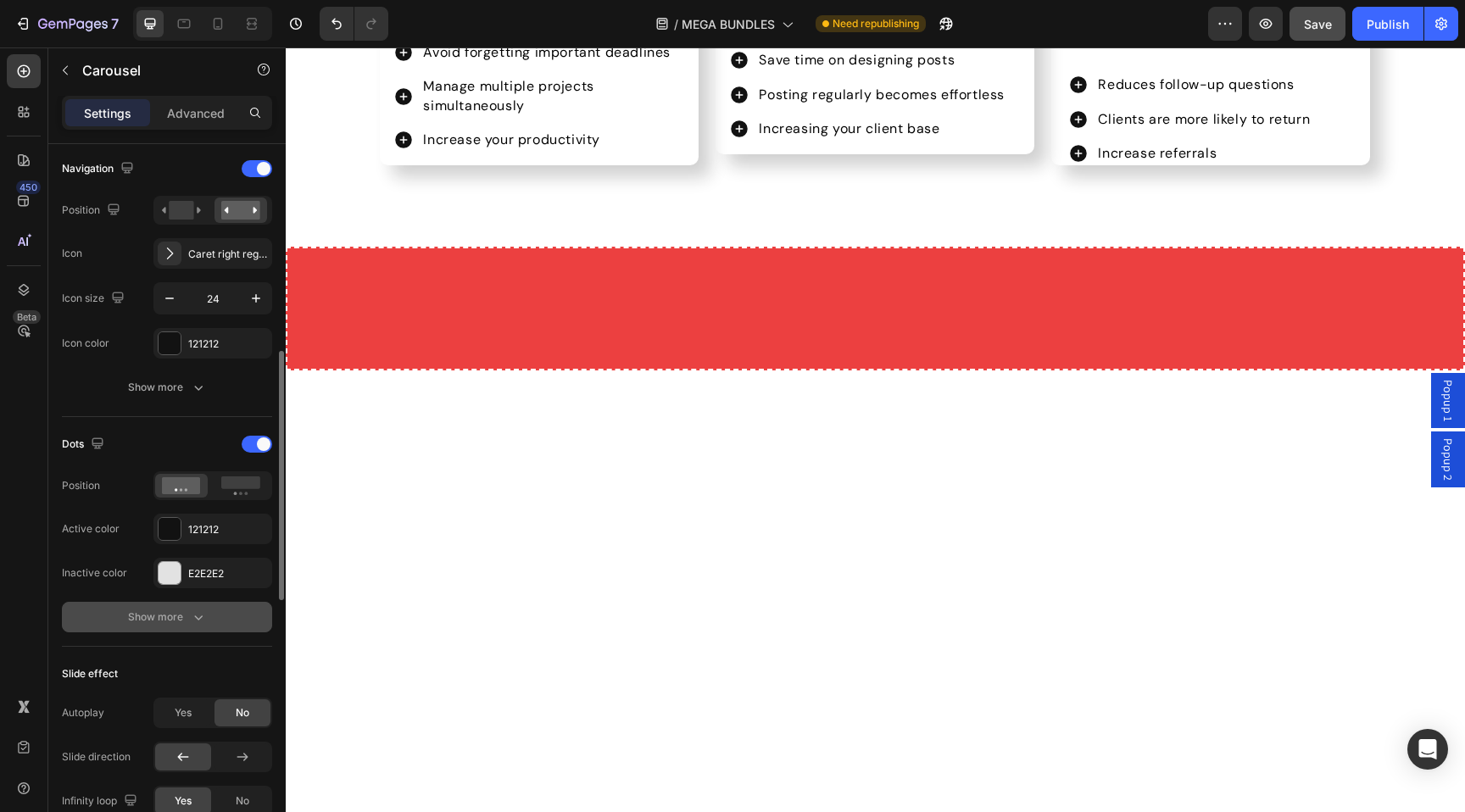
click at [145, 622] on div "Show more" at bounding box center [166, 617] width 79 height 17
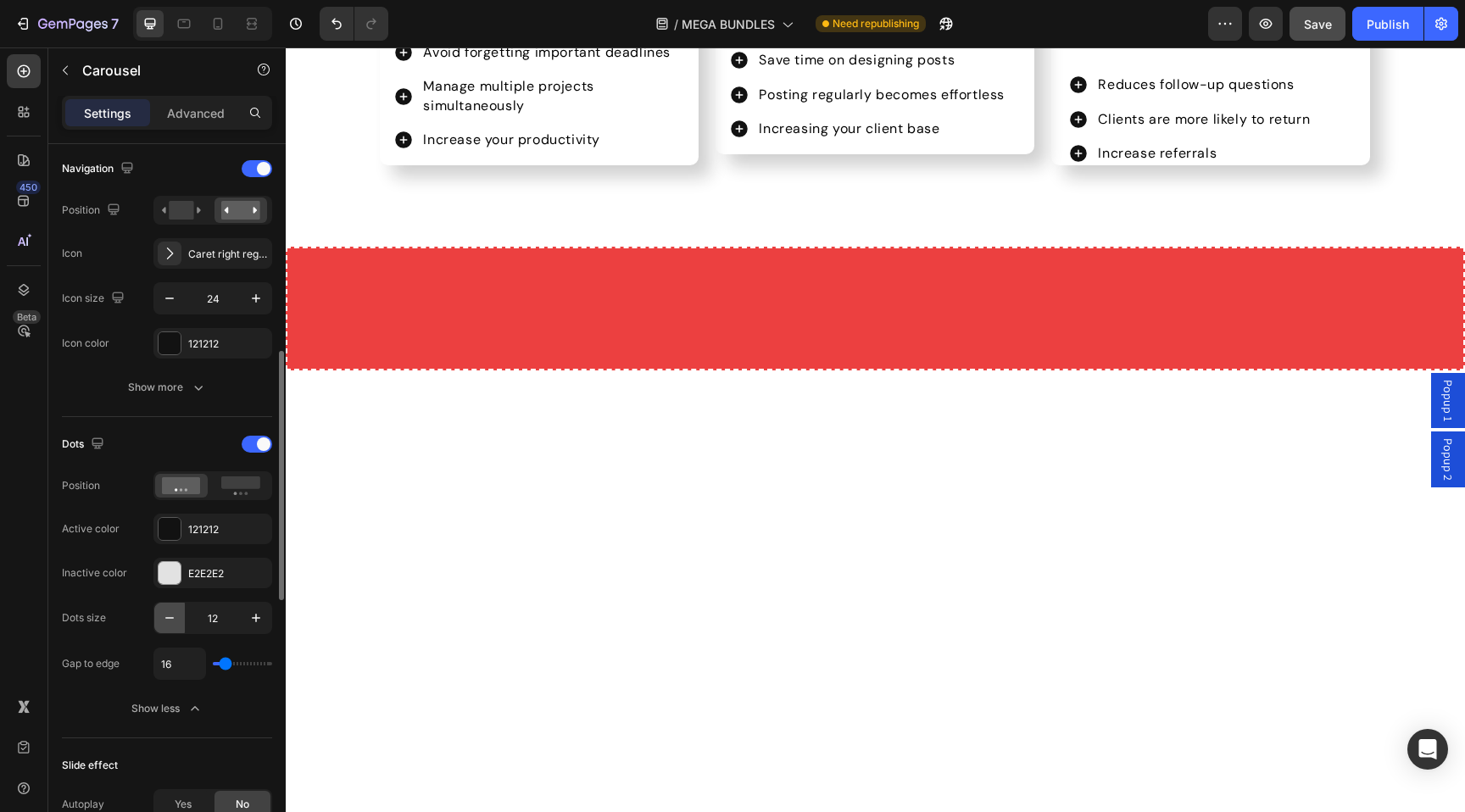
click at [180, 625] on button "button" at bounding box center [169, 618] width 31 height 31
type input "11"
click at [178, 655] on input "16" at bounding box center [179, 664] width 51 height 31
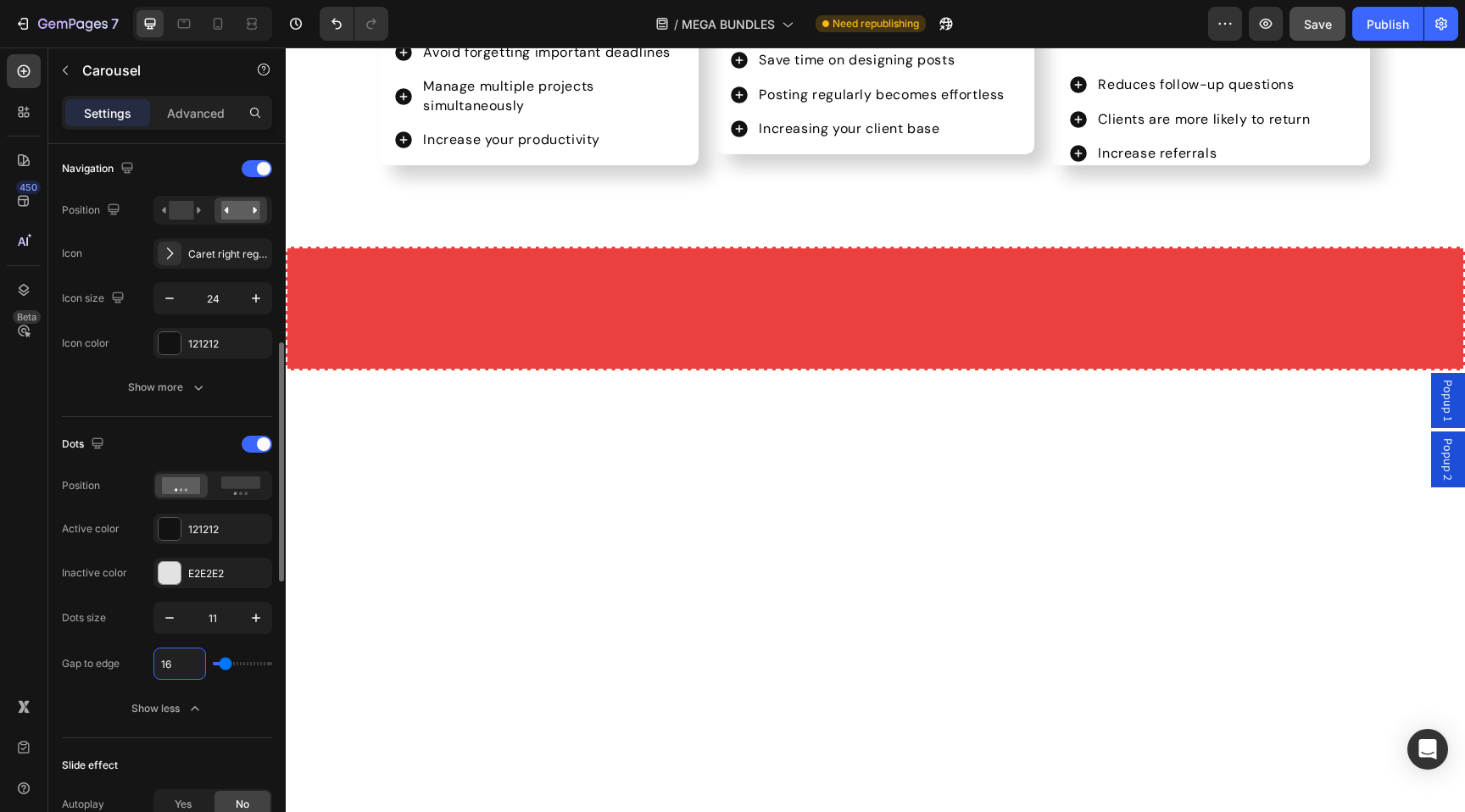
type input "0"
click at [260, 603] on button "button" at bounding box center [256, 618] width 31 height 31
type input "12"
click at [145, 514] on div "Active color 121212" at bounding box center [166, 528] width 210 height 31
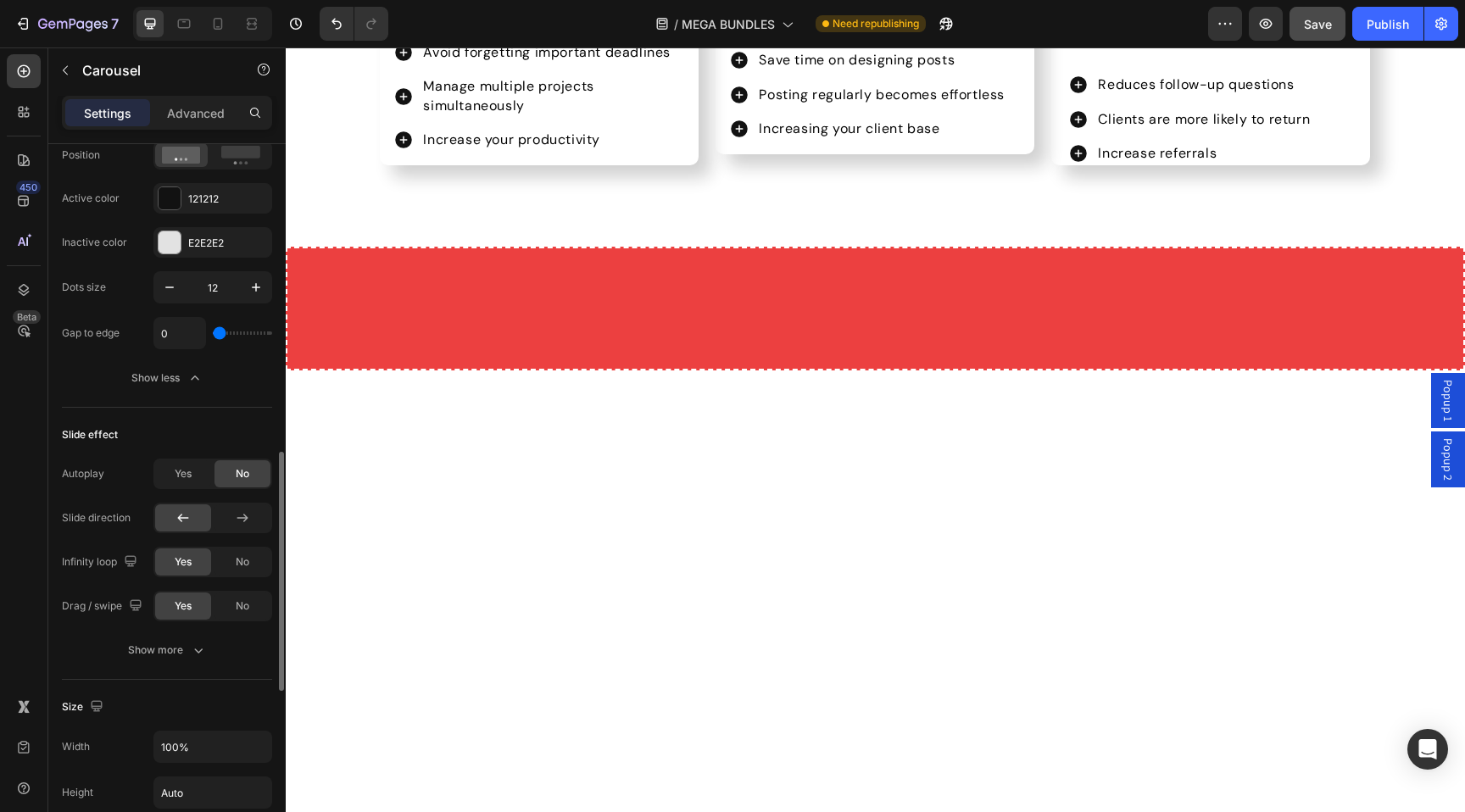
scroll to position [928, 0]
click at [194, 325] on input "0" at bounding box center [179, 330] width 51 height 31
type input "-"
click at [127, 307] on div "Dots size 12 Gap to edge" at bounding box center [166, 308] width 210 height 78
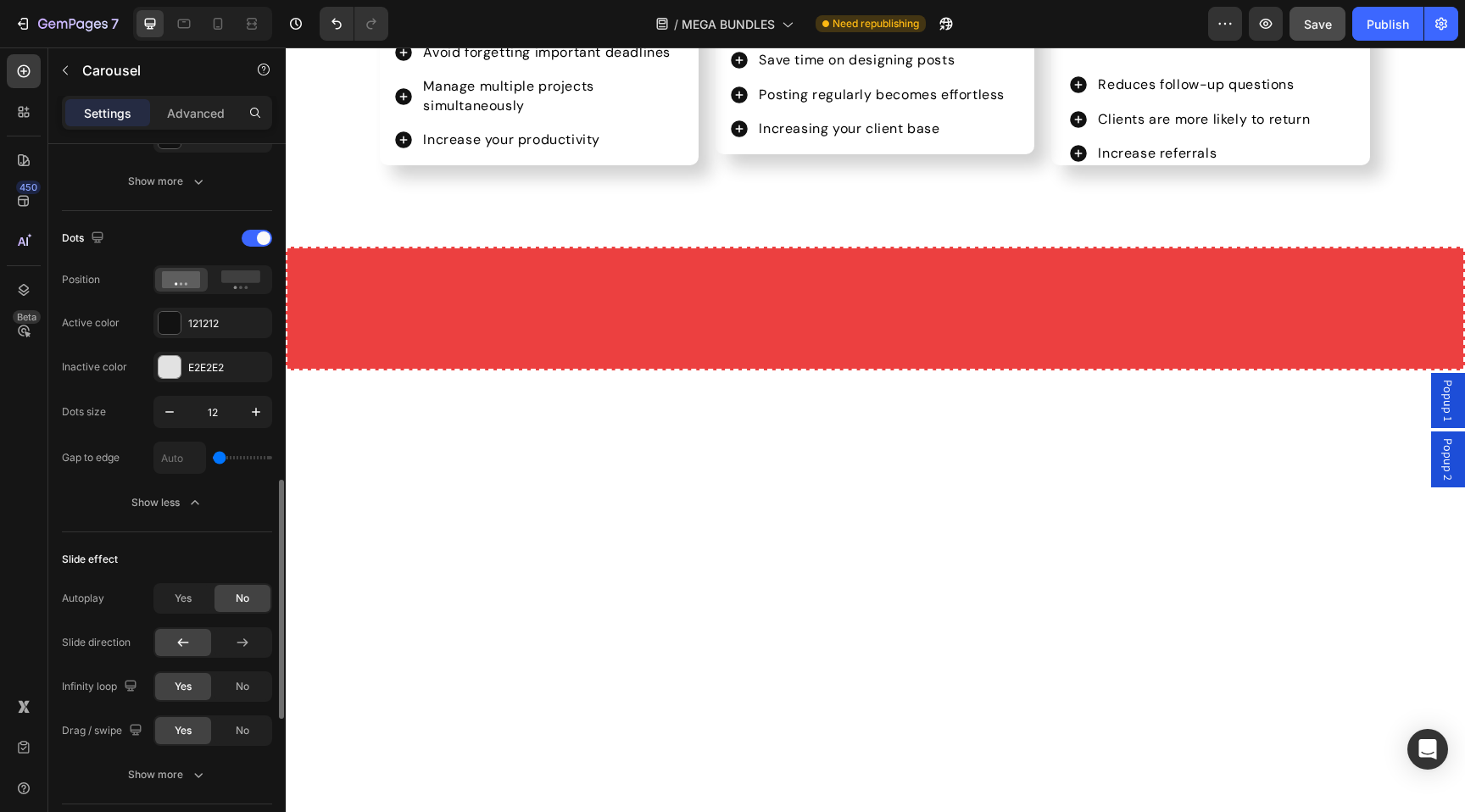
scroll to position [733, 0]
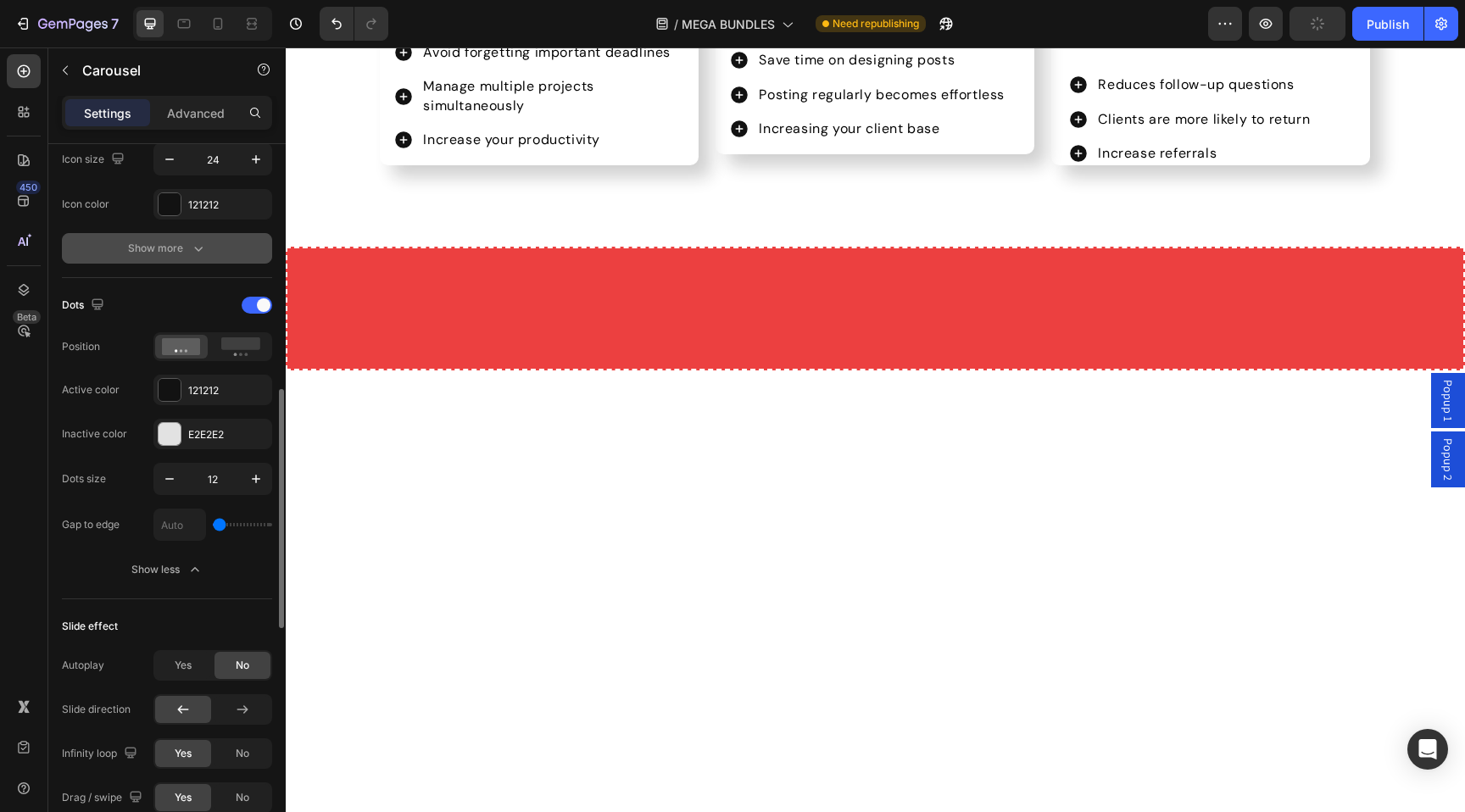
click at [172, 252] on div "Show more" at bounding box center [166, 248] width 79 height 17
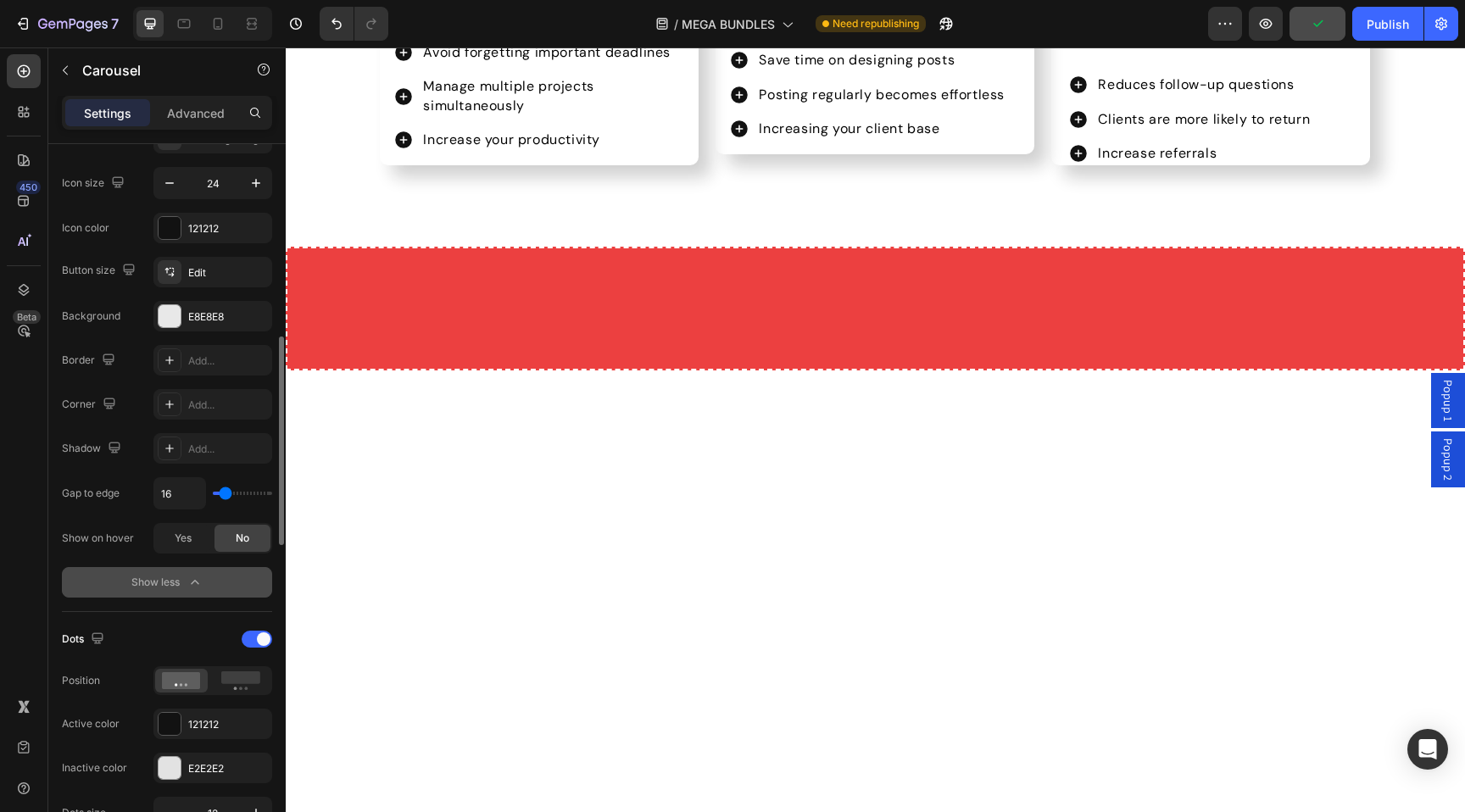
scroll to position [699, 0]
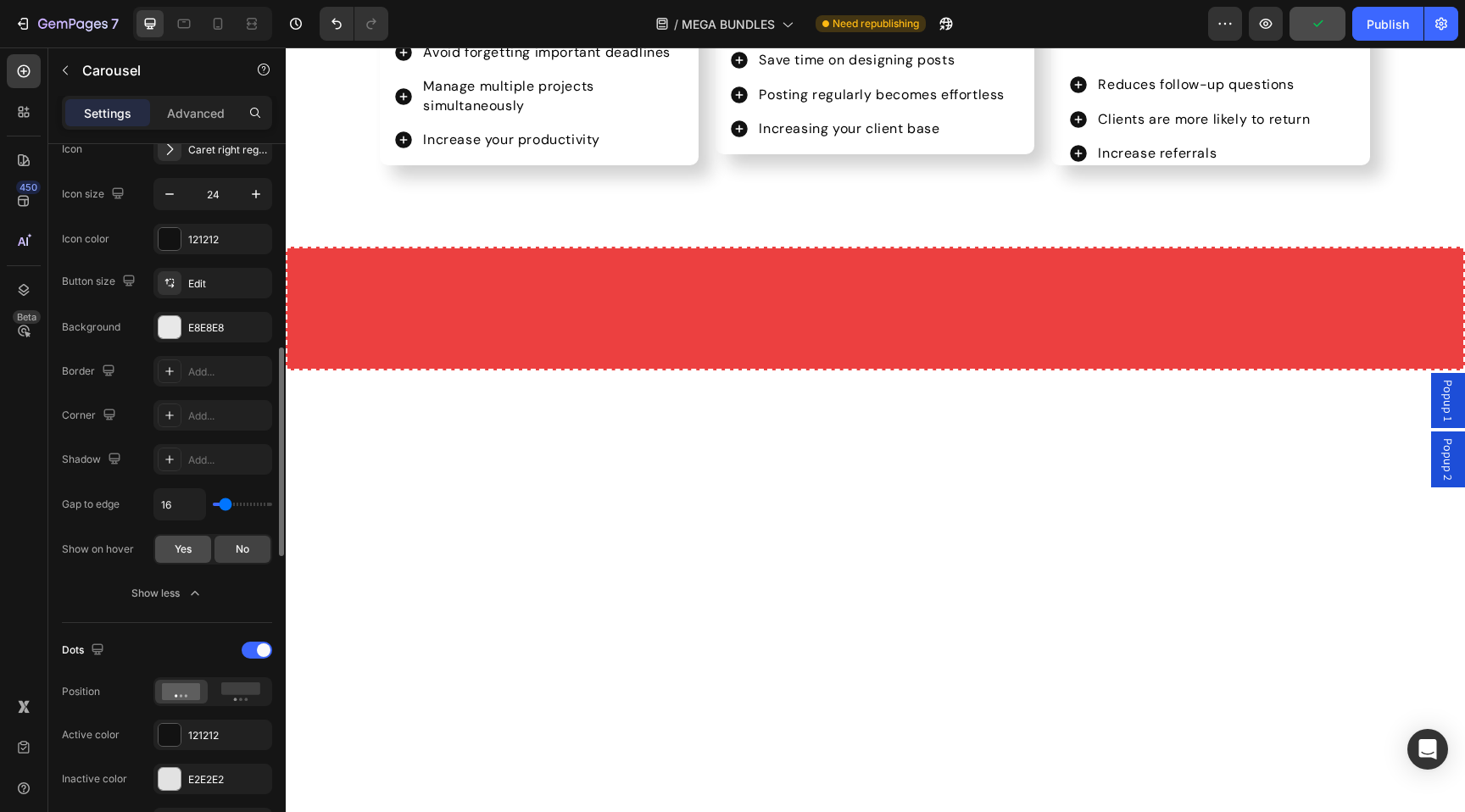
click at [180, 545] on span "Yes" at bounding box center [182, 548] width 17 height 15
click at [229, 418] on div "Add..." at bounding box center [228, 415] width 80 height 15
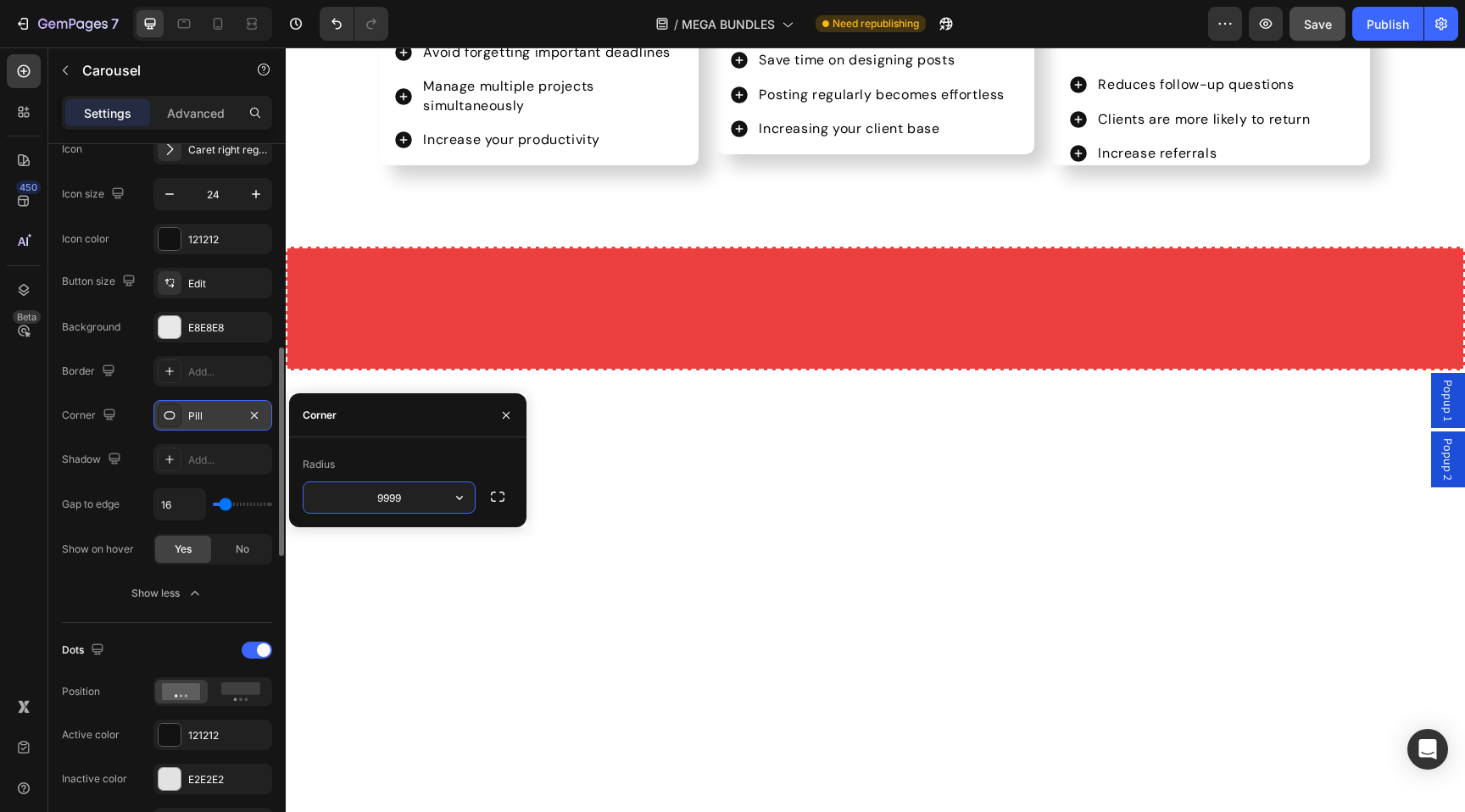
type input "3"
click at [128, 446] on div "Shadow Add..." at bounding box center [166, 459] width 210 height 31
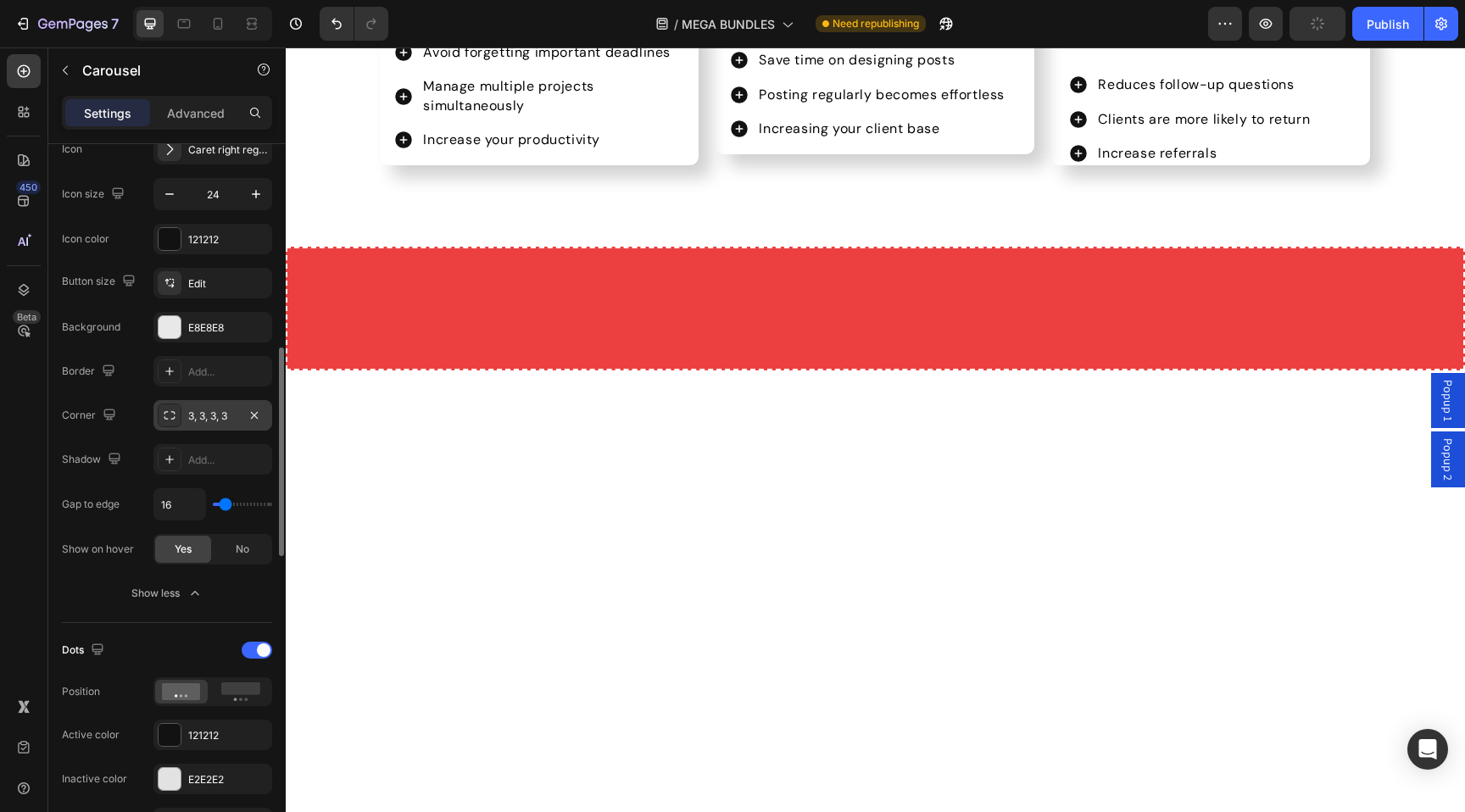
click at [194, 552] on div "Yes" at bounding box center [183, 548] width 56 height 27
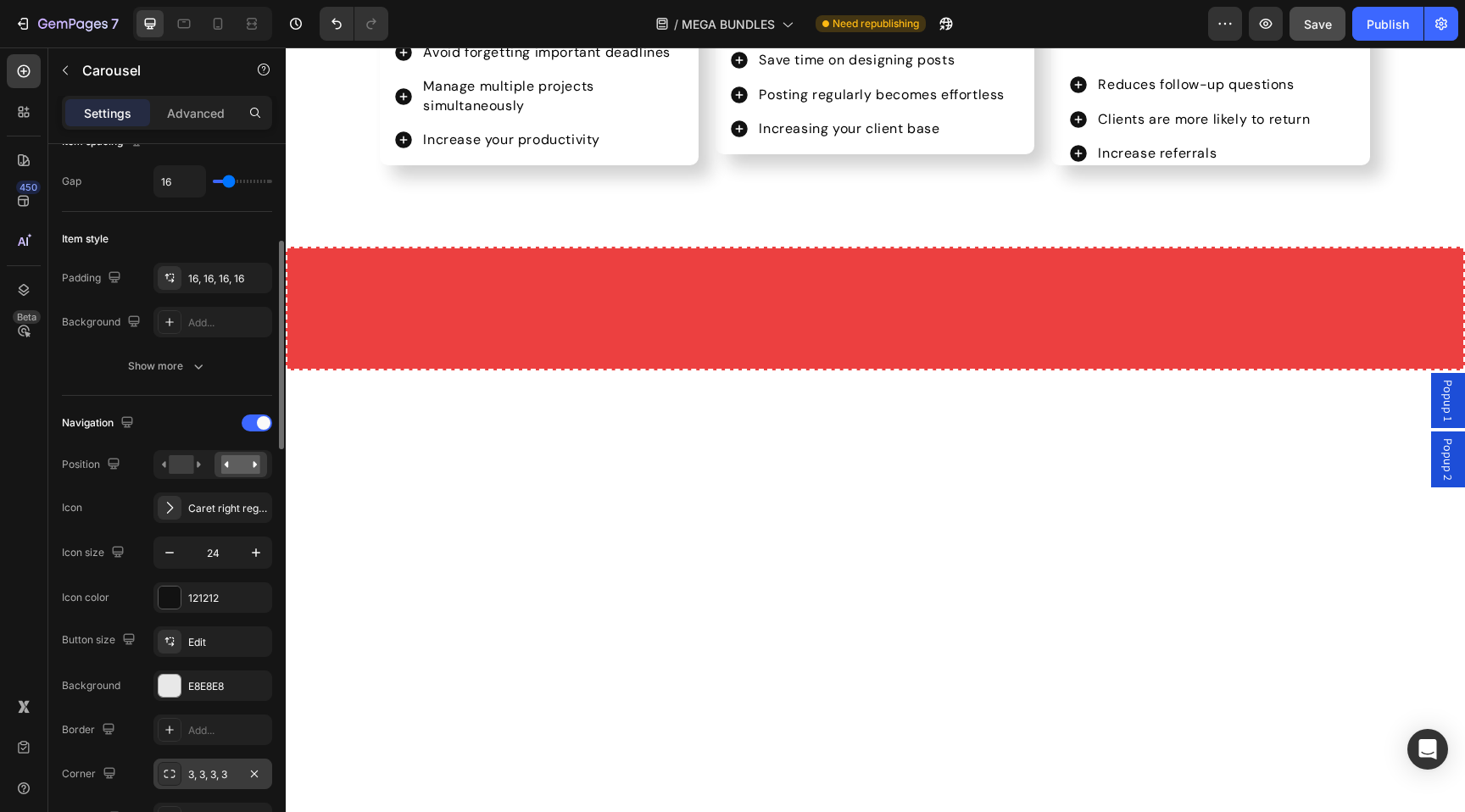
scroll to position [309, 0]
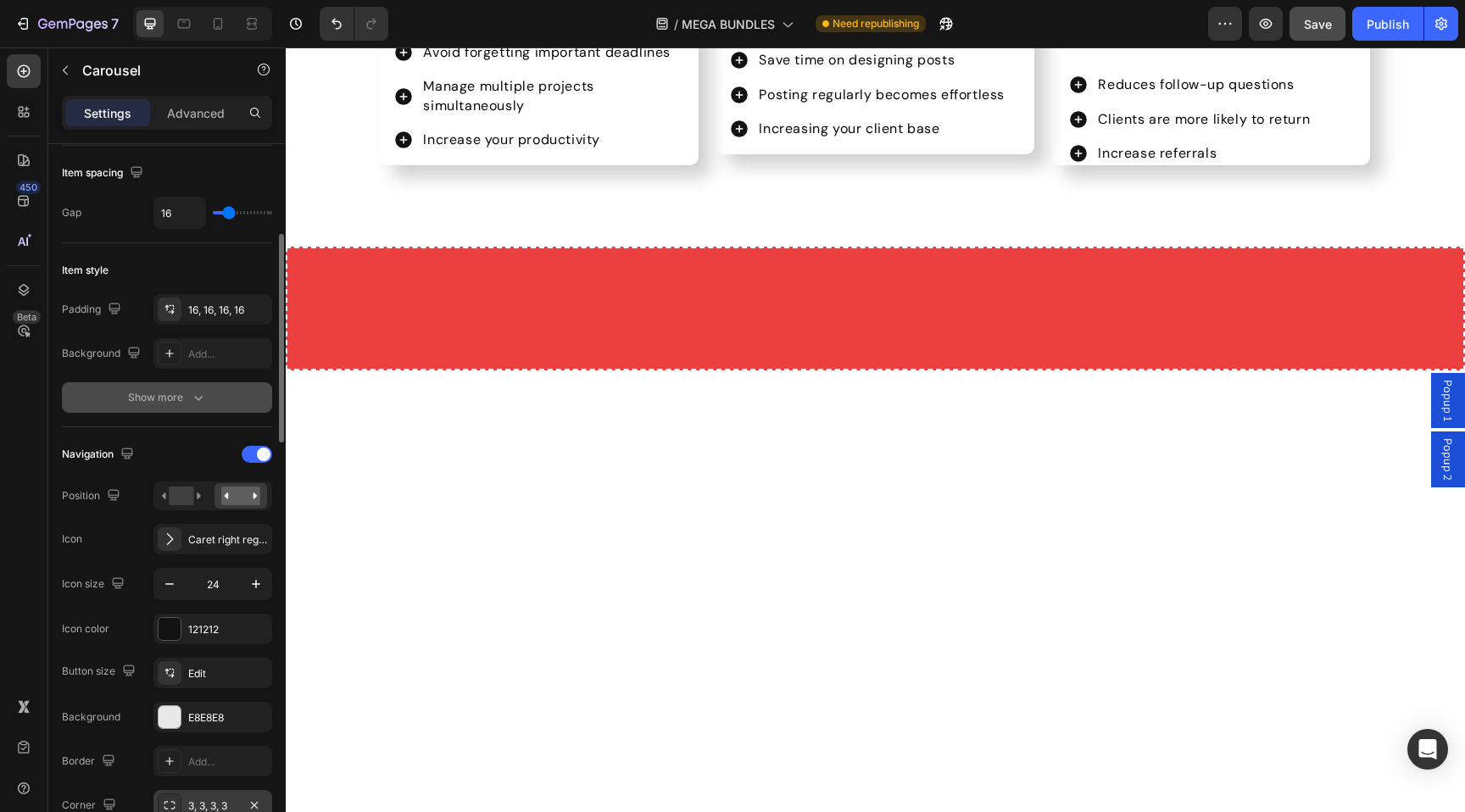
click at [150, 394] on div "Show more" at bounding box center [166, 397] width 79 height 17
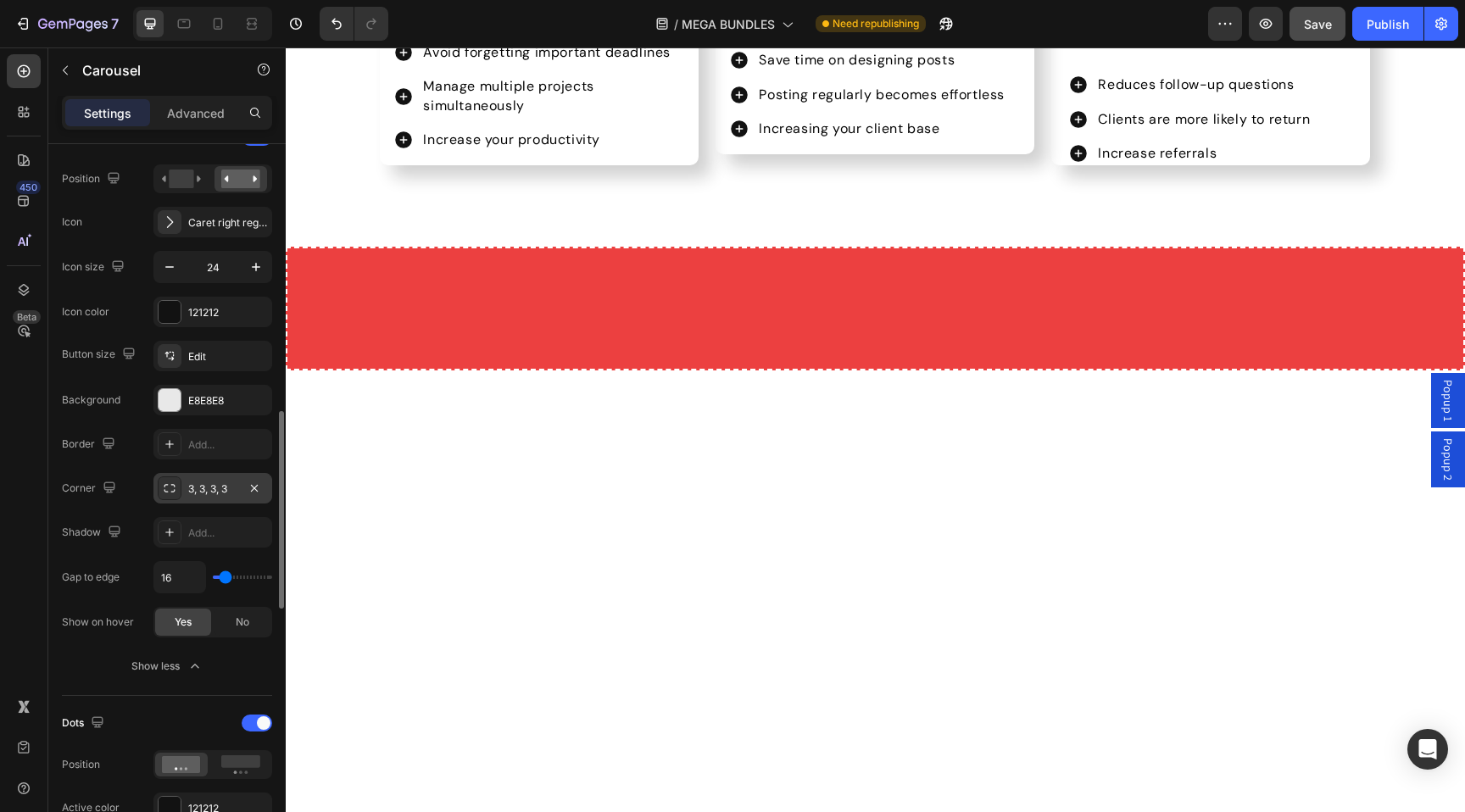
scroll to position [803, 0]
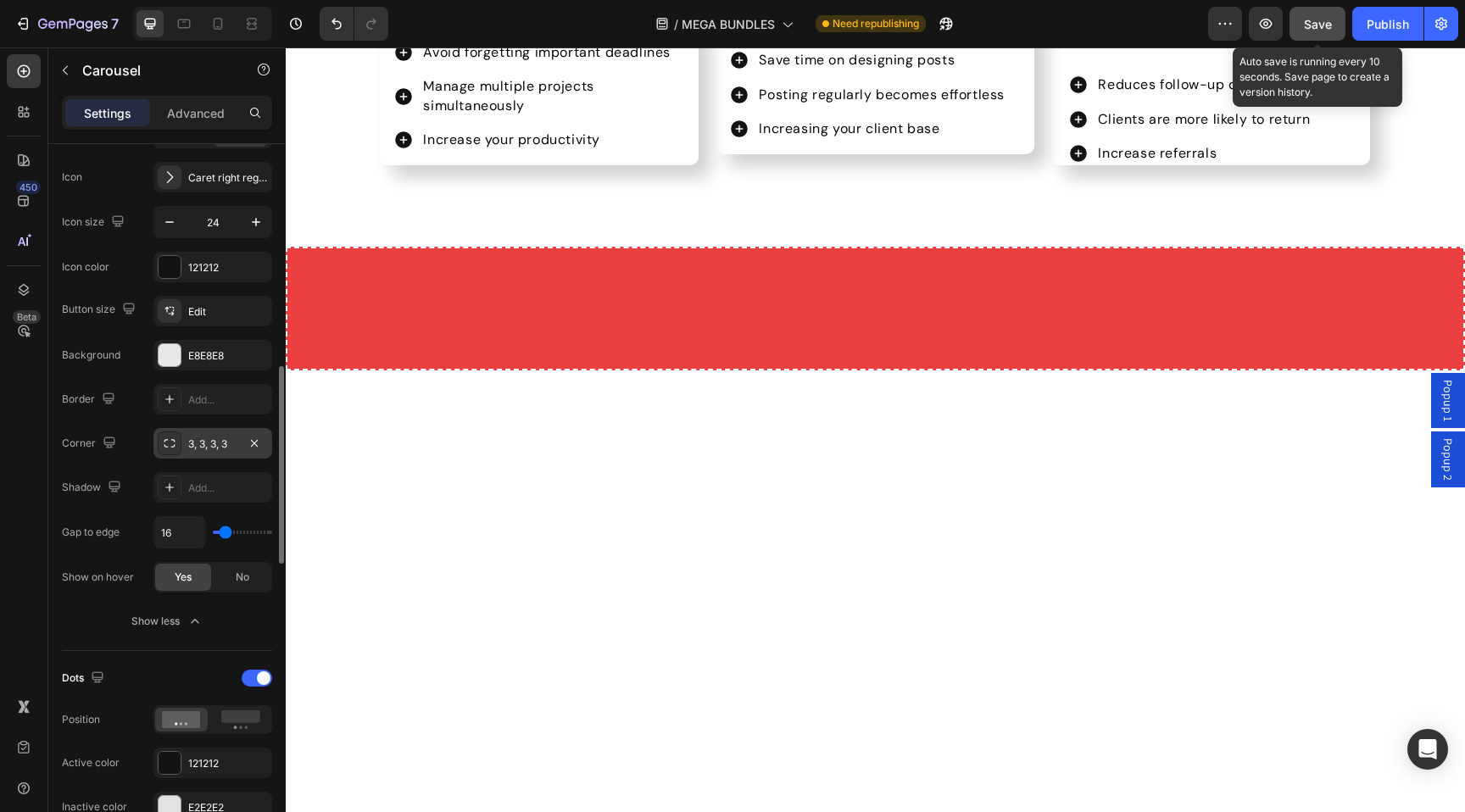
click at [1330, 22] on span "Save" at bounding box center [1318, 24] width 28 height 14
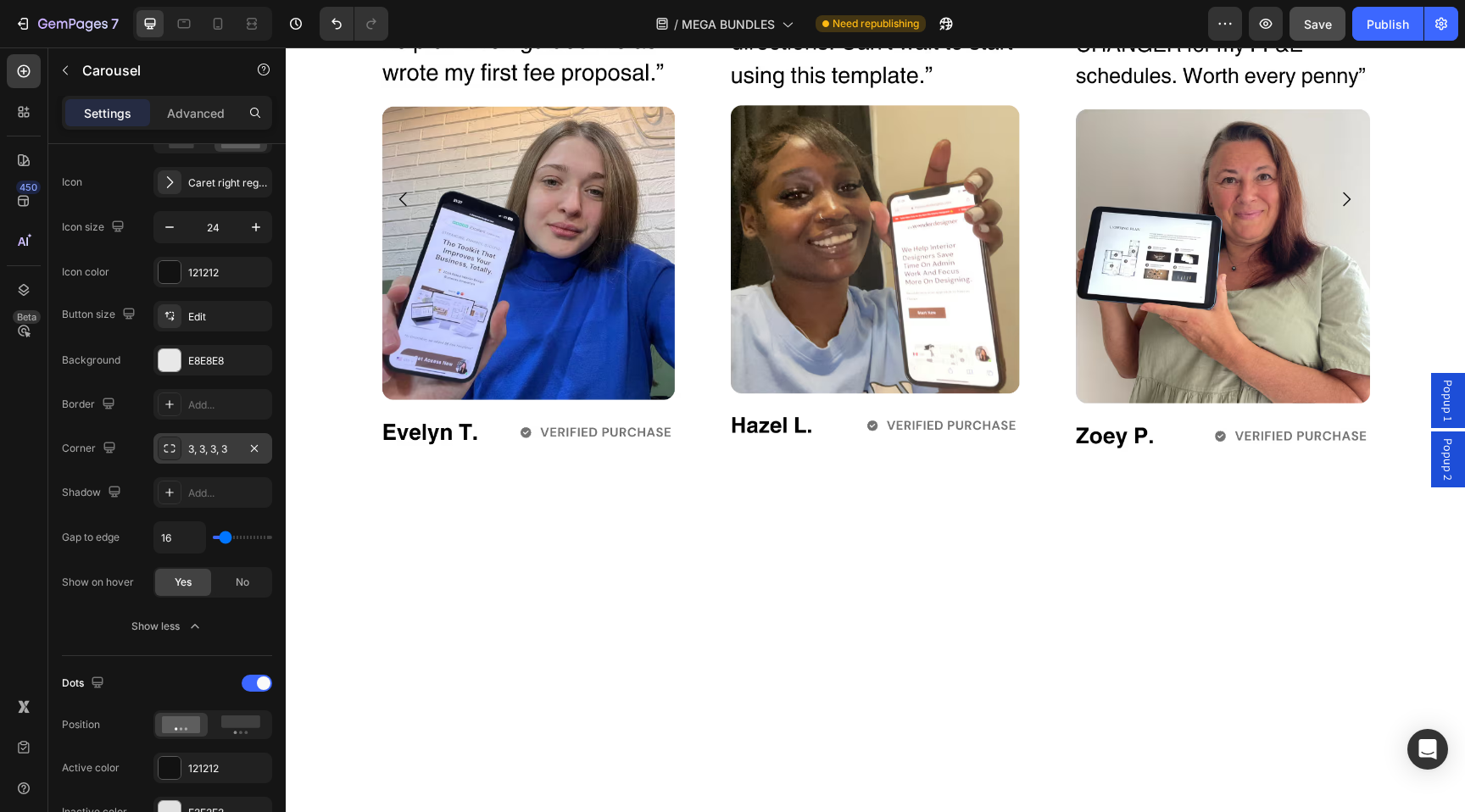
scroll to position [6871, 0]
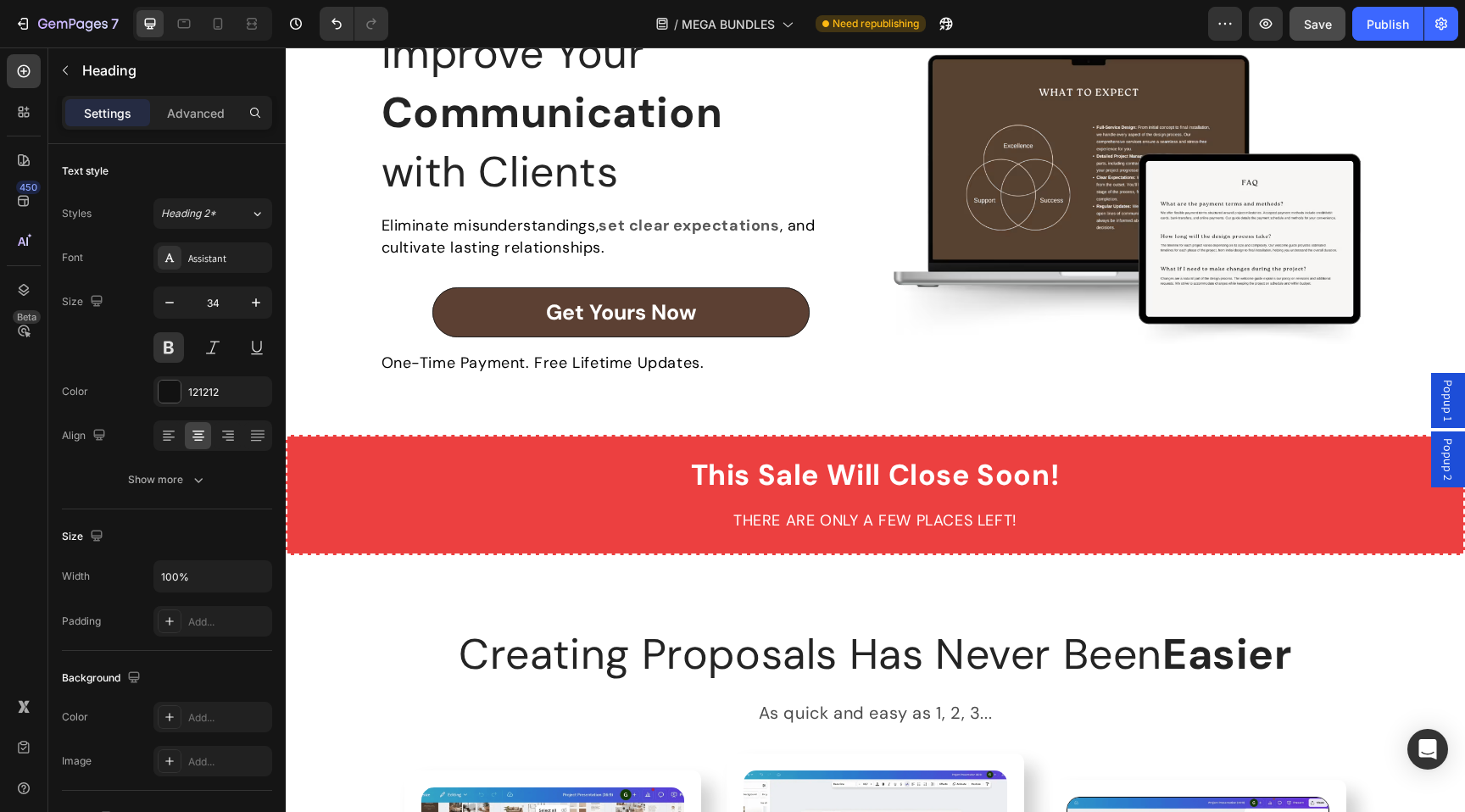
scroll to position [3407, 0]
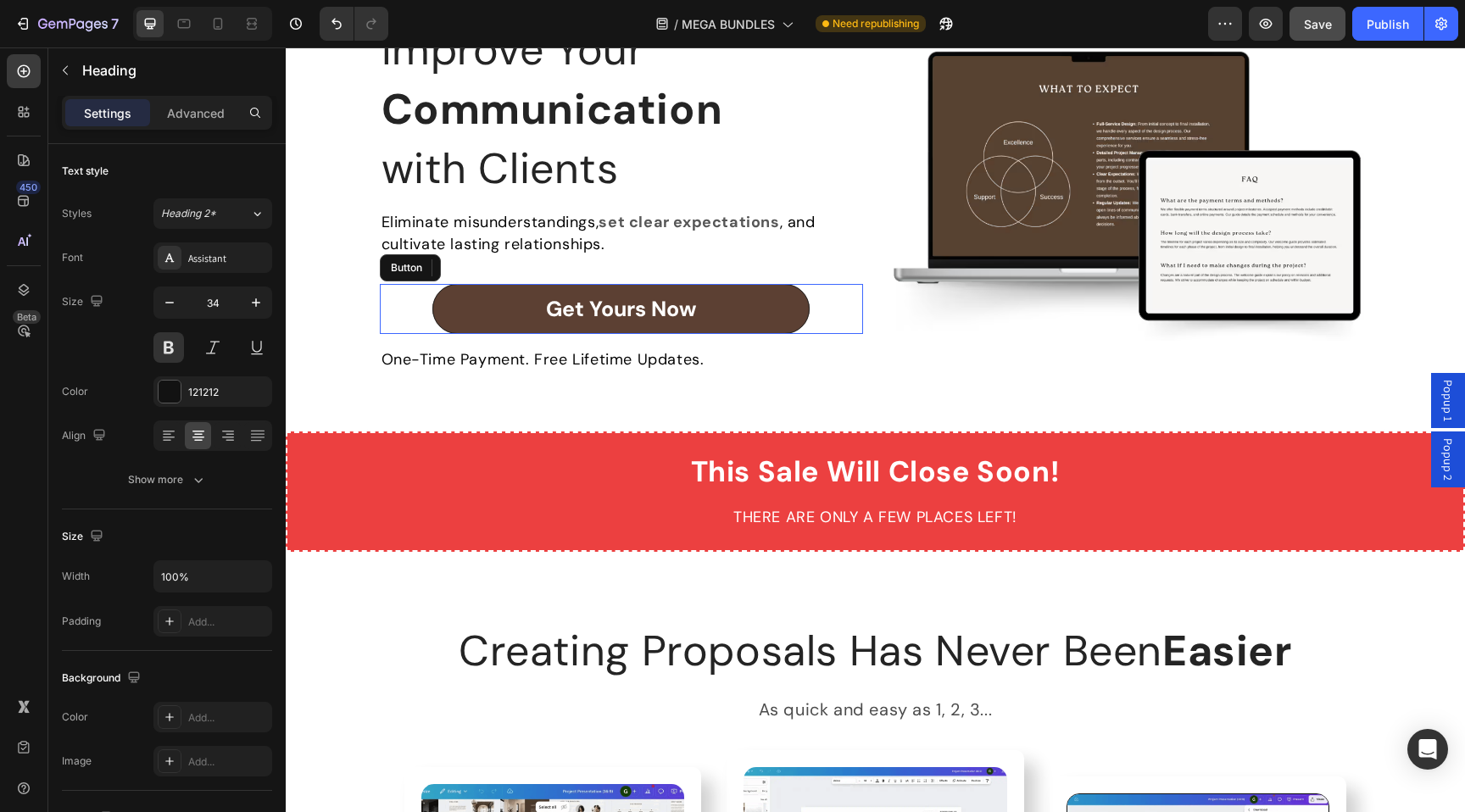
click at [415, 315] on div "Get Yours Now Button" at bounding box center [621, 309] width 483 height 51
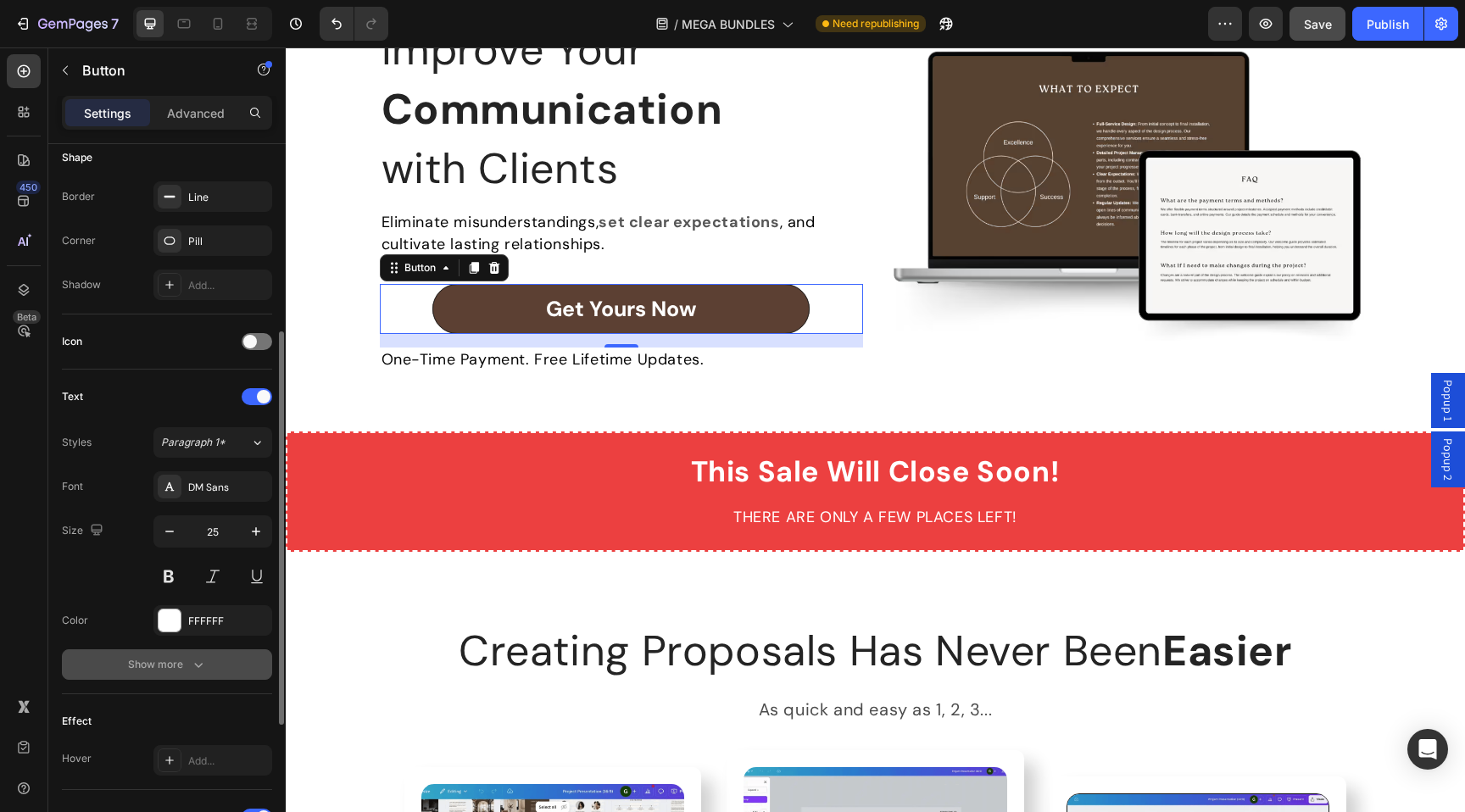
click at [155, 667] on div "Show more" at bounding box center [166, 664] width 79 height 17
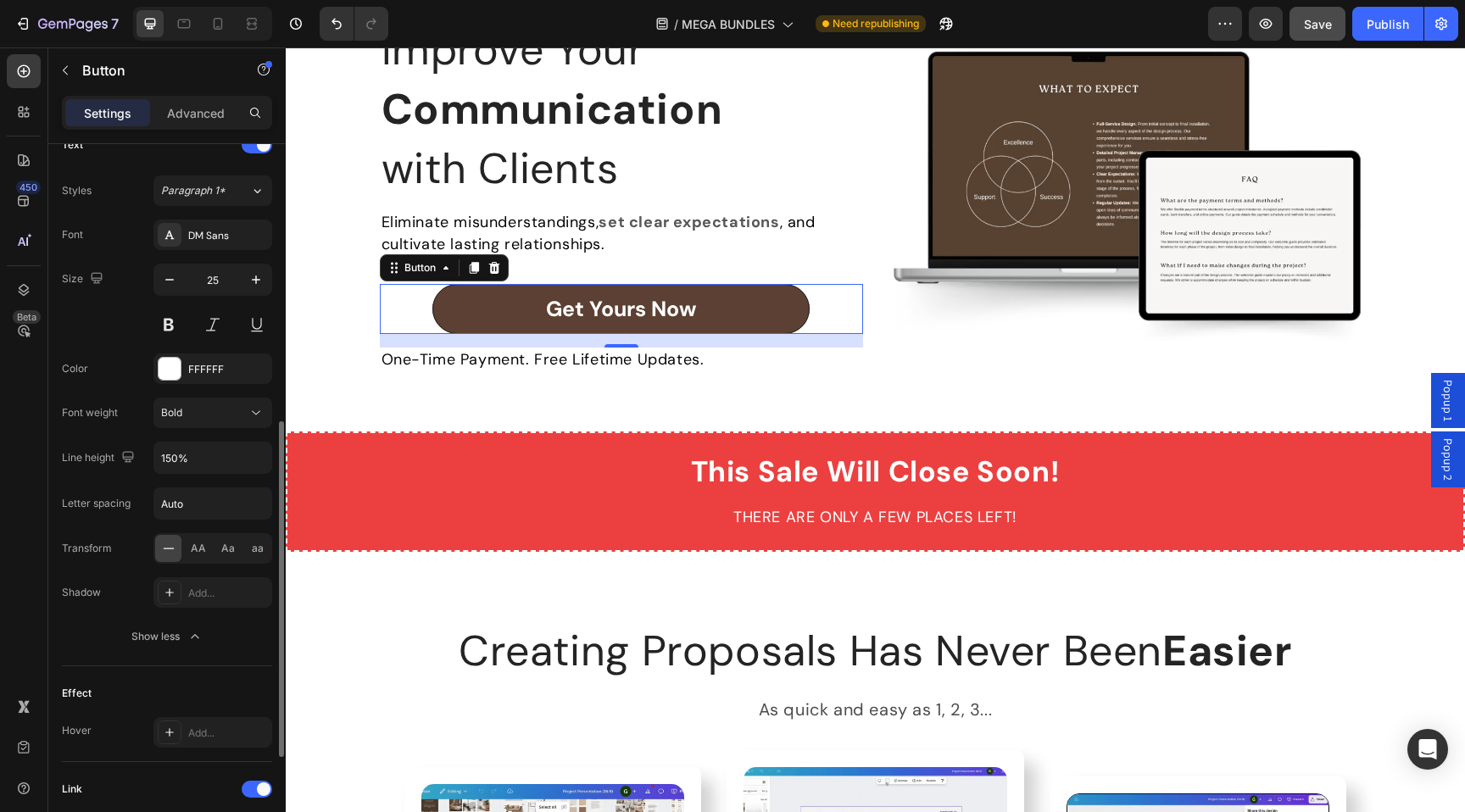
scroll to position [811, 0]
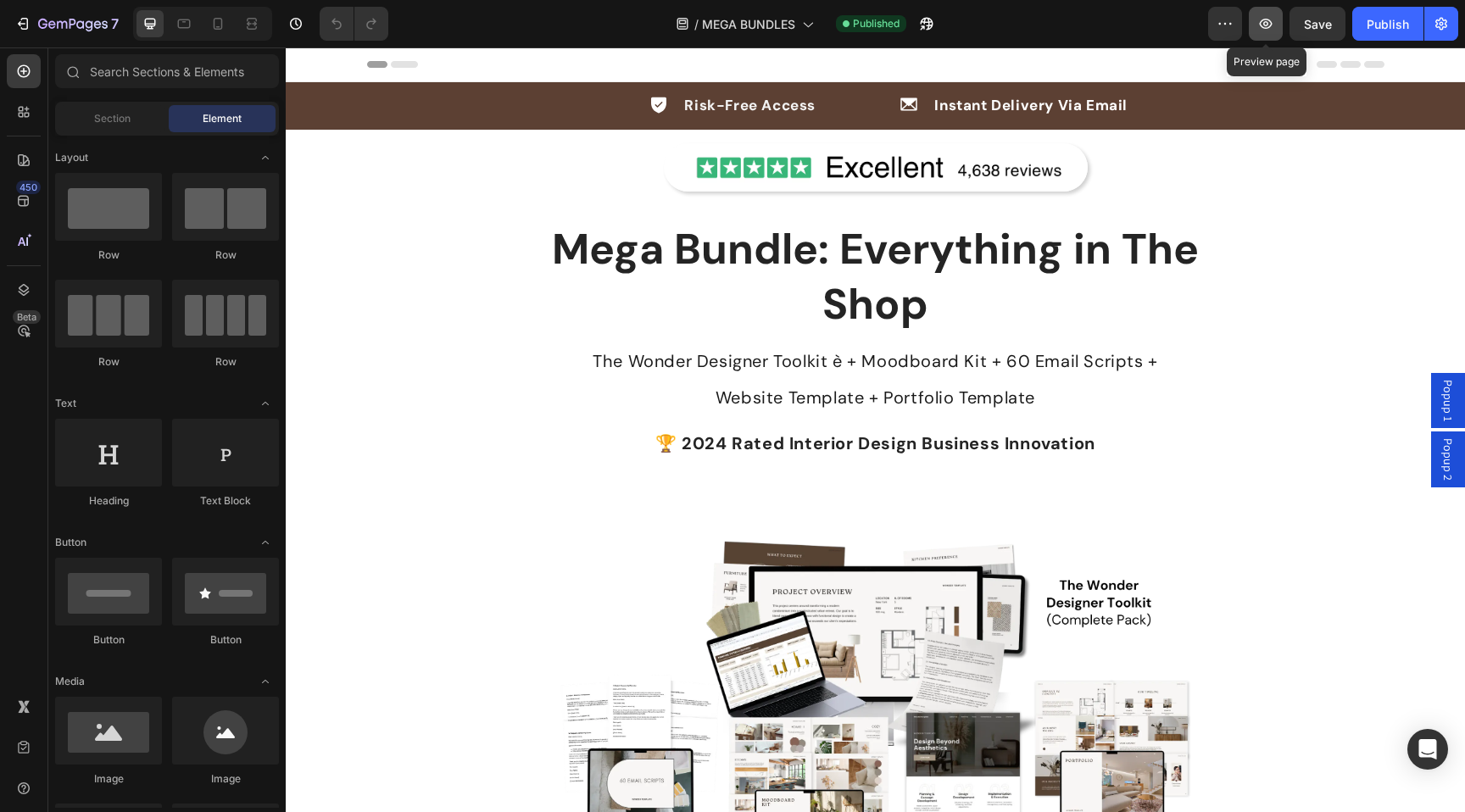
click at [1255, 23] on button "button" at bounding box center [1266, 24] width 34 height 34
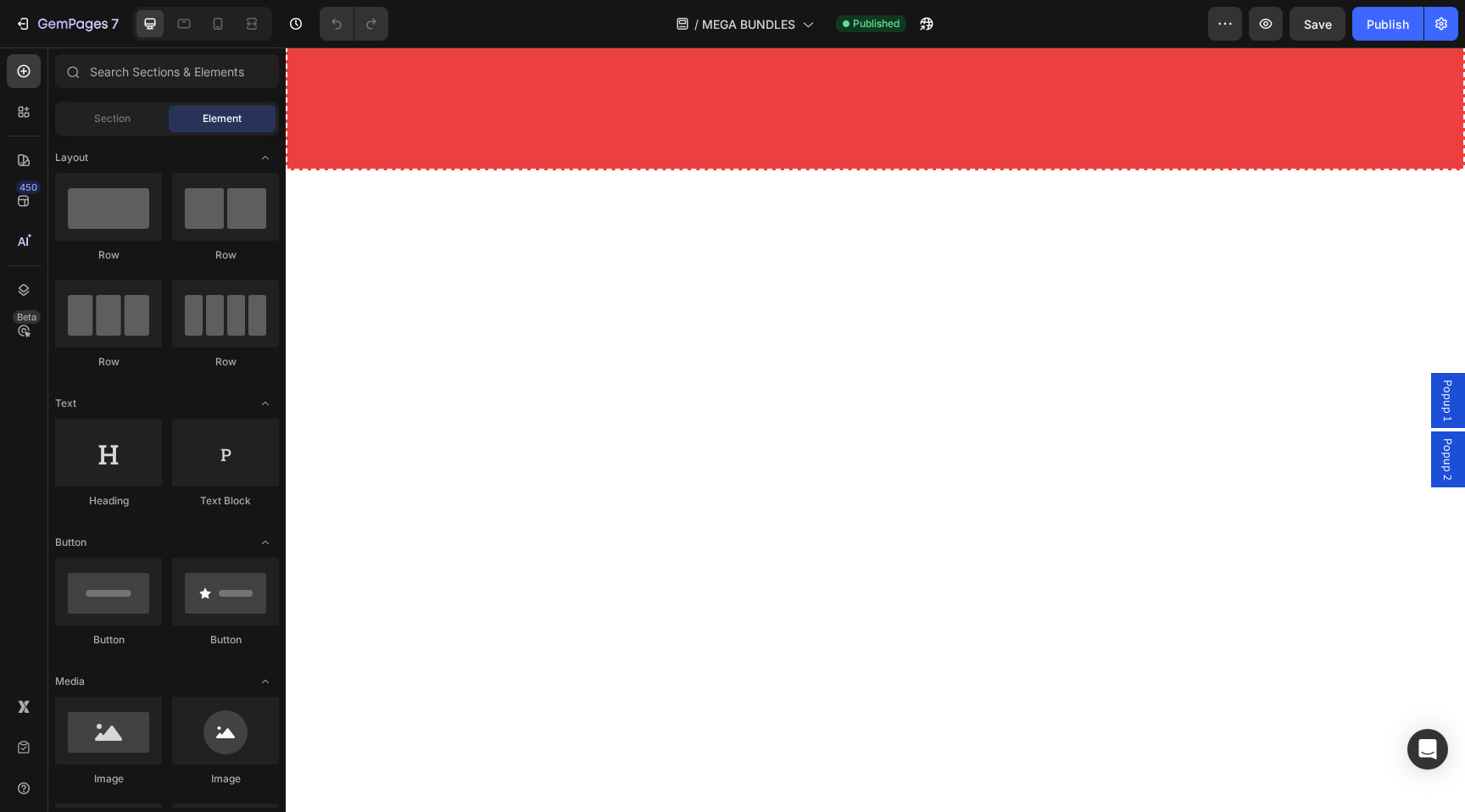
scroll to position [6428, 0]
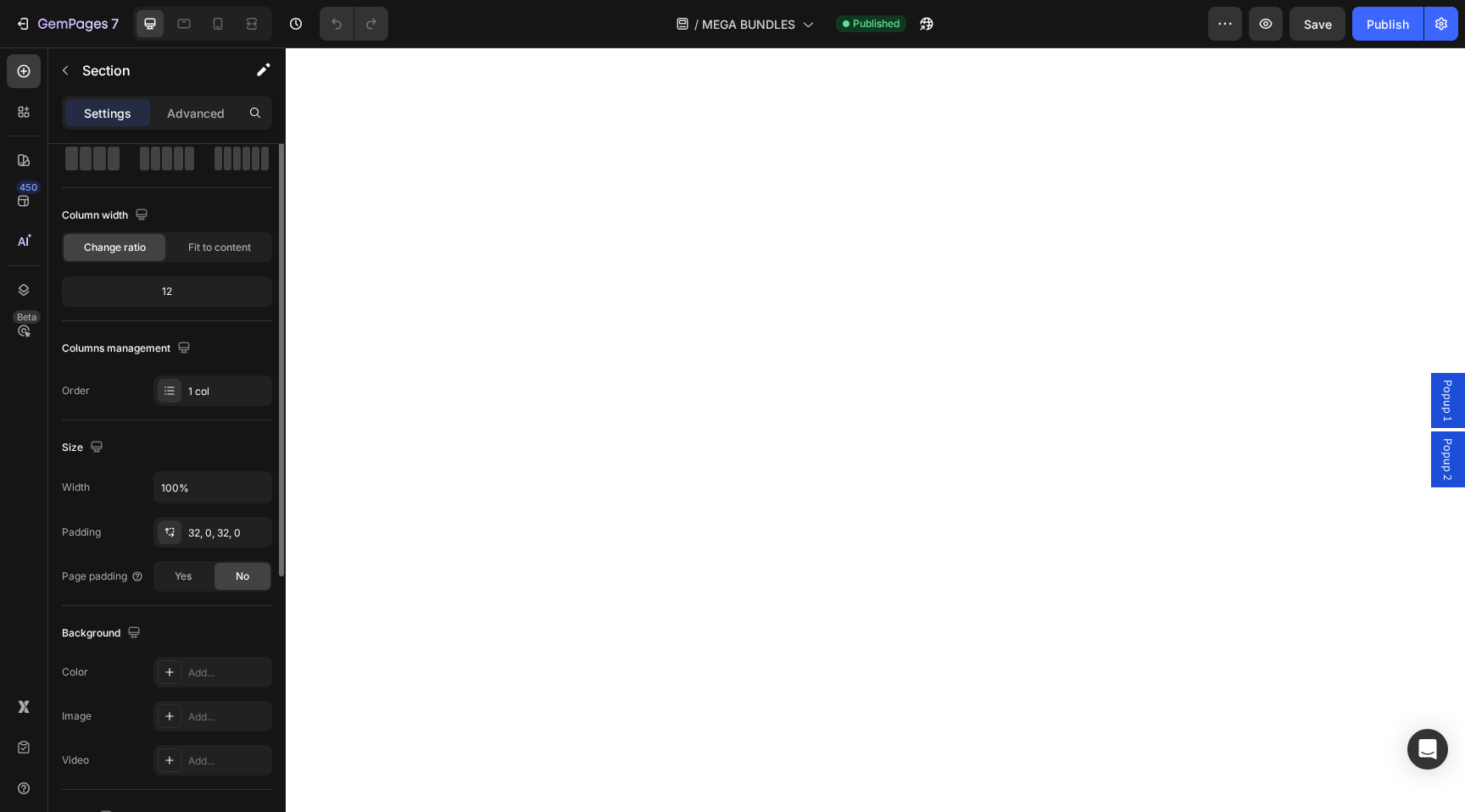
scroll to position [109, 0]
